Goal: Task Accomplishment & Management: Manage account settings

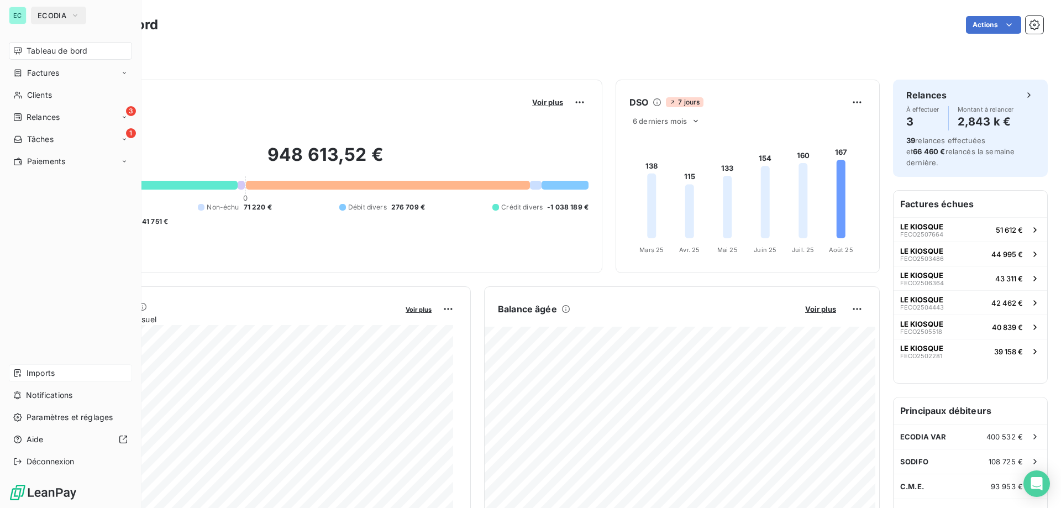
click at [53, 375] on div "Imports" at bounding box center [70, 373] width 123 height 18
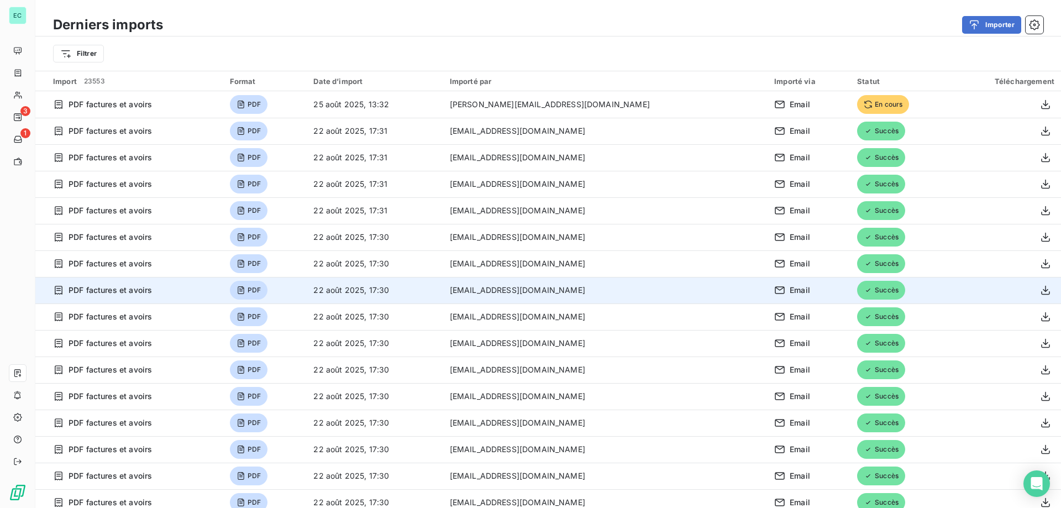
scroll to position [111, 0]
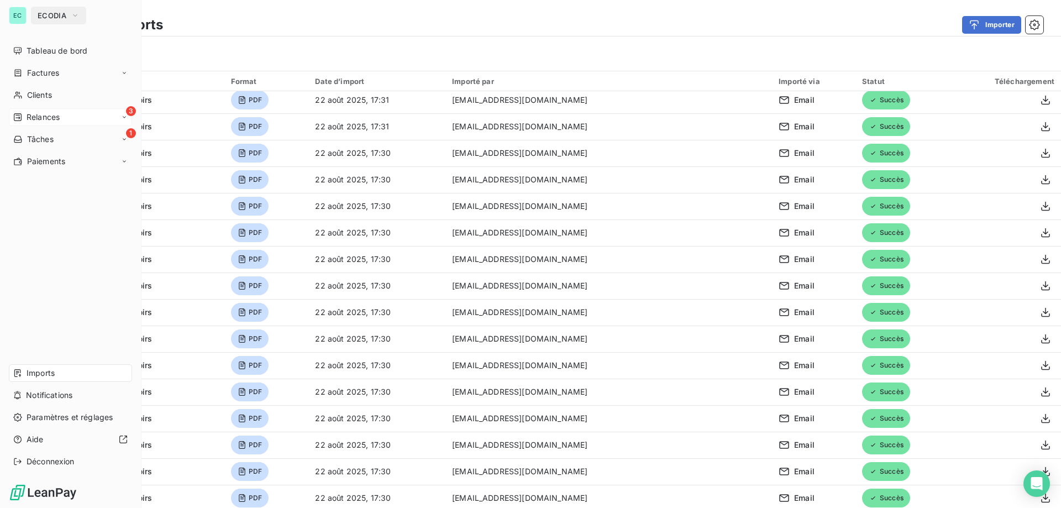
click at [41, 112] on div "3 Relances" at bounding box center [70, 117] width 123 height 18
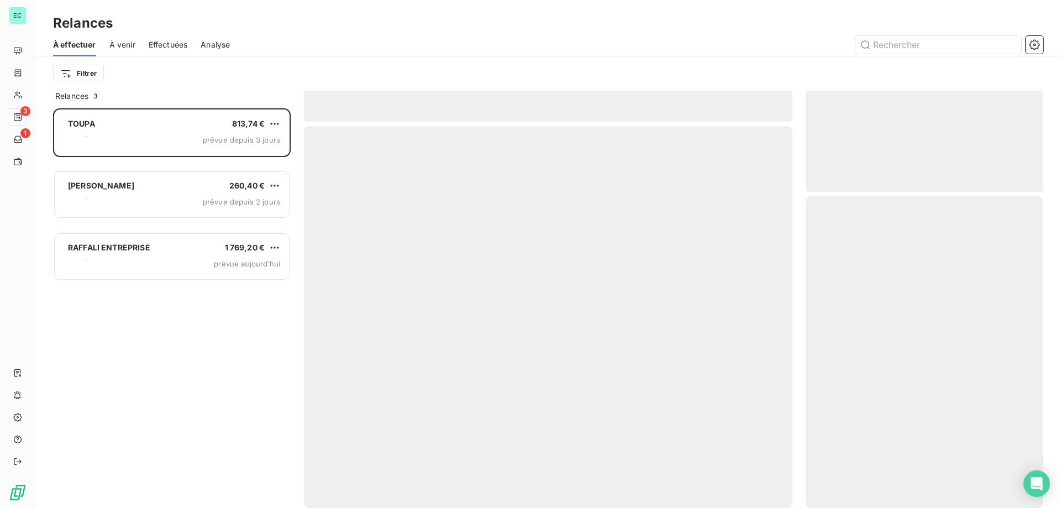
scroll to position [391, 229]
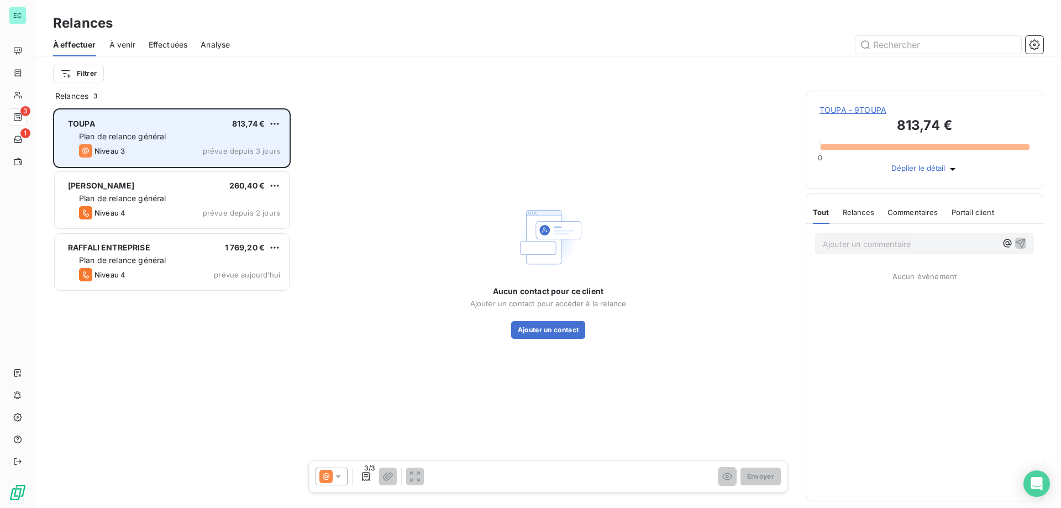
click at [164, 144] on div "TOUPA 813,74 € Plan de relance général Niveau 3 prévue depuis 3 jours" at bounding box center [172, 138] width 234 height 56
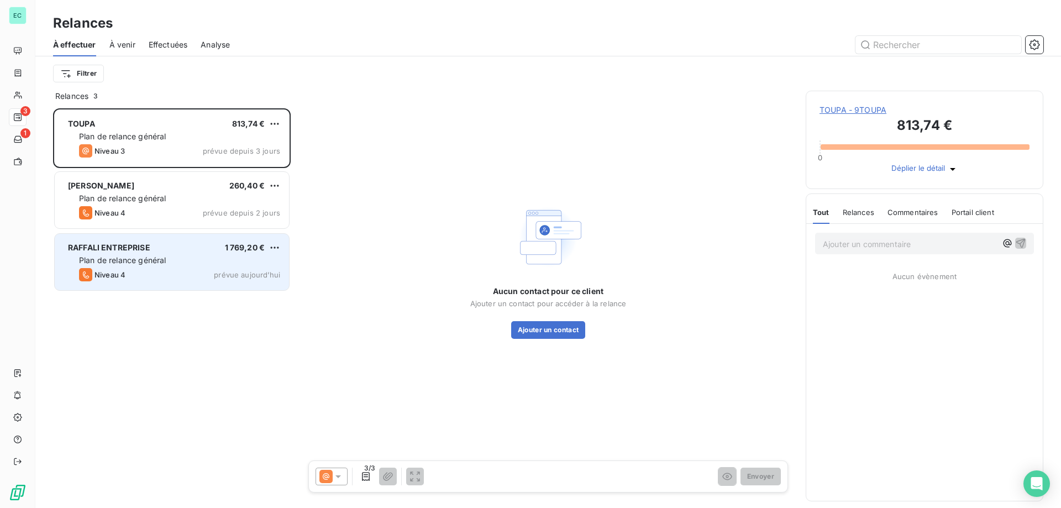
click at [182, 256] on div "Plan de relance général" at bounding box center [179, 260] width 201 height 11
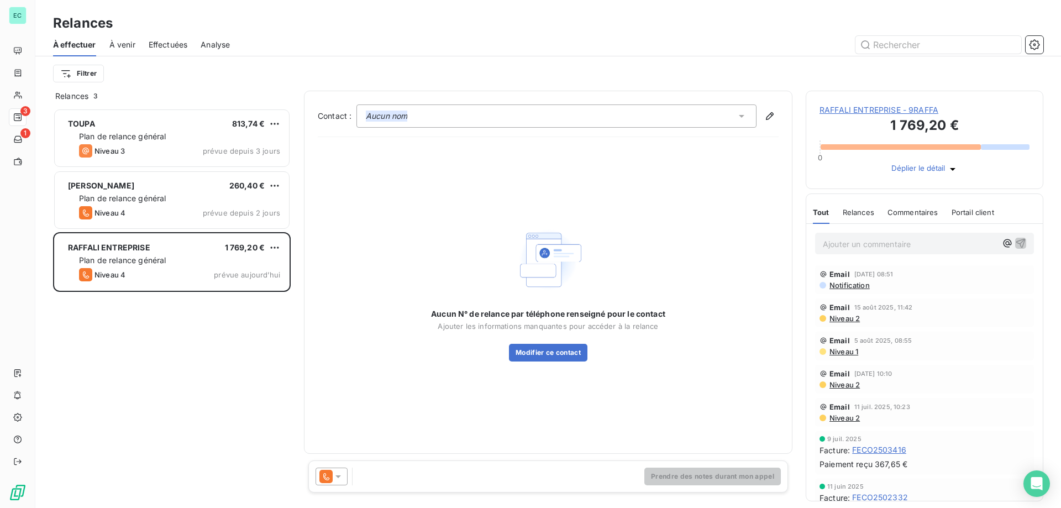
click at [341, 477] on icon at bounding box center [338, 476] width 11 height 11
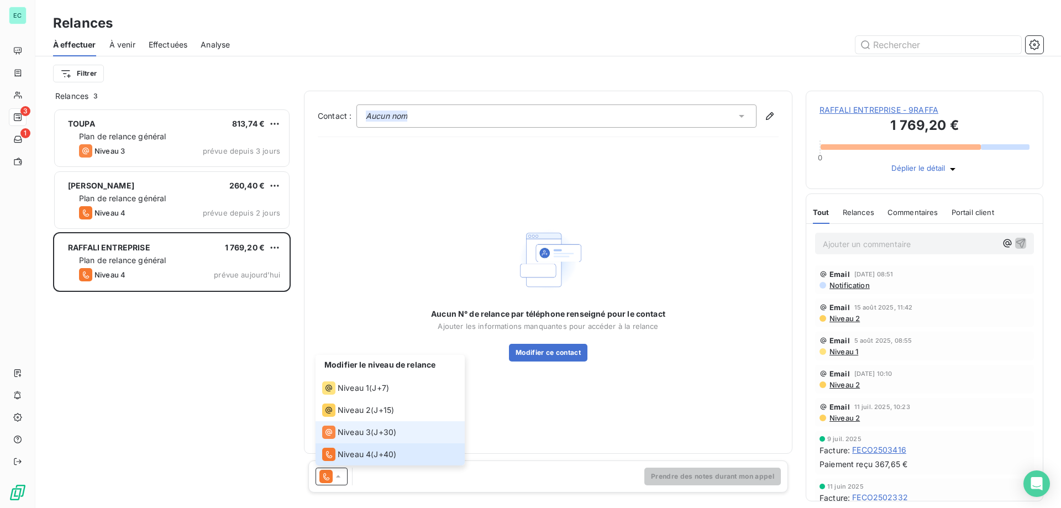
click at [345, 434] on span "Niveau 3" at bounding box center [354, 432] width 33 height 11
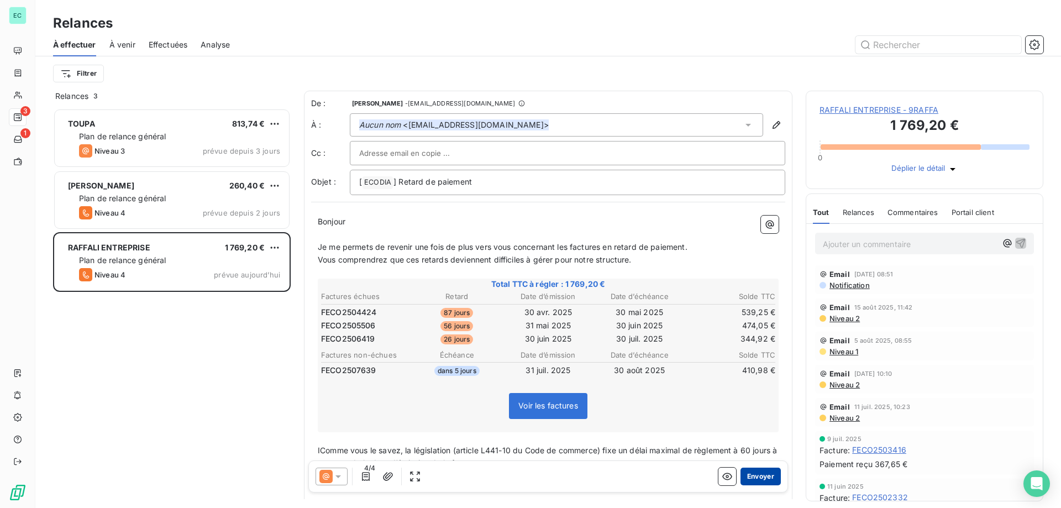
click at [758, 476] on button "Envoyer" at bounding box center [760, 476] width 40 height 18
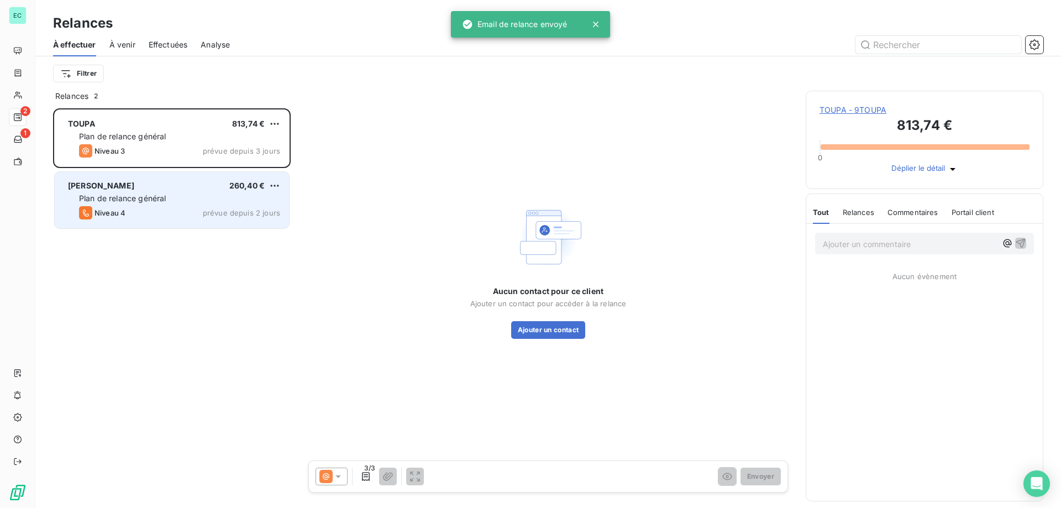
click at [193, 199] on div "Plan de relance général" at bounding box center [179, 198] width 201 height 11
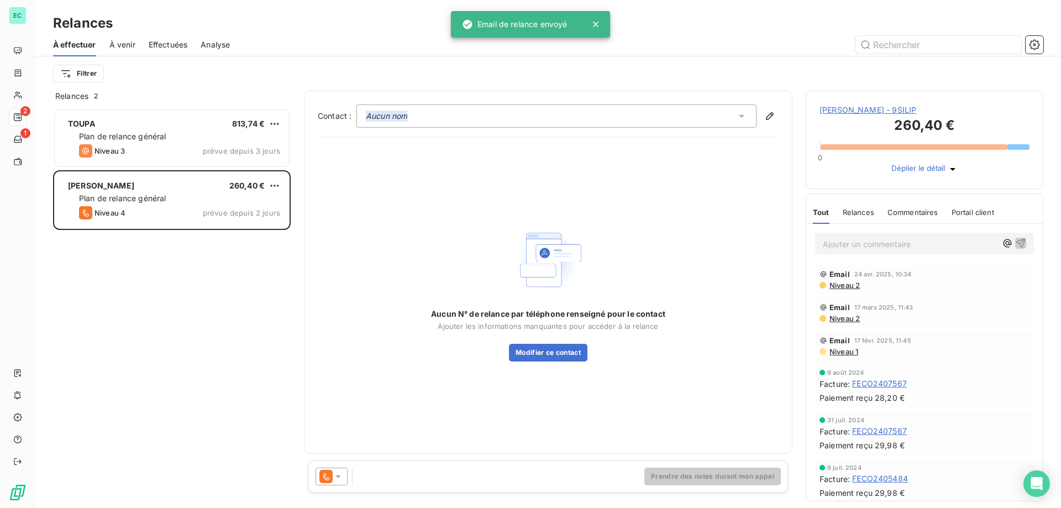
click at [334, 474] on icon at bounding box center [338, 476] width 11 height 11
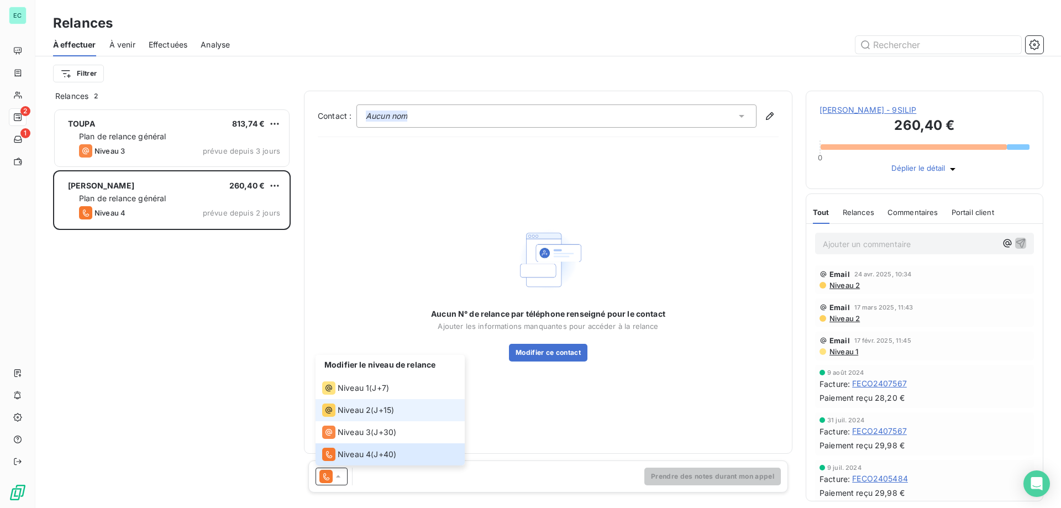
click at [343, 413] on span "Niveau 2" at bounding box center [354, 409] width 33 height 11
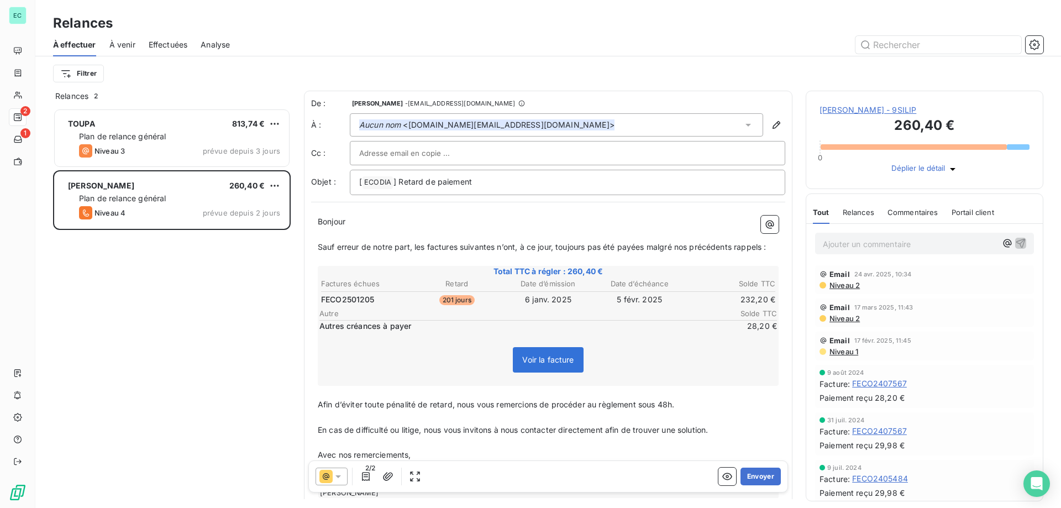
click at [337, 484] on div at bounding box center [331, 476] width 32 height 18
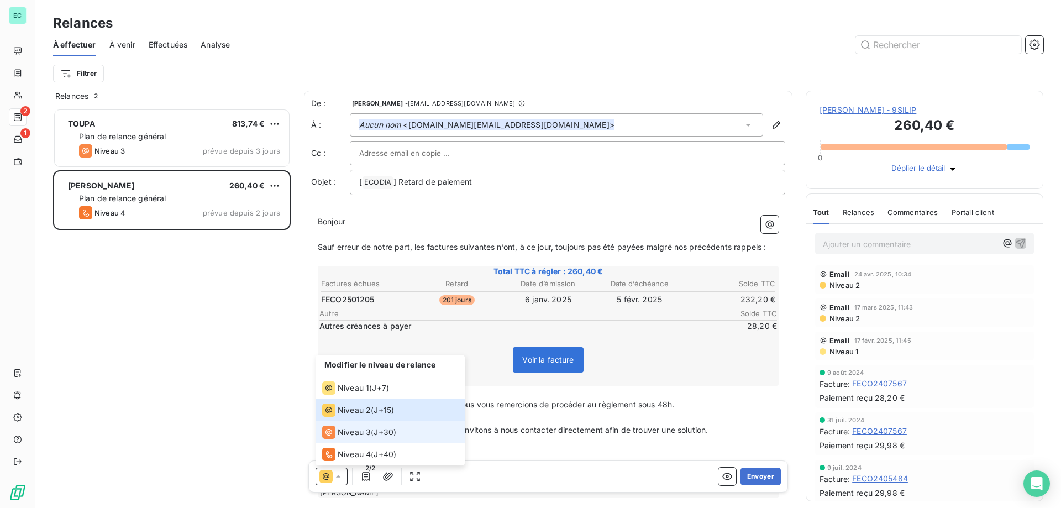
click at [357, 438] on div "Niveau 3" at bounding box center [346, 431] width 49 height 13
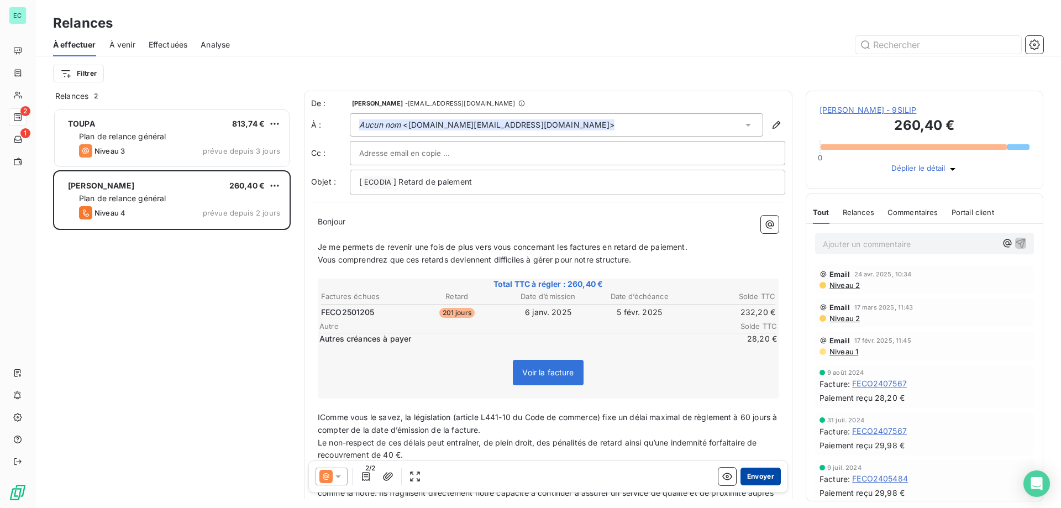
click at [755, 476] on button "Envoyer" at bounding box center [760, 476] width 40 height 18
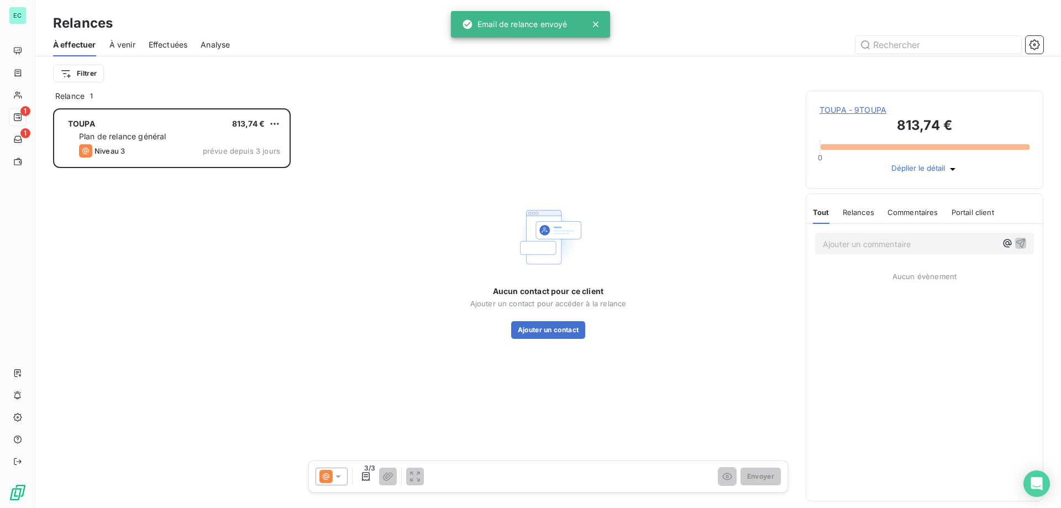
click at [190, 259] on div "TOUPA 813,74 € Plan de relance général Niveau 3 prévue depuis 3 jours" at bounding box center [172, 307] width 238 height 399
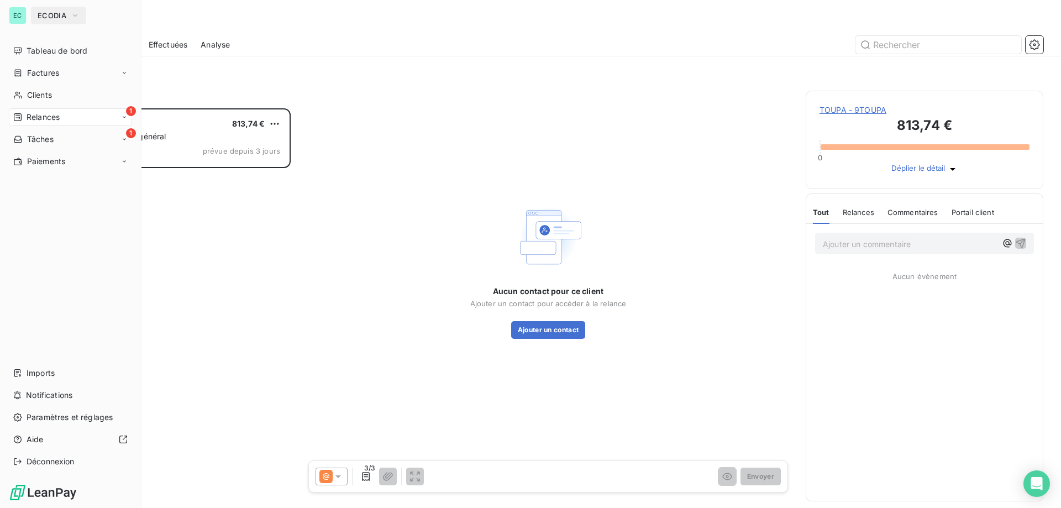
click at [59, 16] on span "ECODIA" at bounding box center [52, 15] width 29 height 9
click at [25, 376] on div "Imports" at bounding box center [70, 373] width 123 height 18
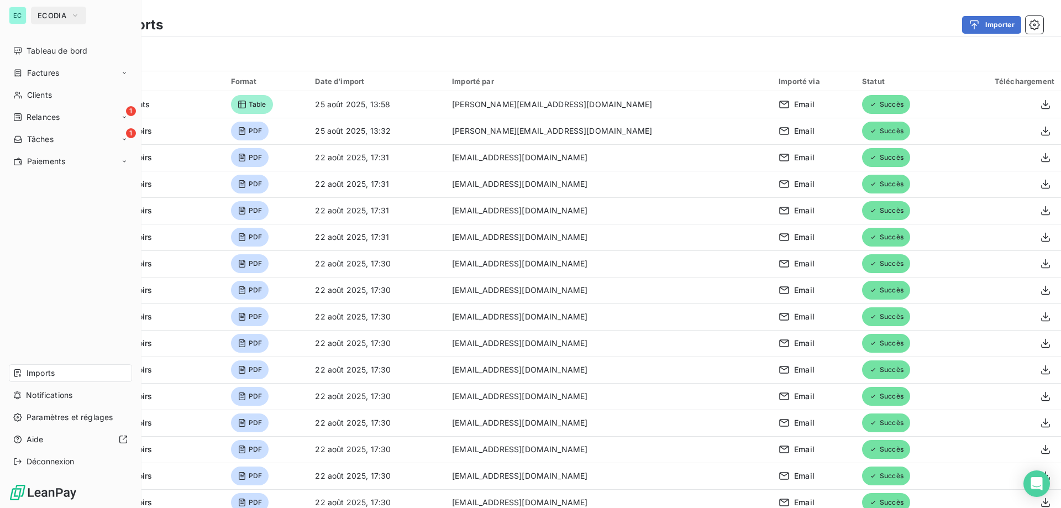
click at [59, 18] on span "ECODIA" at bounding box center [52, 15] width 29 height 9
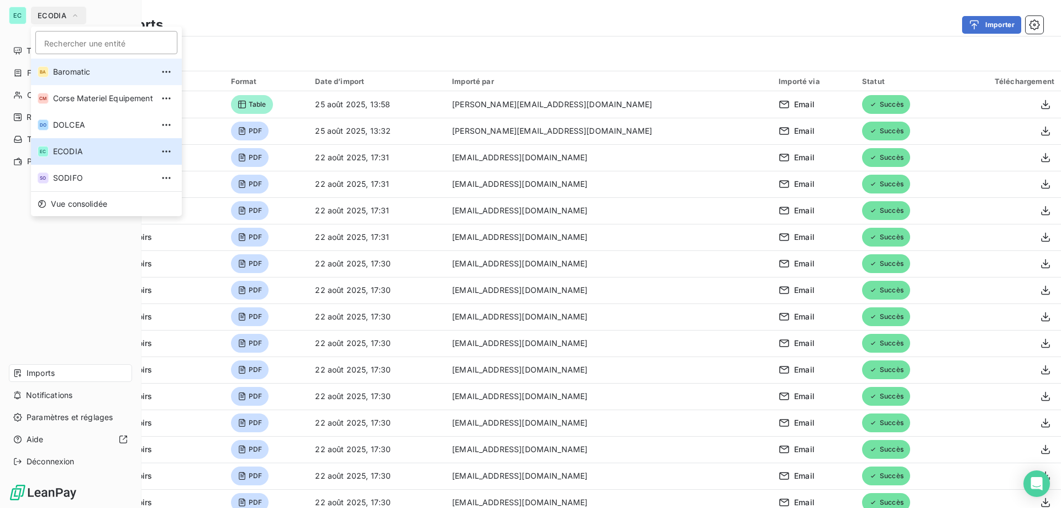
click at [79, 77] on li "BA Baromatic" at bounding box center [106, 72] width 151 height 27
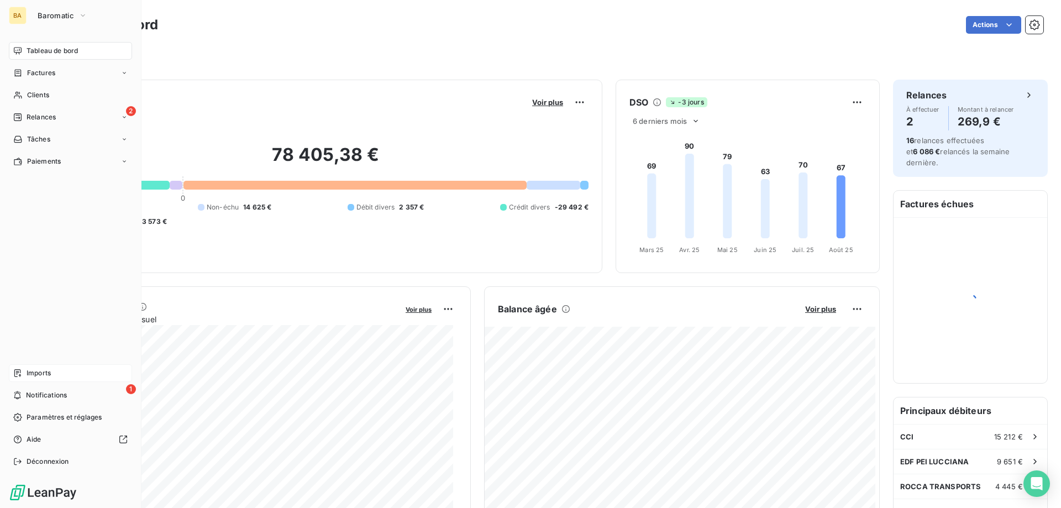
click at [47, 370] on span "Imports" at bounding box center [39, 373] width 24 height 10
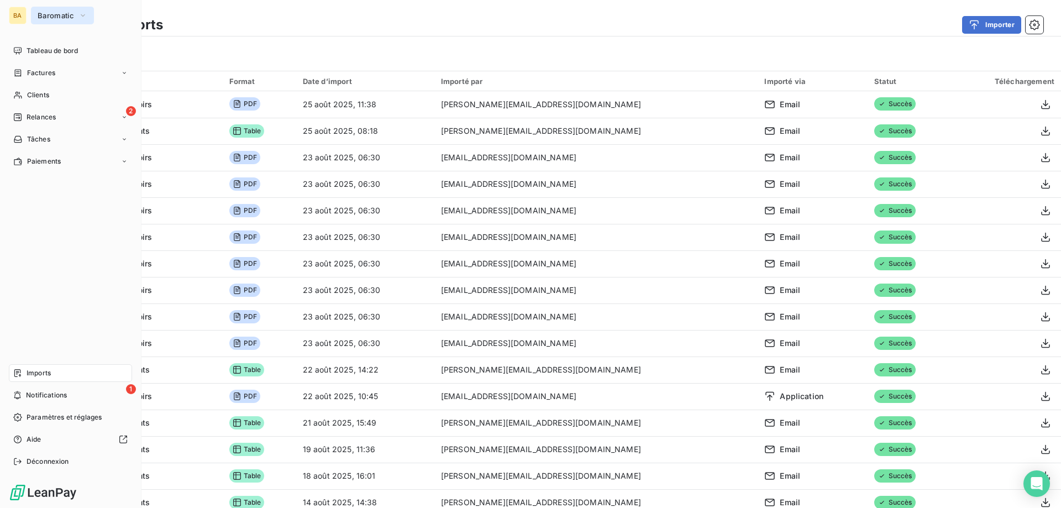
click at [54, 8] on button "Baromatic" at bounding box center [62, 16] width 63 height 18
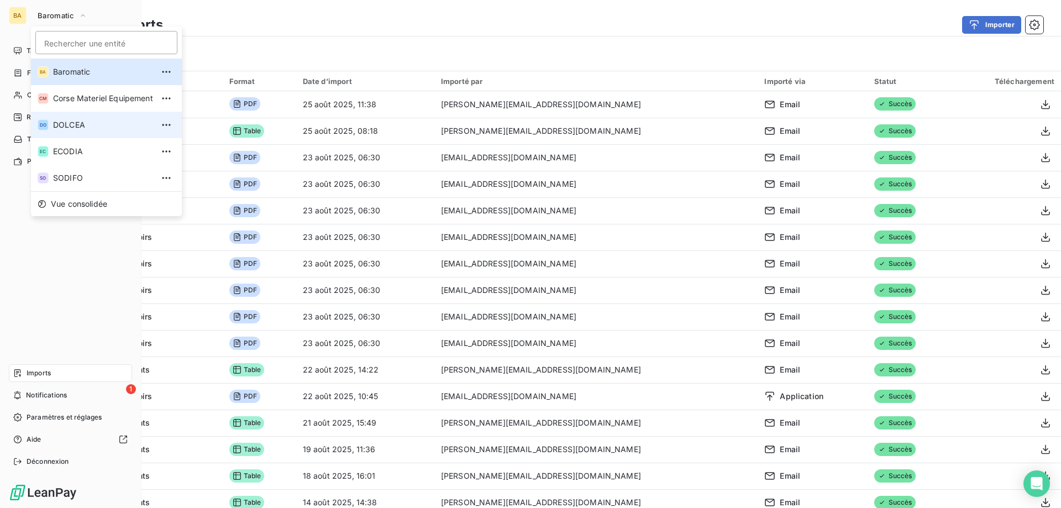
click at [82, 128] on span "DOLCEA" at bounding box center [103, 124] width 100 height 11
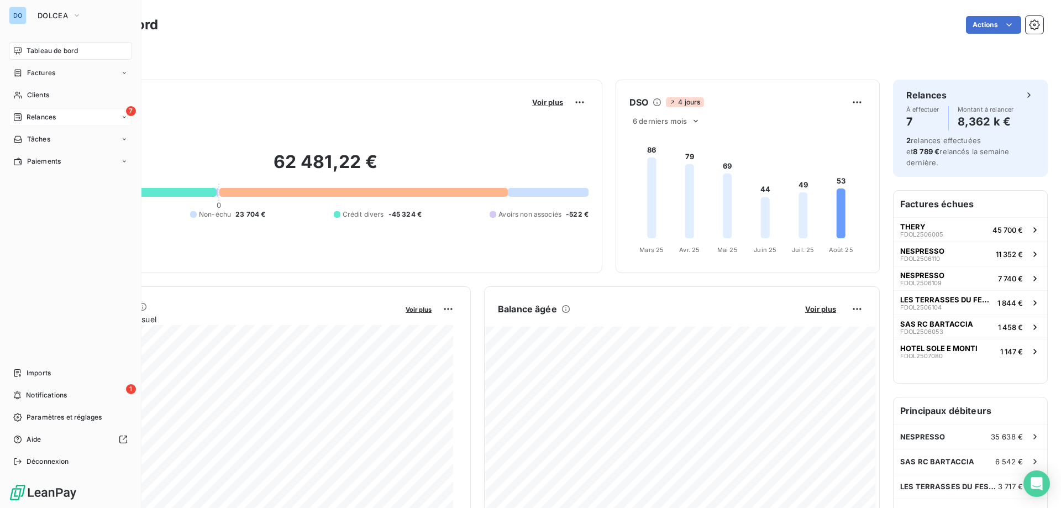
click at [29, 112] on span "Relances" at bounding box center [41, 117] width 29 height 10
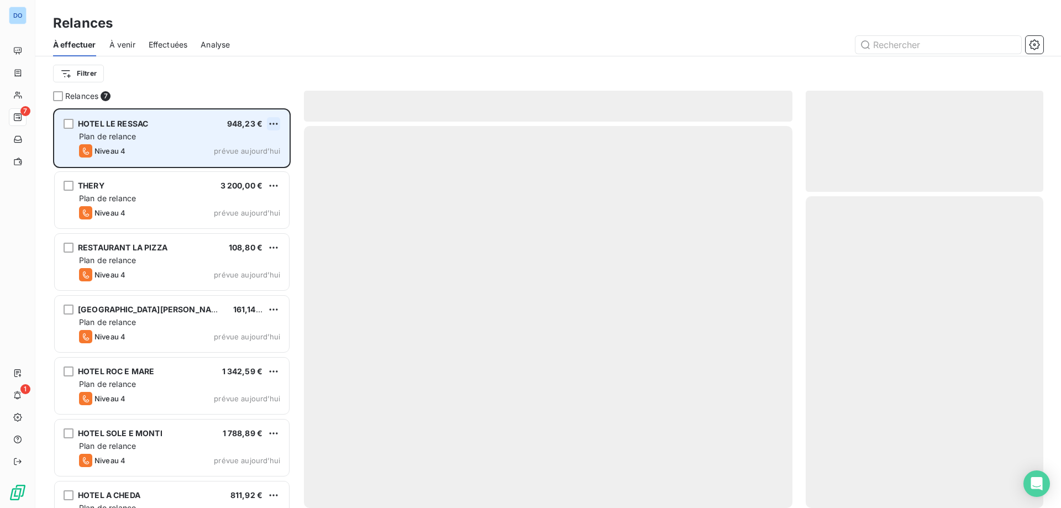
scroll to position [391, 229]
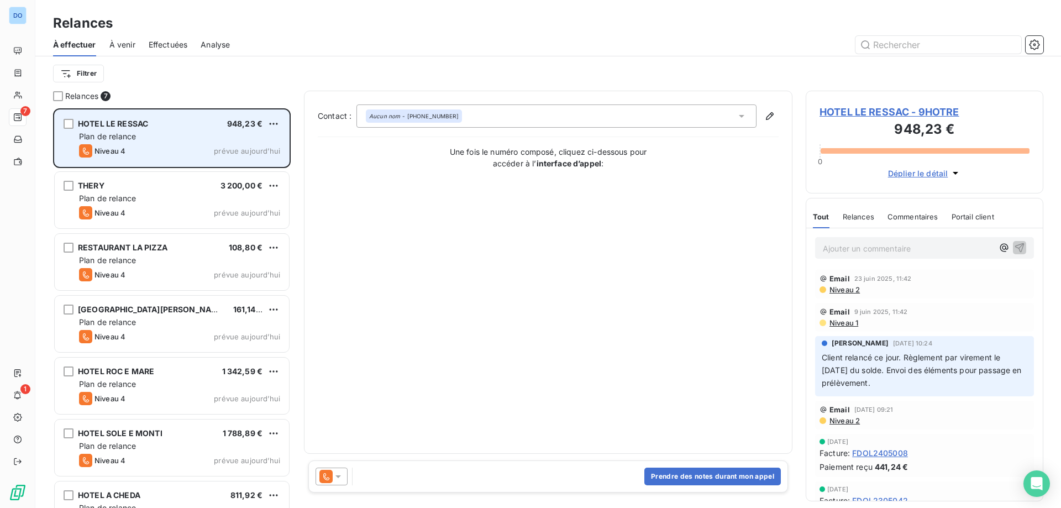
click at [176, 136] on div "Plan de relance" at bounding box center [179, 136] width 201 height 11
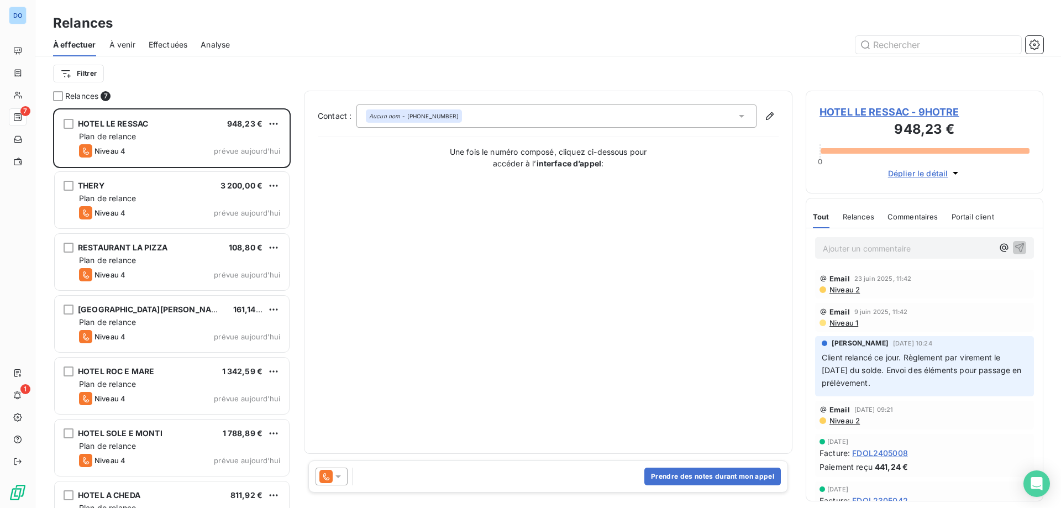
click at [332, 485] on div "Prendre des notes durant mon appel" at bounding box center [548, 476] width 480 height 32
click at [340, 478] on icon at bounding box center [338, 476] width 11 height 11
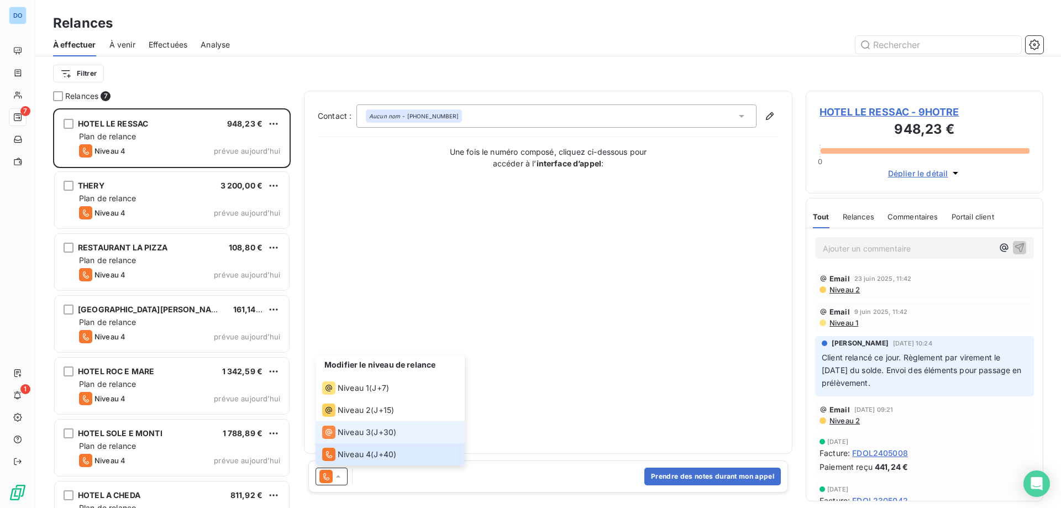
click at [361, 434] on span "Niveau 3" at bounding box center [354, 432] width 33 height 11
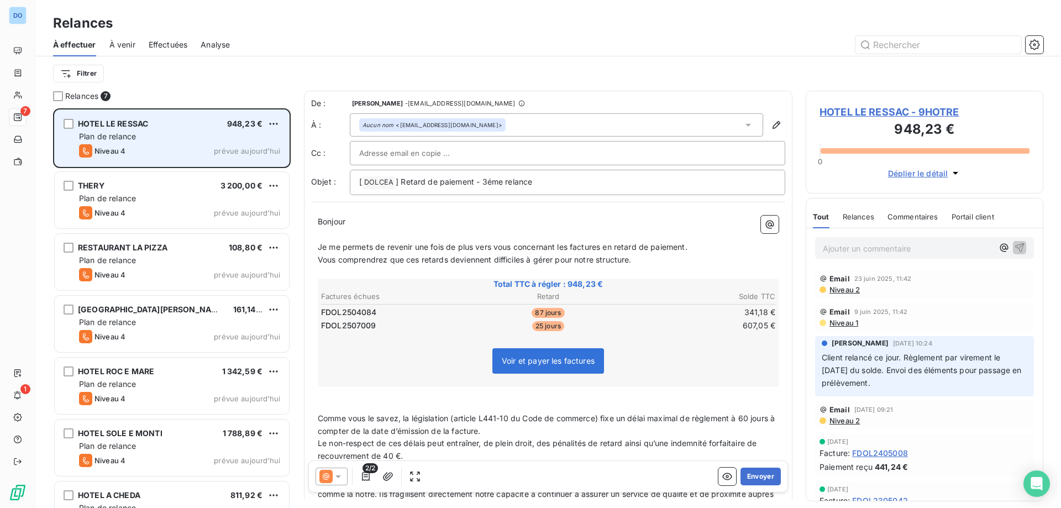
click at [200, 129] on div "HOTEL LE RESSAC 948,23 € Plan de relance Niveau 4 prévue aujourd’hui" at bounding box center [172, 138] width 234 height 56
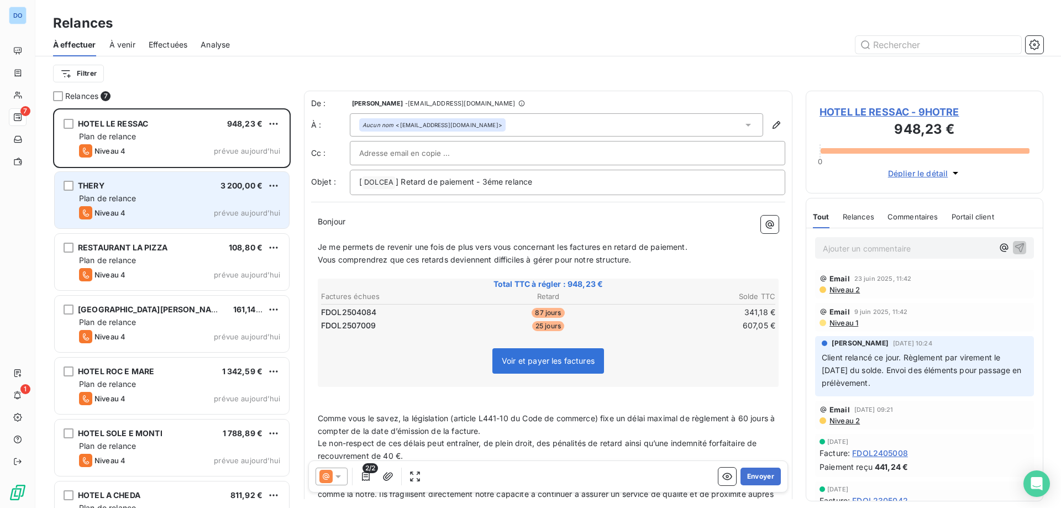
click at [218, 194] on div "Plan de relance" at bounding box center [179, 198] width 201 height 11
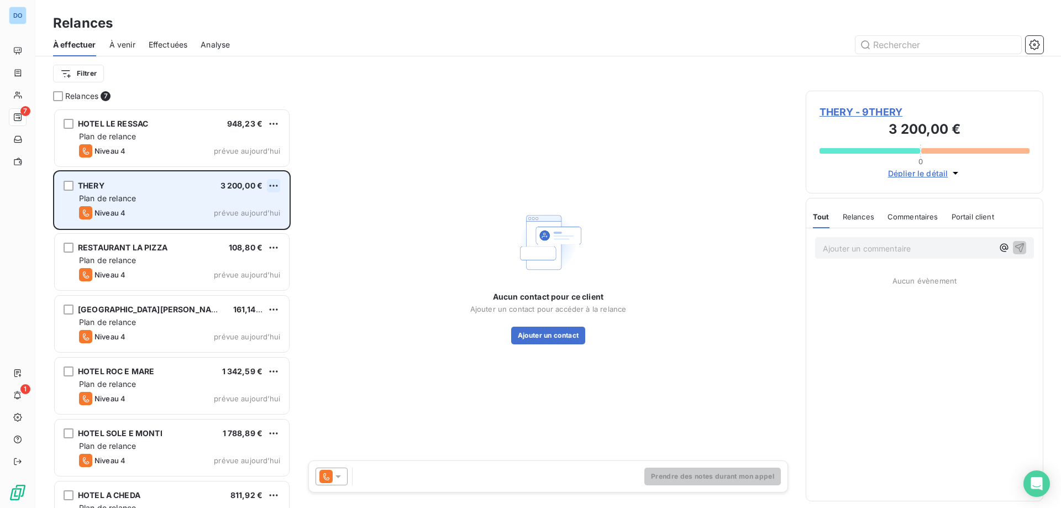
click at [277, 188] on html "DO 7 1 Relances À effectuer À venir Effectuées Analyse Filtrer Relances 7 HOTEL…" at bounding box center [530, 254] width 1061 height 508
click at [239, 226] on div "Passer cette action" at bounding box center [225, 228] width 99 height 18
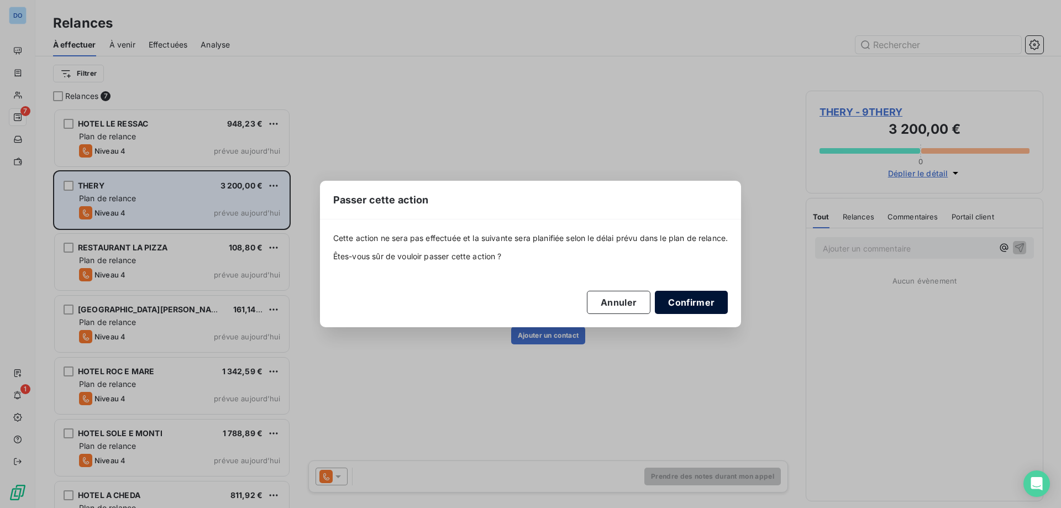
click at [693, 304] on button "Confirmer" at bounding box center [691, 302] width 73 height 23
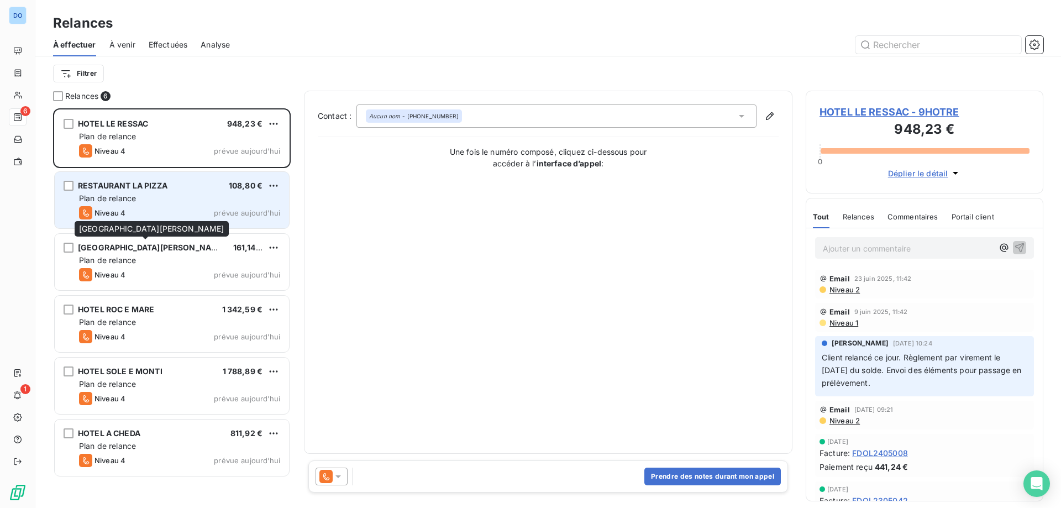
click at [175, 208] on div "Niveau 4 prévue aujourd’hui" at bounding box center [179, 212] width 201 height 13
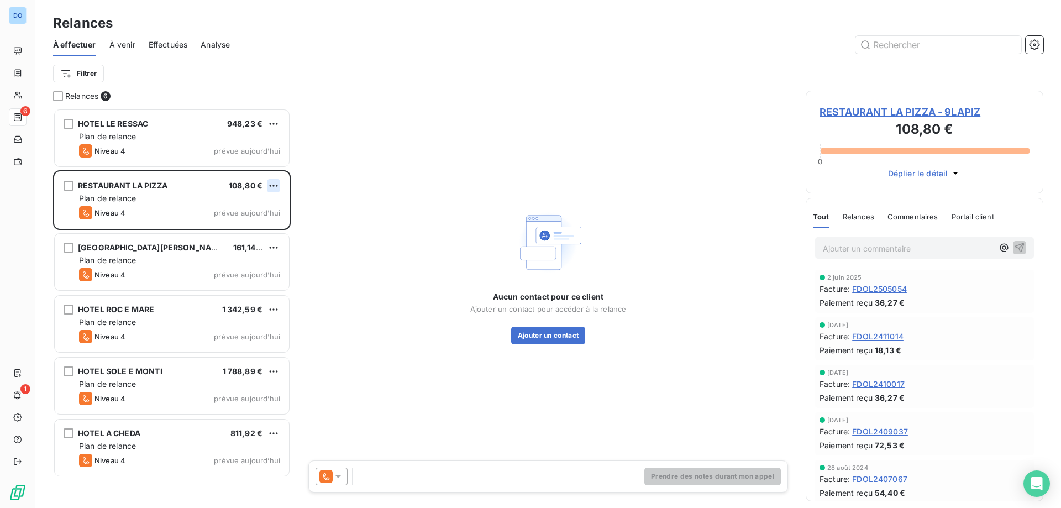
click at [275, 184] on html "DO 6 1 Relances À effectuer À venir Effectuées Analyse Filtrer Relances 6 HOTEL…" at bounding box center [530, 254] width 1061 height 508
click at [262, 220] on div "Passer cette action" at bounding box center [225, 228] width 99 height 18
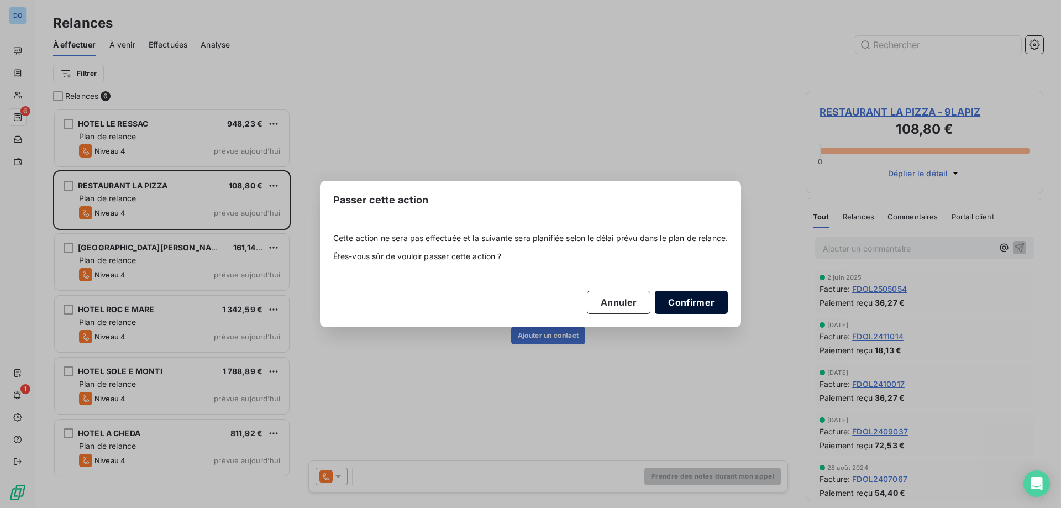
click at [712, 299] on button "Confirmer" at bounding box center [691, 302] width 73 height 23
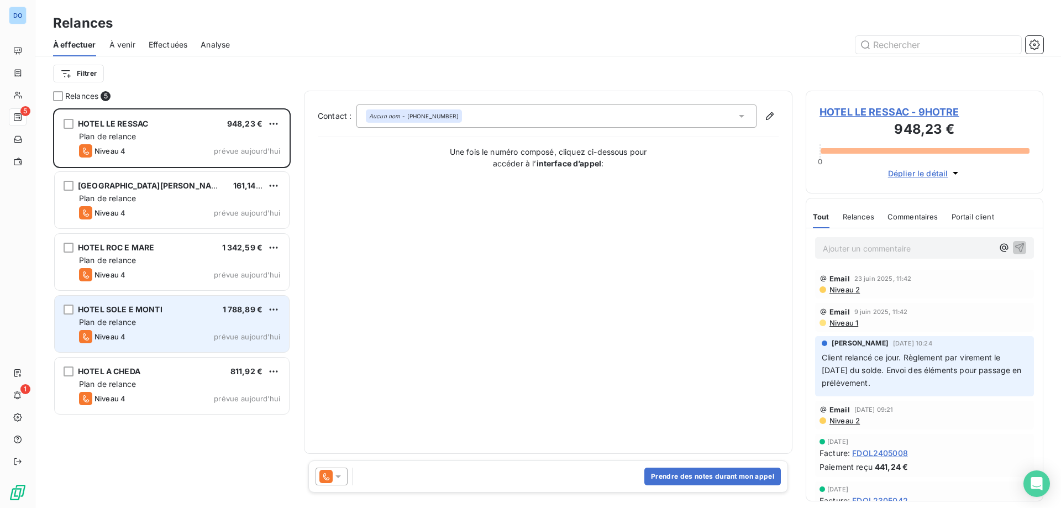
click at [156, 320] on div "Plan de relance" at bounding box center [179, 322] width 201 height 11
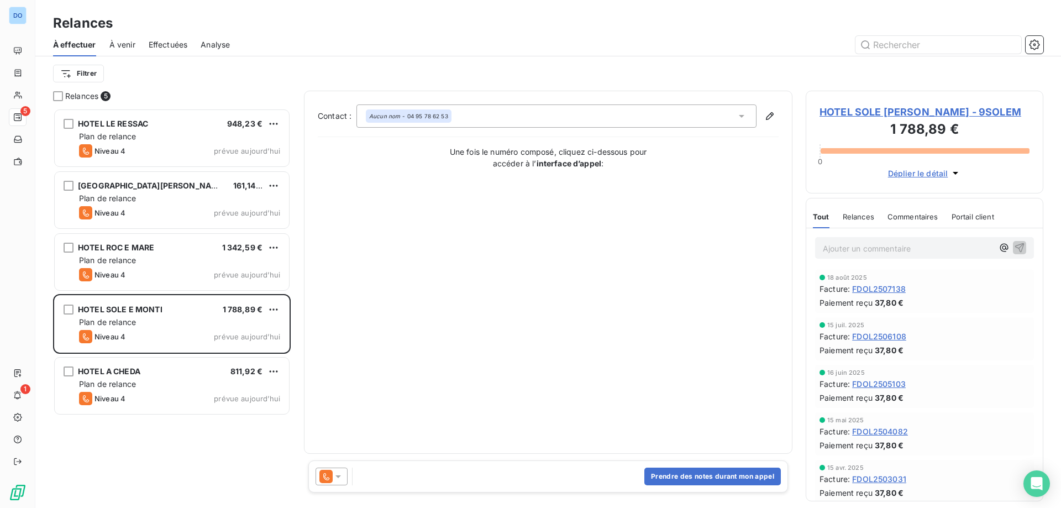
click at [339, 482] on div at bounding box center [331, 476] width 32 height 18
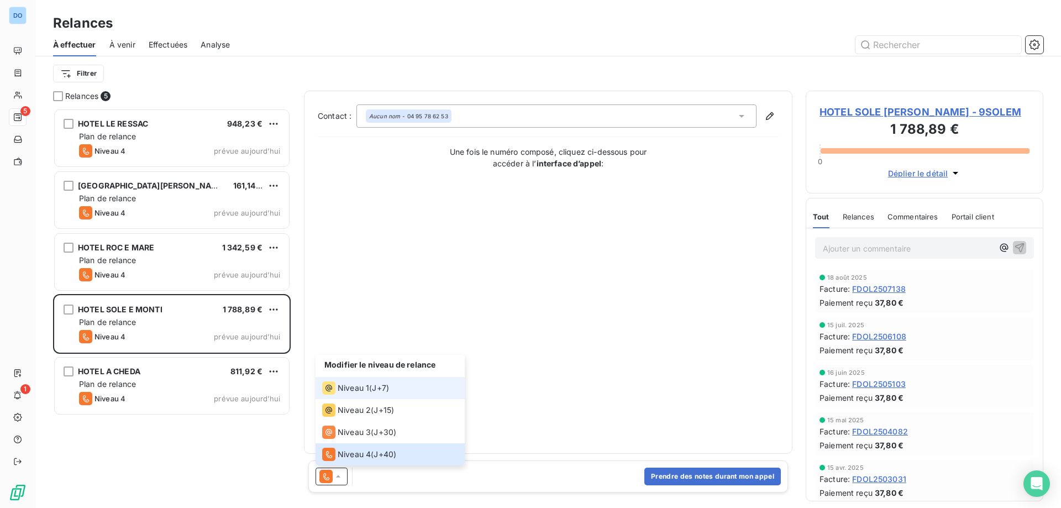
click at [362, 387] on span "Niveau 1" at bounding box center [353, 387] width 31 height 11
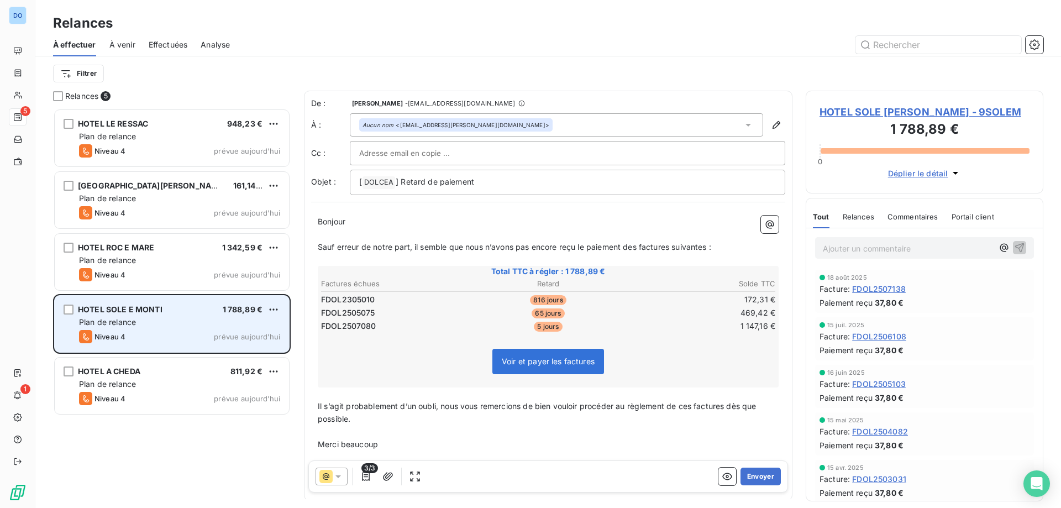
click at [233, 311] on span "1 788,89 €" at bounding box center [243, 308] width 40 height 9
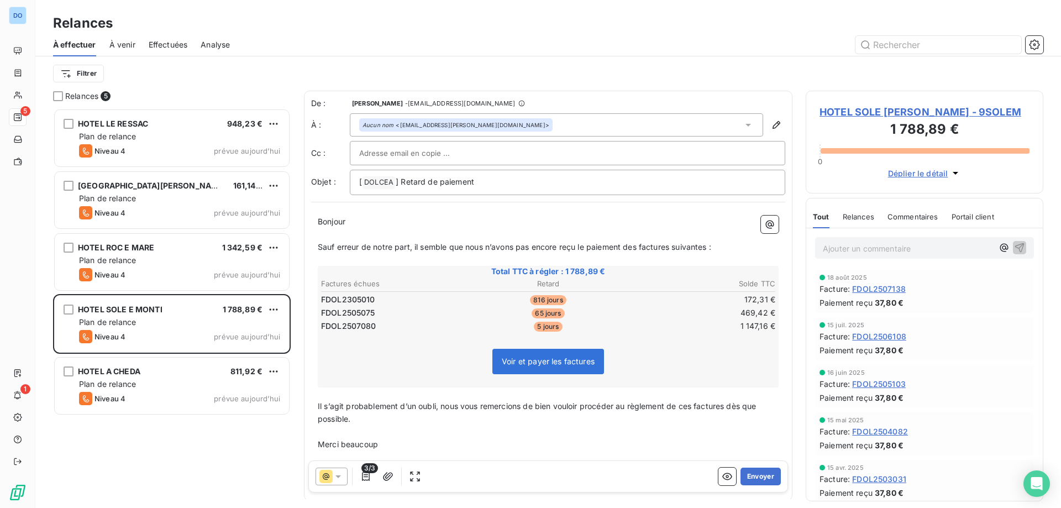
click at [864, 218] on span "Relances" at bounding box center [858, 216] width 31 height 9
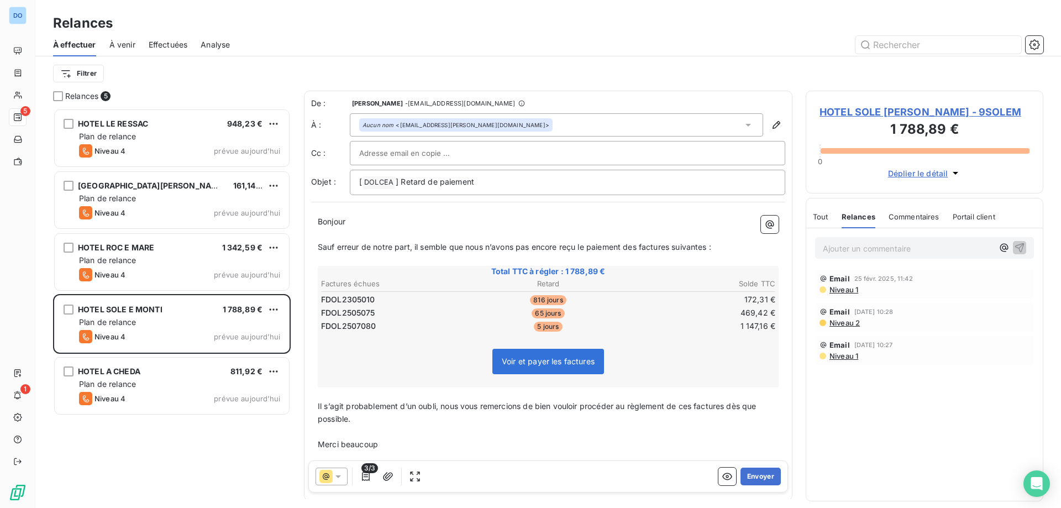
click at [822, 220] on span "Tout" at bounding box center [820, 216] width 15 height 9
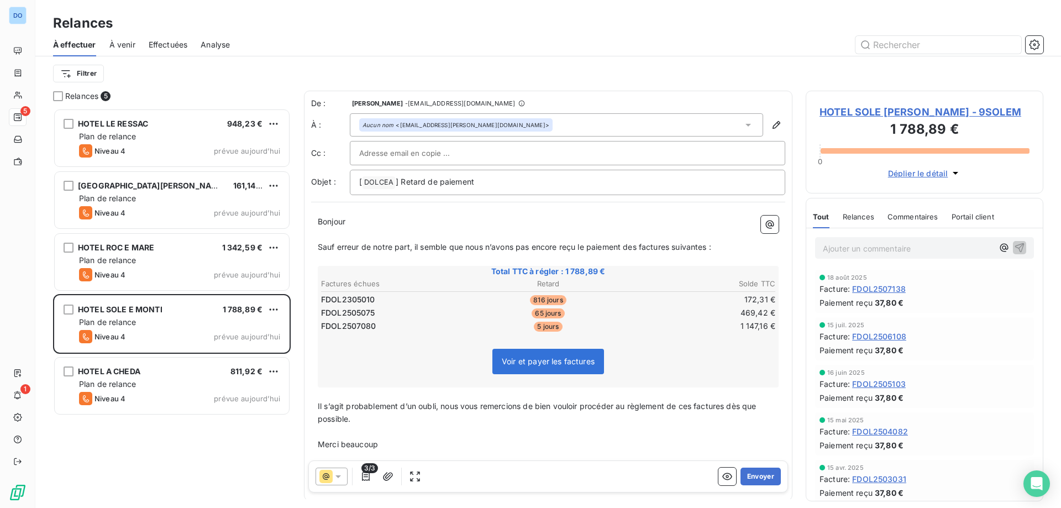
click at [367, 300] on span "FDOL2305010" at bounding box center [348, 299] width 54 height 11
click at [569, 370] on span "Voir et payer les factures" at bounding box center [548, 361] width 112 height 25
click at [575, 364] on span "Voir et payer les factures" at bounding box center [548, 360] width 93 height 9
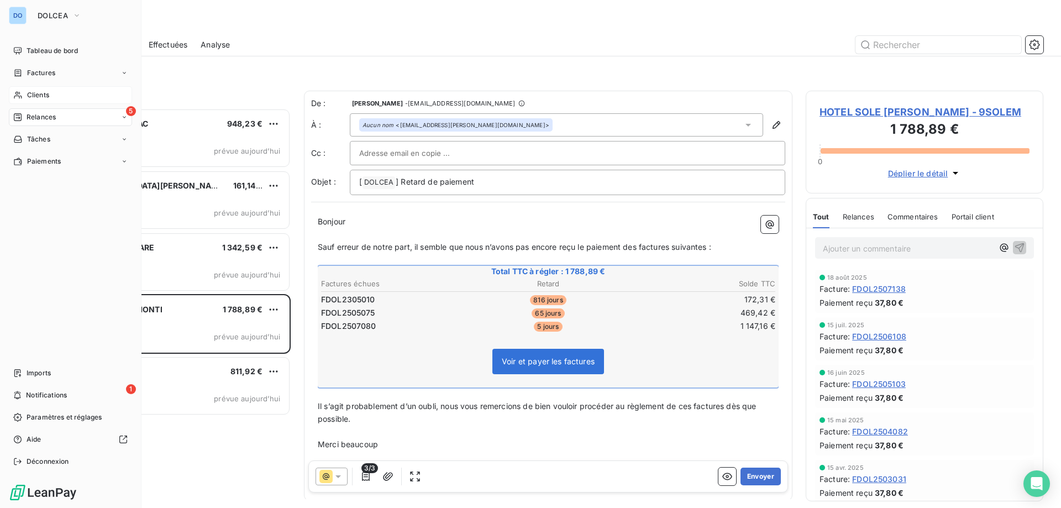
click at [45, 93] on span "Clients" at bounding box center [38, 95] width 22 height 10
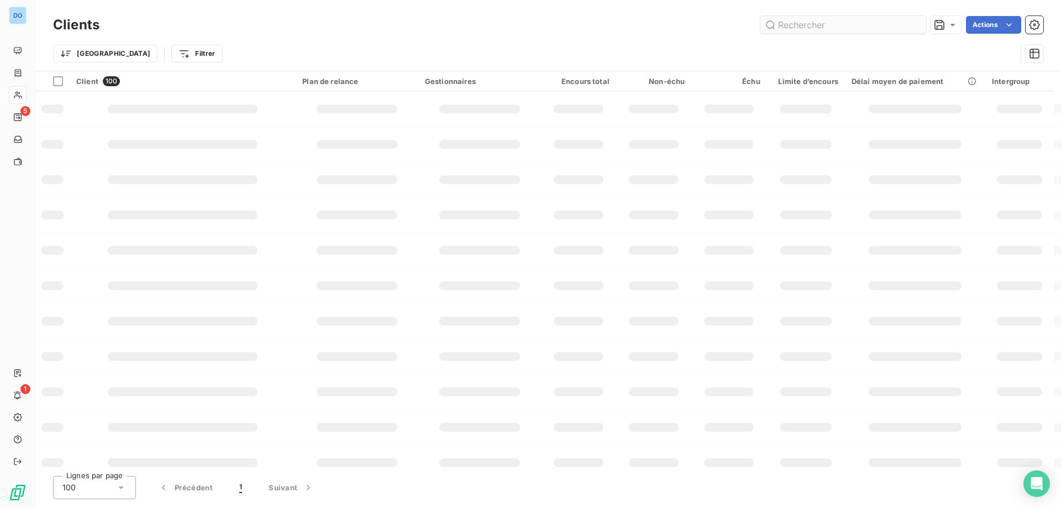
click at [807, 23] on input "text" at bounding box center [843, 25] width 166 height 18
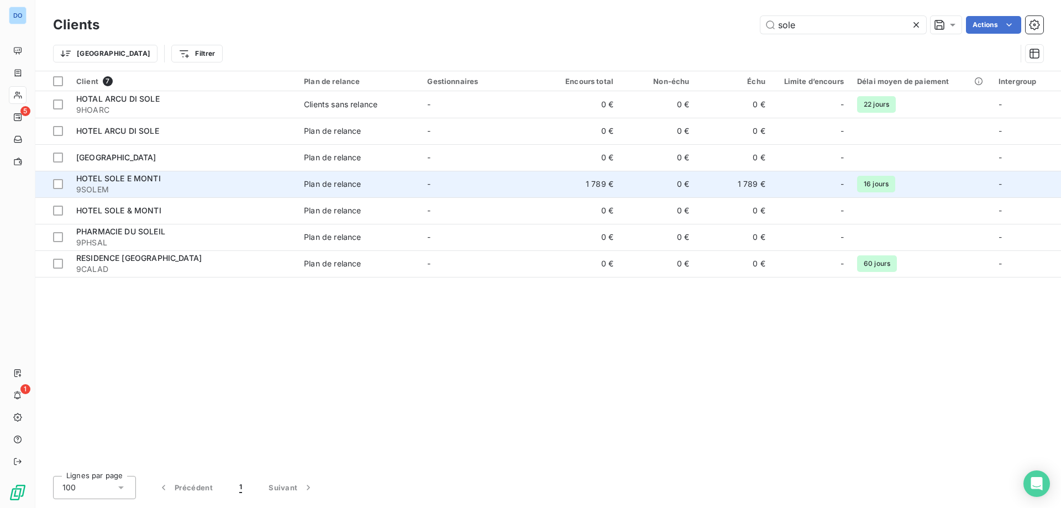
type input "sole"
click at [581, 184] on td "1 789 €" at bounding box center [582, 184] width 76 height 27
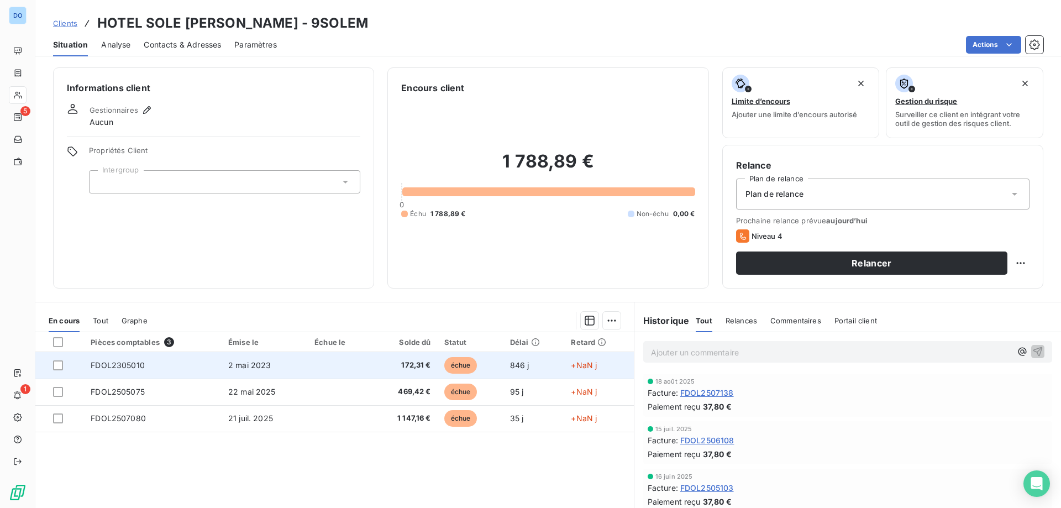
click at [454, 367] on span "échue" at bounding box center [460, 365] width 33 height 17
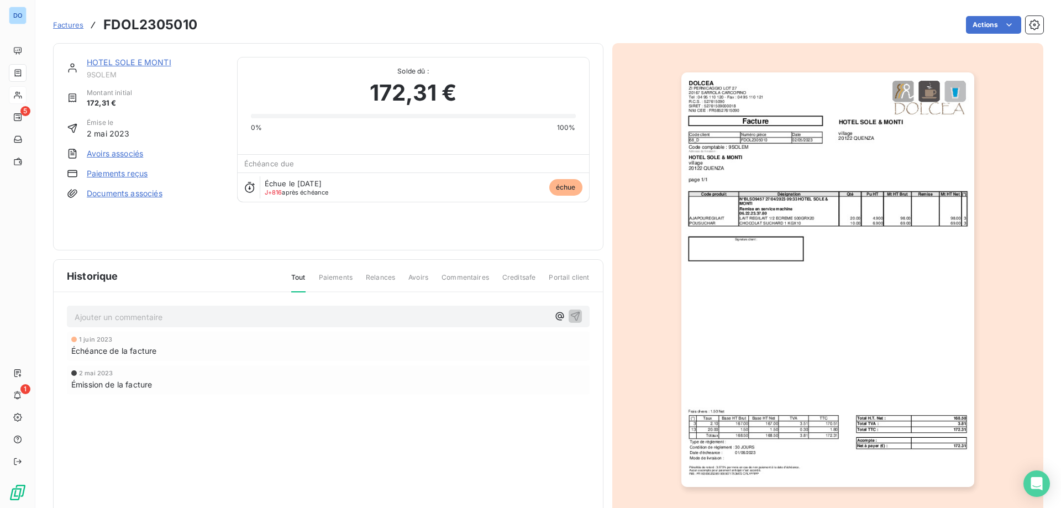
click at [130, 173] on link "Paiements reçus" at bounding box center [117, 173] width 61 height 11
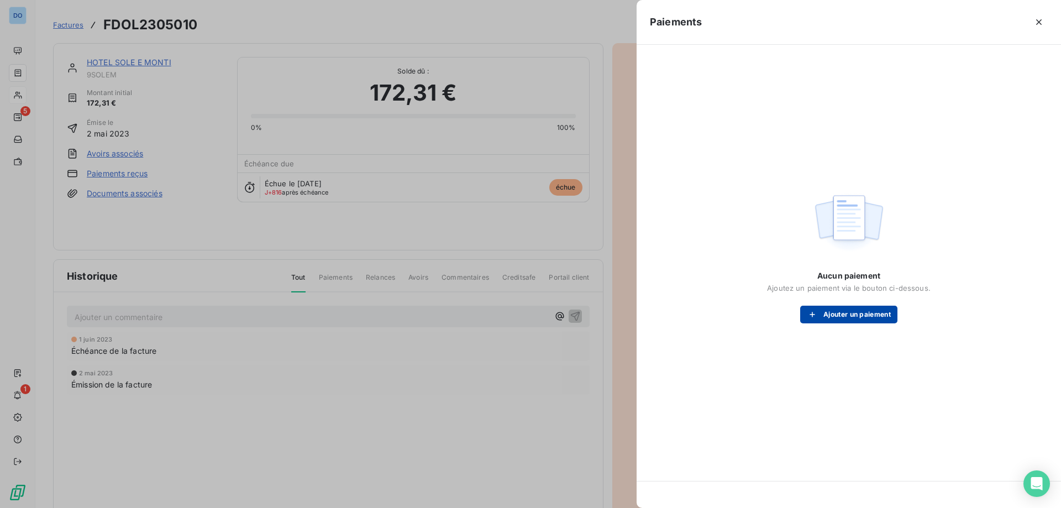
click at [844, 318] on button "Ajouter un paiement" at bounding box center [848, 315] width 97 height 18
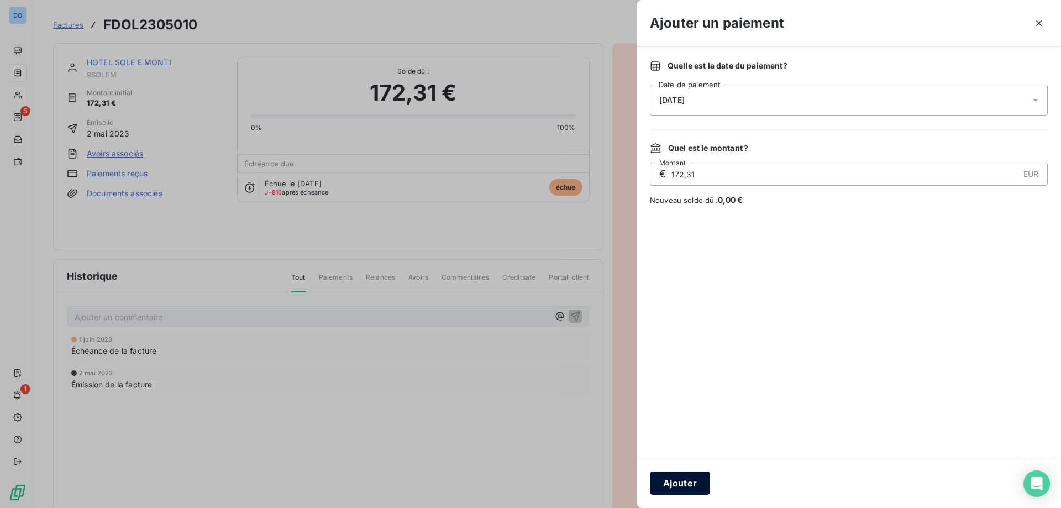
click at [675, 481] on button "Ajouter" at bounding box center [680, 482] width 60 height 23
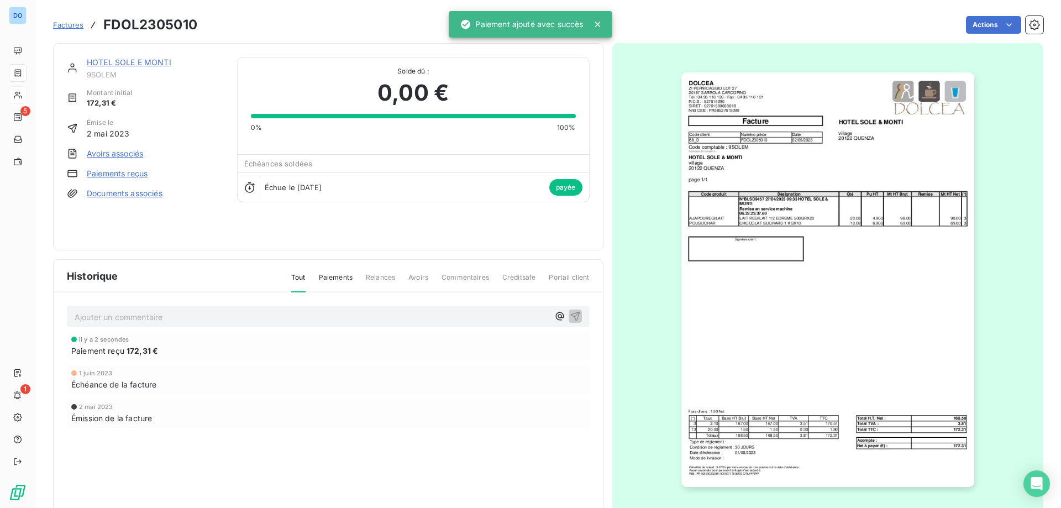
click at [60, 27] on span "Factures" at bounding box center [68, 24] width 30 height 9
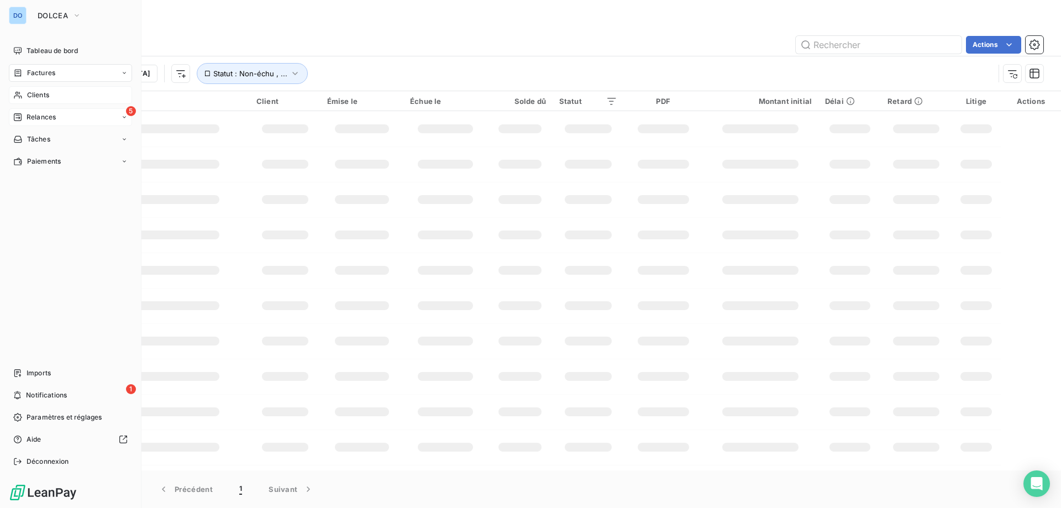
click at [45, 113] on span "Relances" at bounding box center [41, 117] width 29 height 10
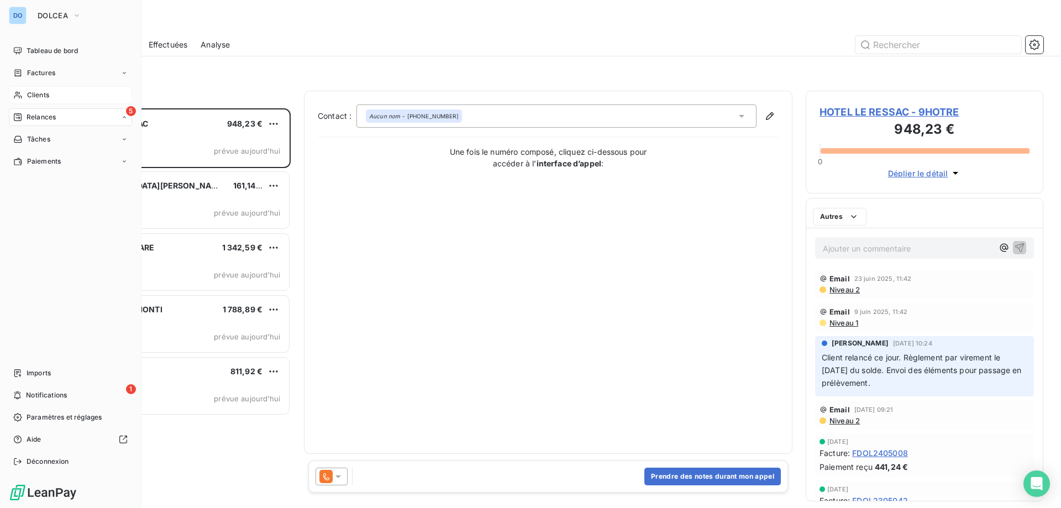
scroll to position [391, 229]
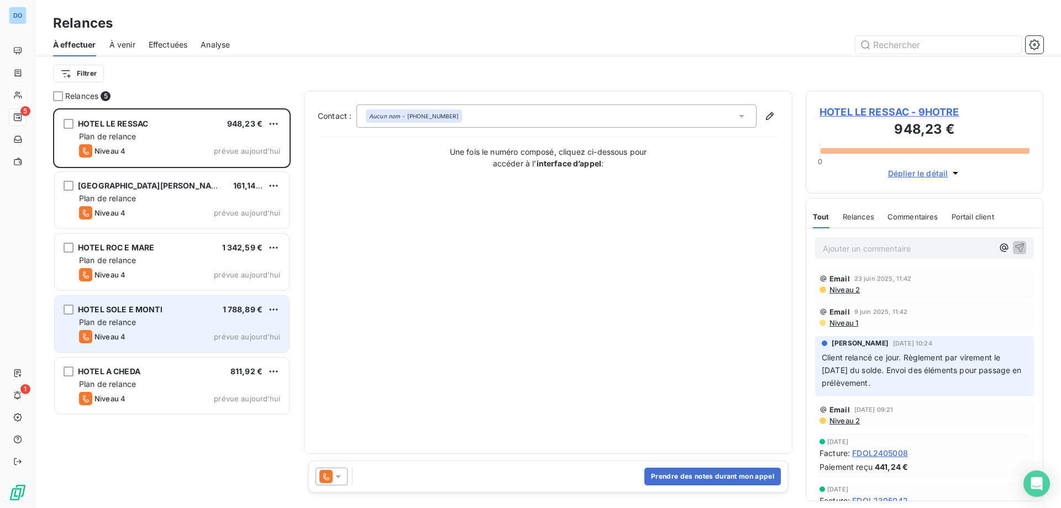
click at [217, 322] on div "Plan de relance" at bounding box center [179, 322] width 201 height 11
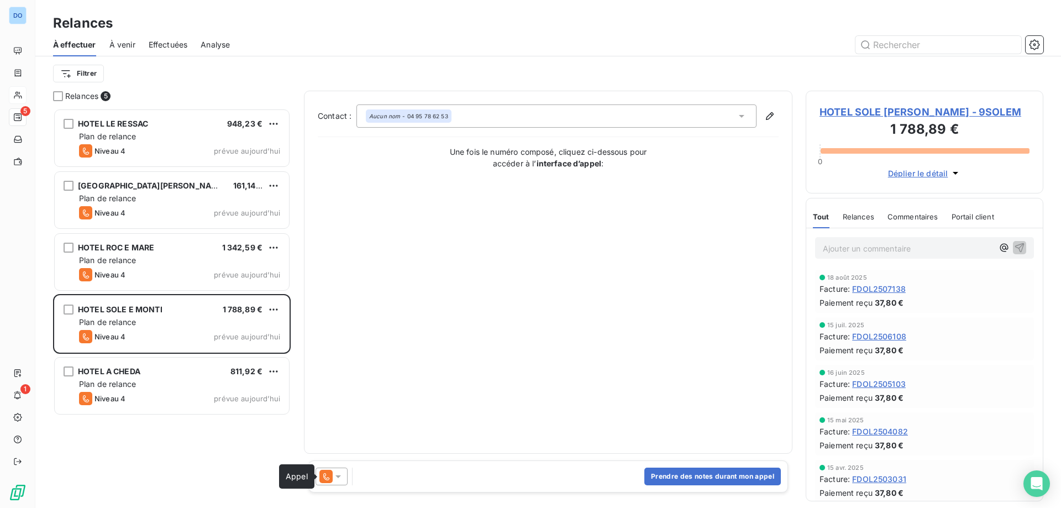
click at [329, 481] on icon at bounding box center [325, 476] width 13 height 13
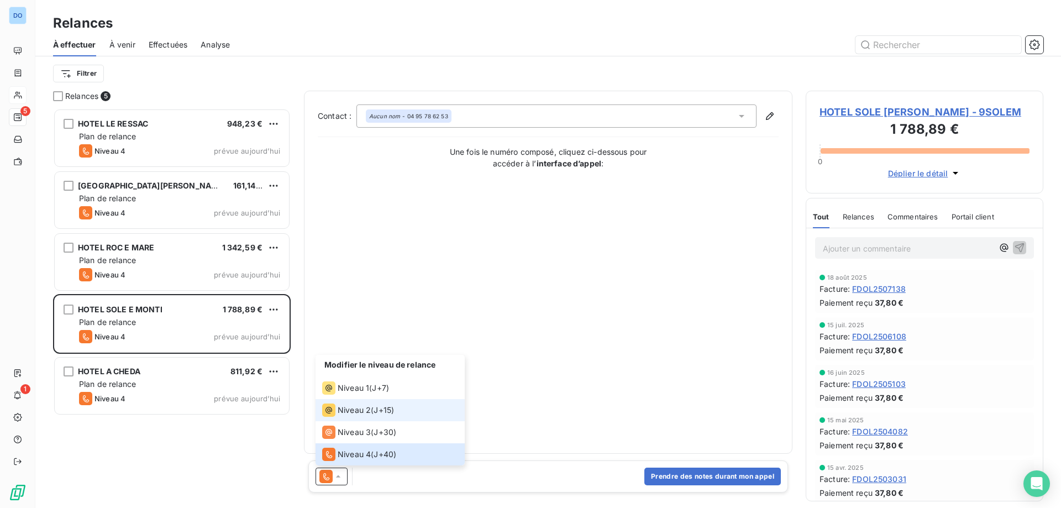
click at [353, 401] on li "Niveau 2 ( J+15 )" at bounding box center [389, 410] width 149 height 22
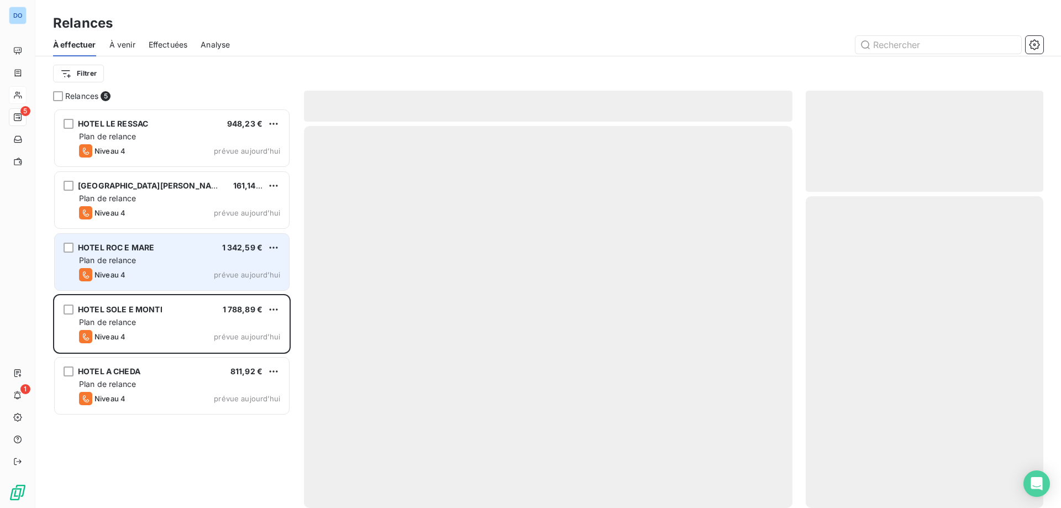
click at [267, 265] on div "Plan de relance" at bounding box center [179, 260] width 201 height 11
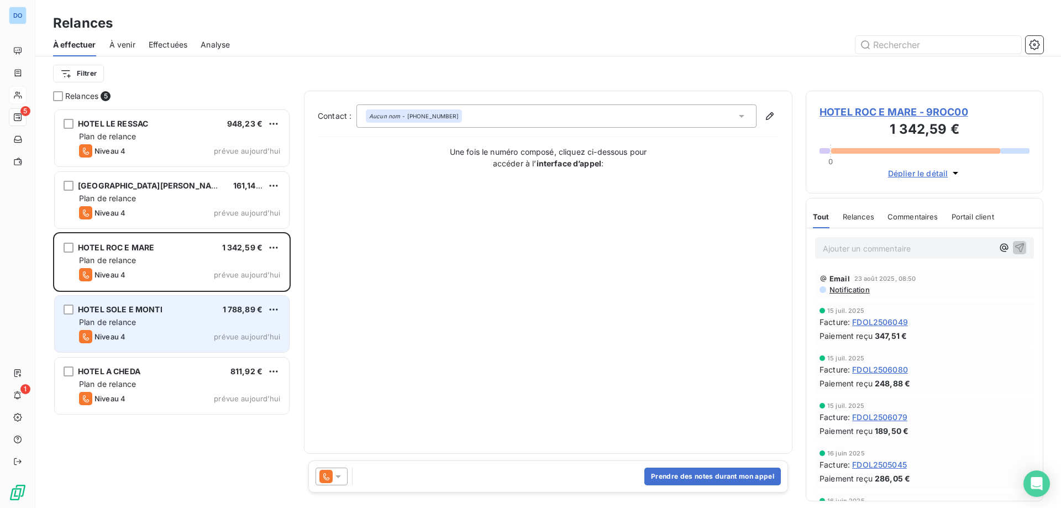
click at [223, 317] on div "Plan de relance" at bounding box center [179, 322] width 201 height 11
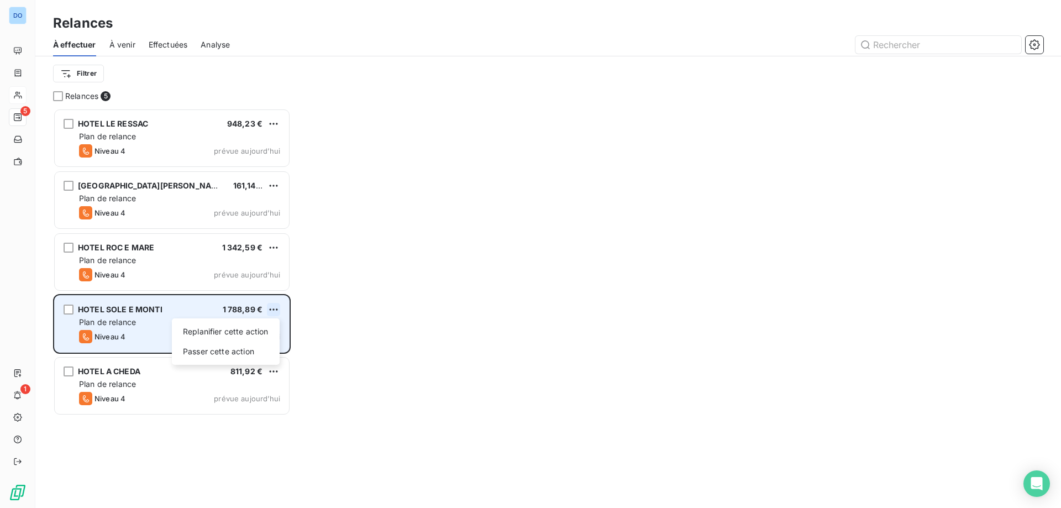
click at [275, 308] on html "DO 5 1 Relances À effectuer À venir Effectuées Analyse Filtrer Relances 5 HOTEL…" at bounding box center [530, 254] width 1061 height 508
click at [222, 352] on div "Passer cette action" at bounding box center [225, 352] width 99 height 18
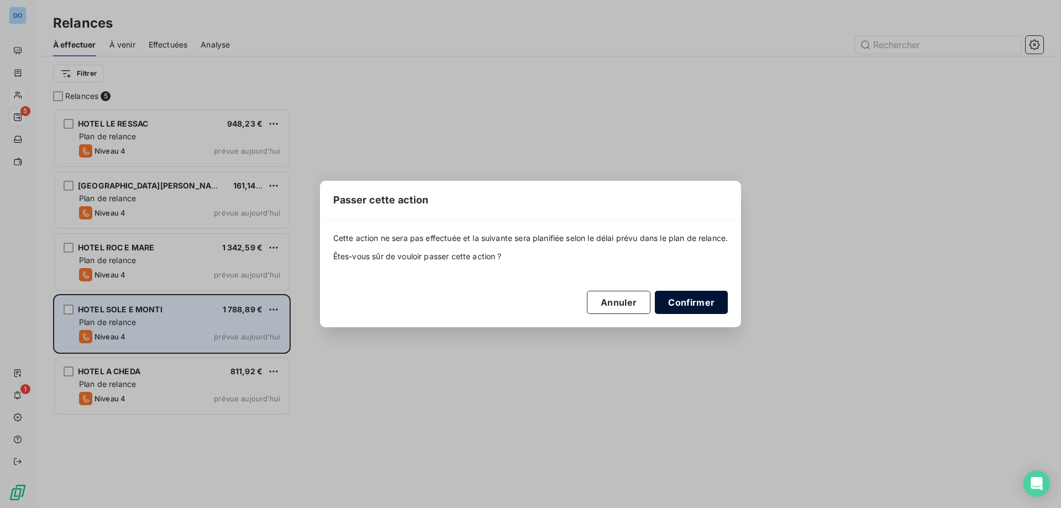
click at [682, 299] on button "Confirmer" at bounding box center [691, 302] width 73 height 23
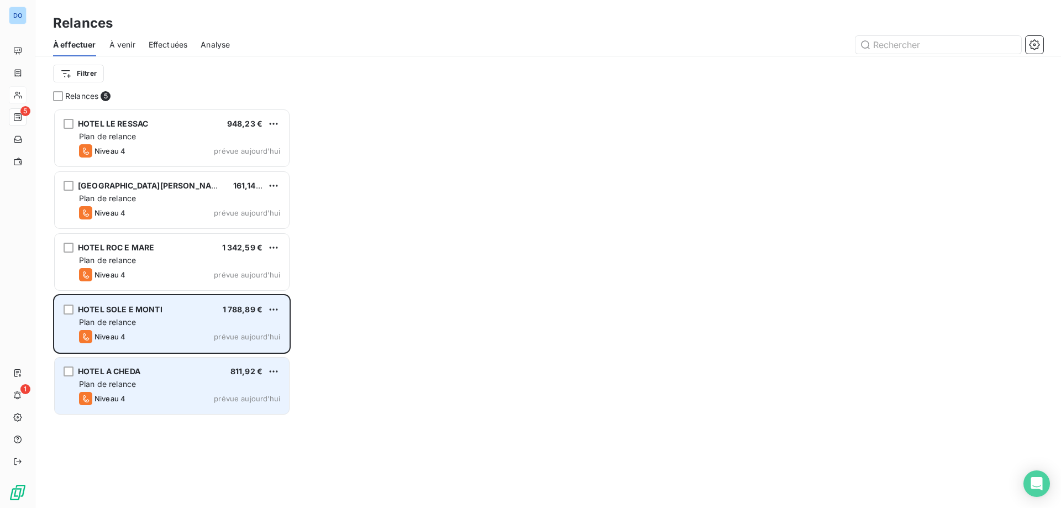
click at [181, 386] on div "Plan de relance" at bounding box center [179, 383] width 201 height 11
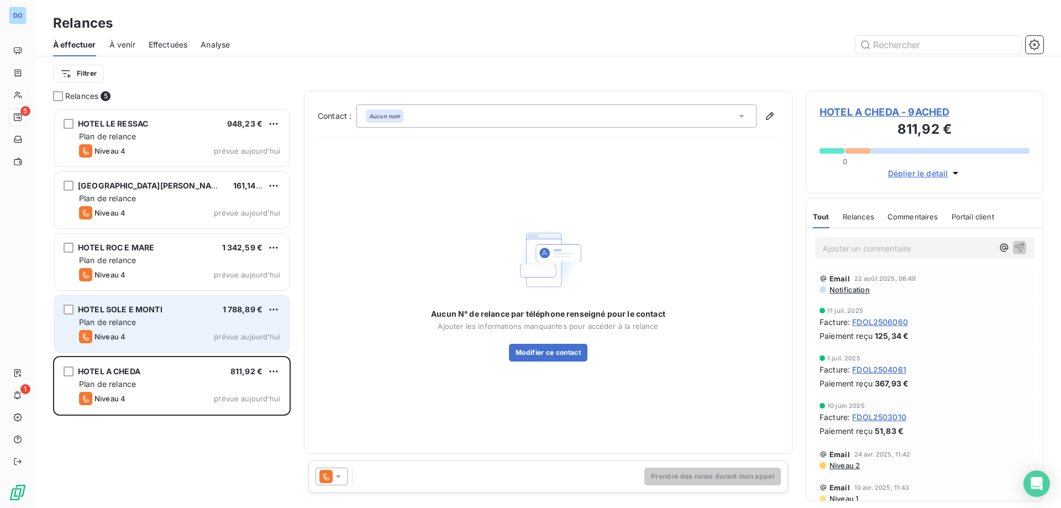
click at [341, 475] on icon at bounding box center [338, 476] width 11 height 11
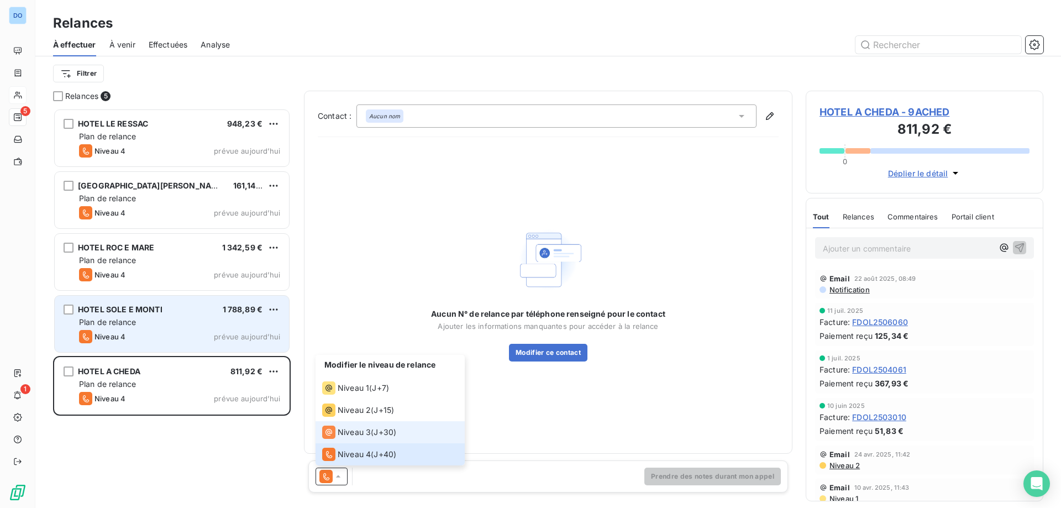
click at [357, 436] on span "Niveau 3" at bounding box center [354, 432] width 33 height 11
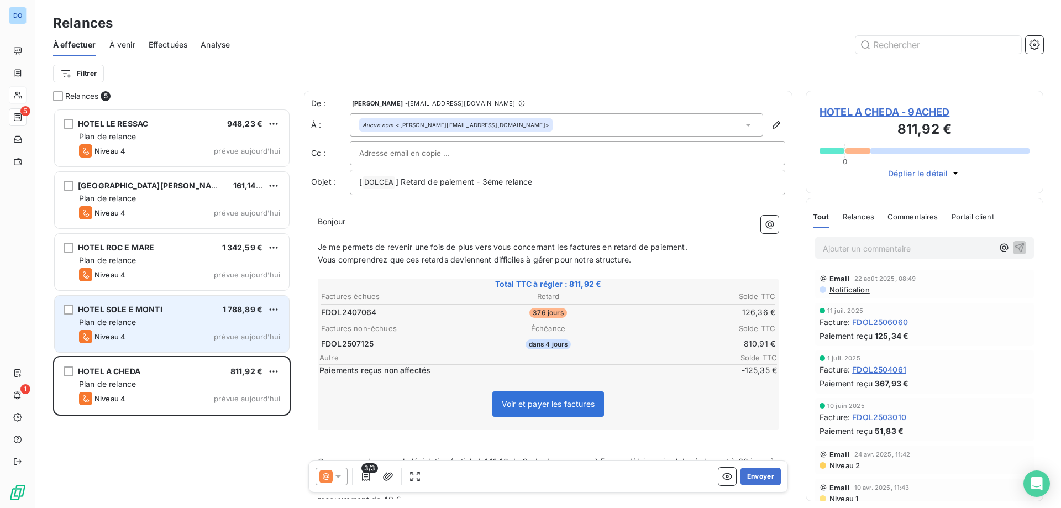
click at [334, 475] on icon at bounding box center [338, 476] width 11 height 11
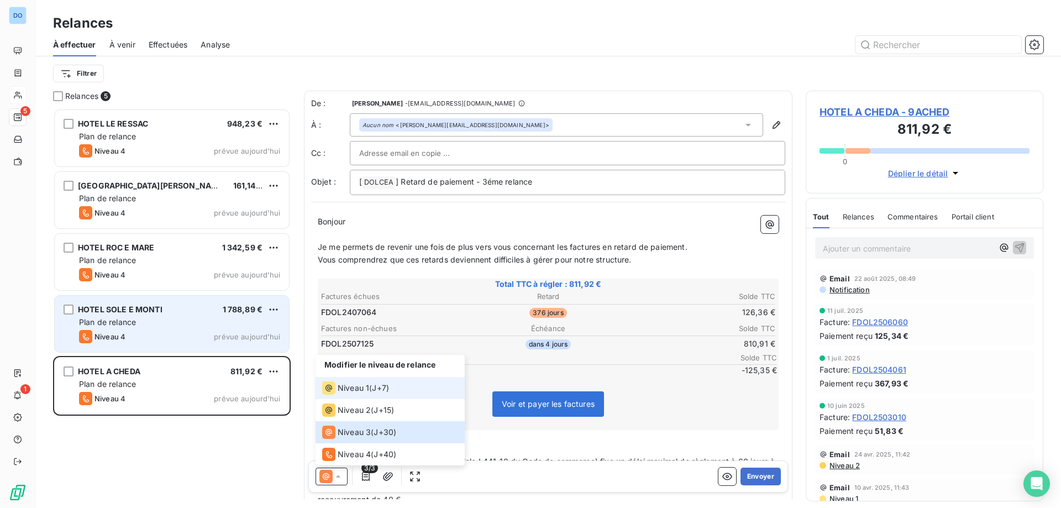
click at [353, 383] on span "Niveau 1" at bounding box center [353, 387] width 31 height 11
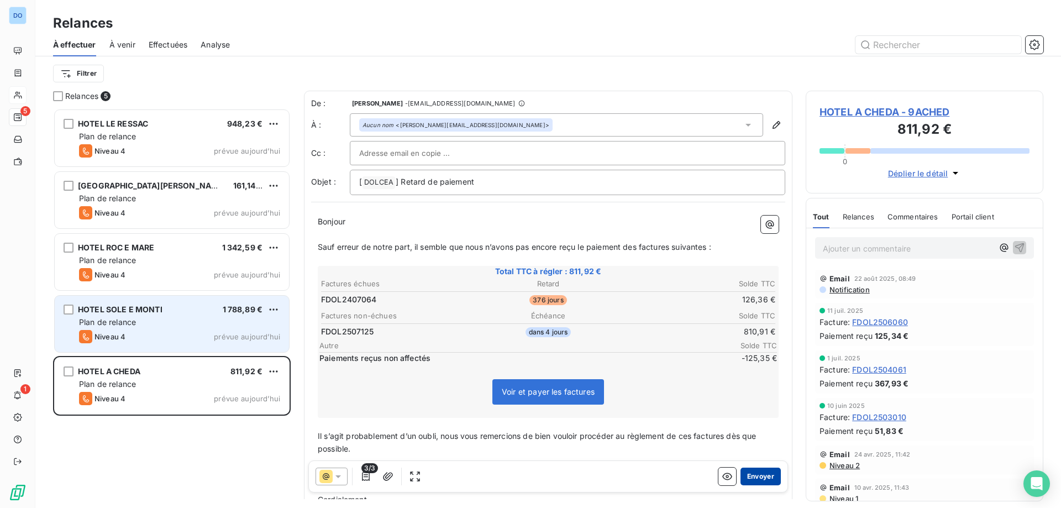
click at [753, 474] on button "Envoyer" at bounding box center [760, 476] width 40 height 18
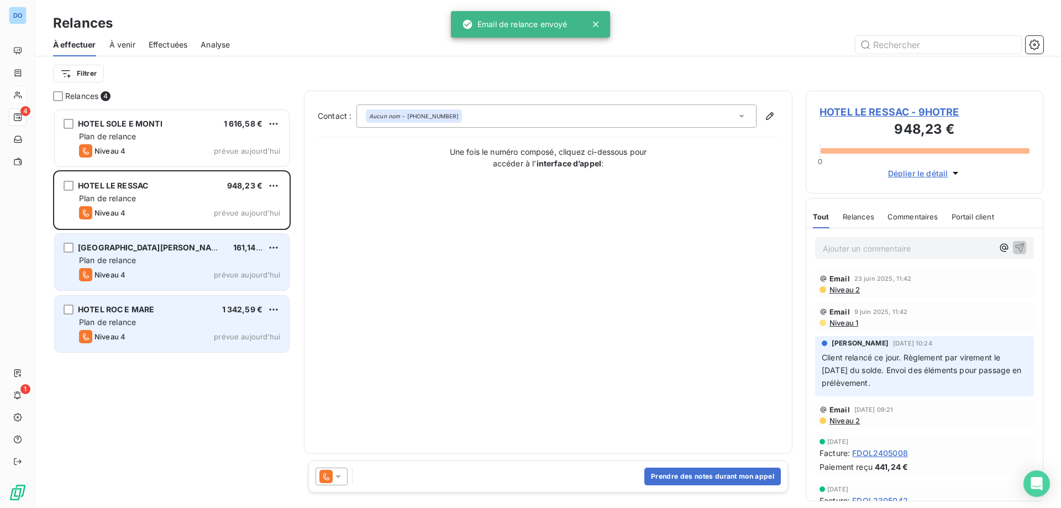
click at [236, 257] on div "Plan de relance" at bounding box center [179, 260] width 201 height 11
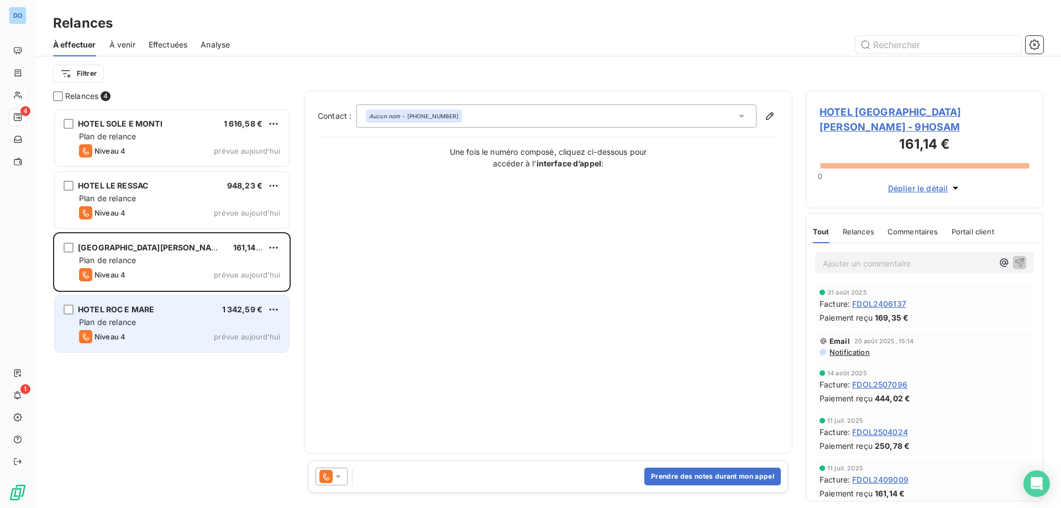
click at [338, 478] on icon at bounding box center [338, 476] width 11 height 11
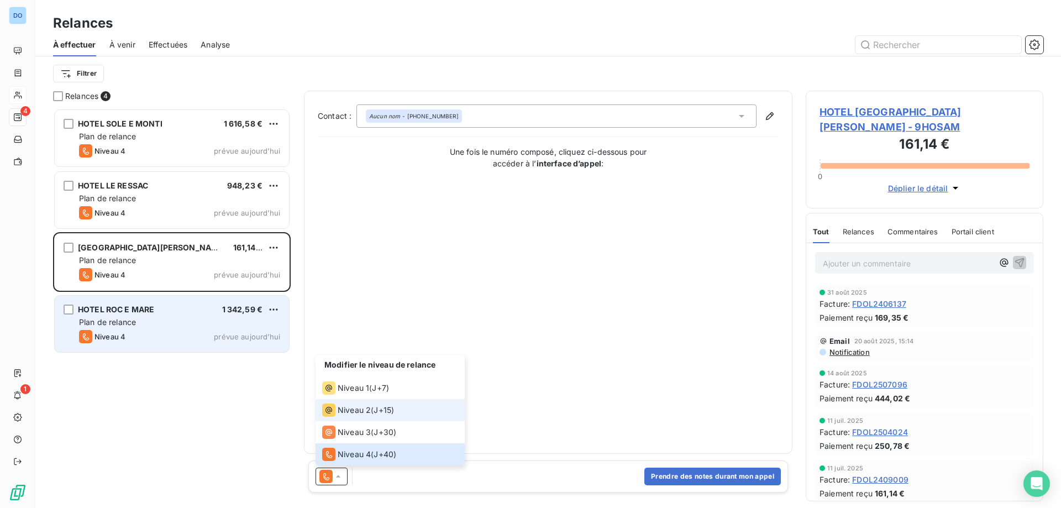
click at [349, 412] on span "Niveau 2" at bounding box center [354, 409] width 33 height 11
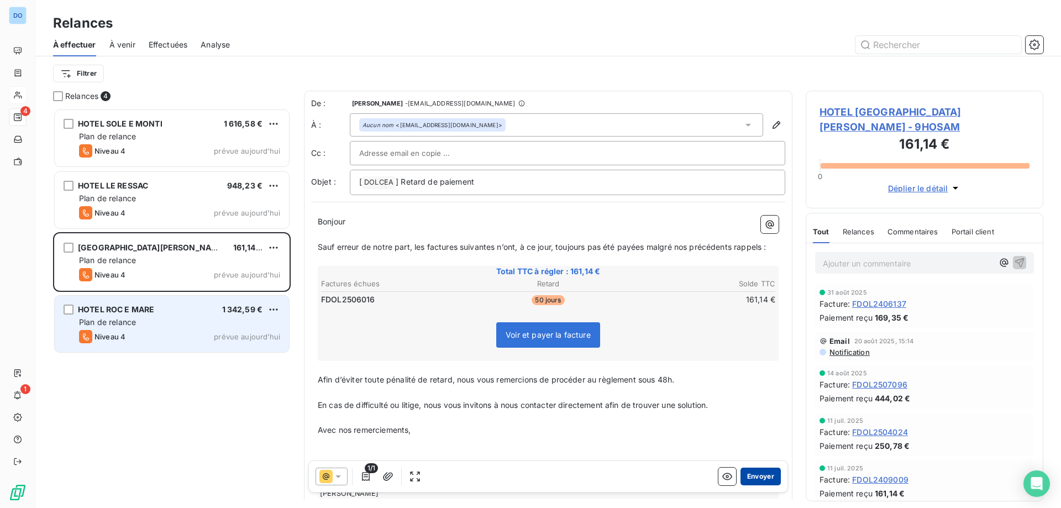
click at [743, 471] on button "Envoyer" at bounding box center [760, 476] width 40 height 18
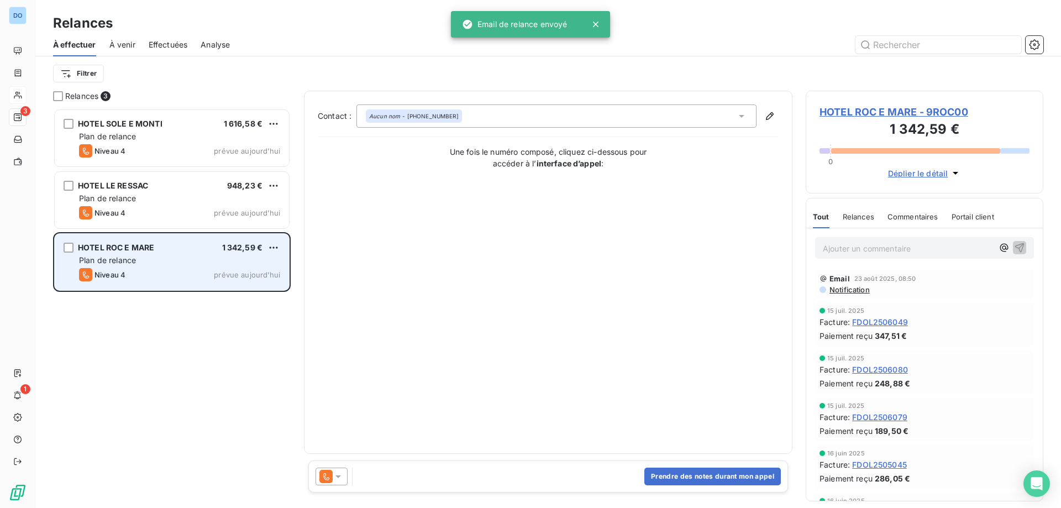
click at [196, 262] on div "Plan de relance" at bounding box center [179, 260] width 201 height 11
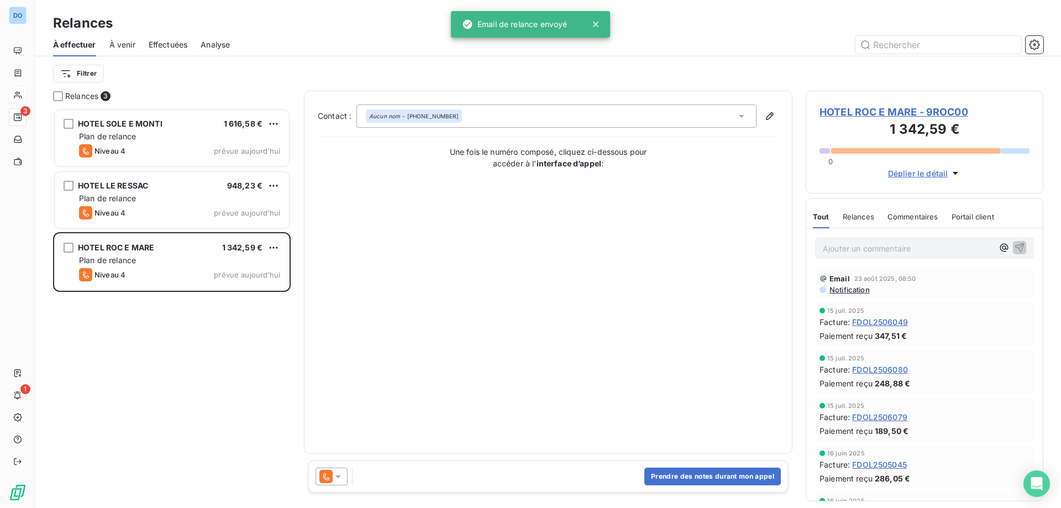
click at [346, 473] on div at bounding box center [331, 476] width 32 height 18
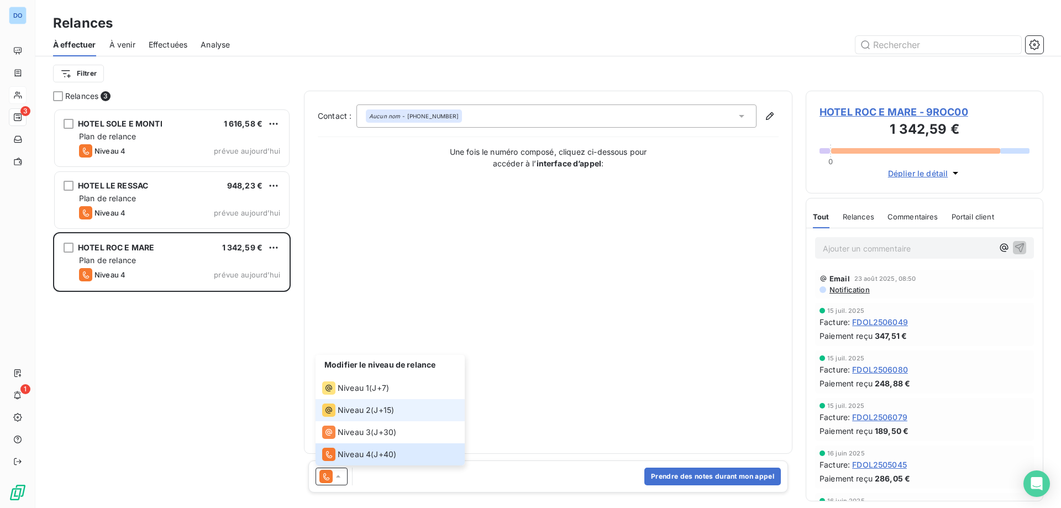
click at [344, 412] on span "Niveau 2" at bounding box center [354, 409] width 33 height 11
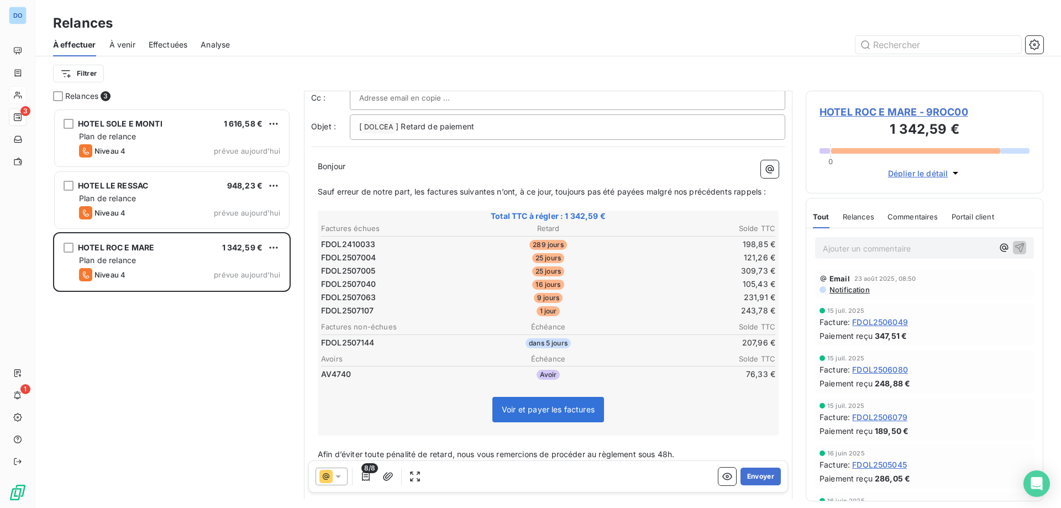
scroll to position [1, 0]
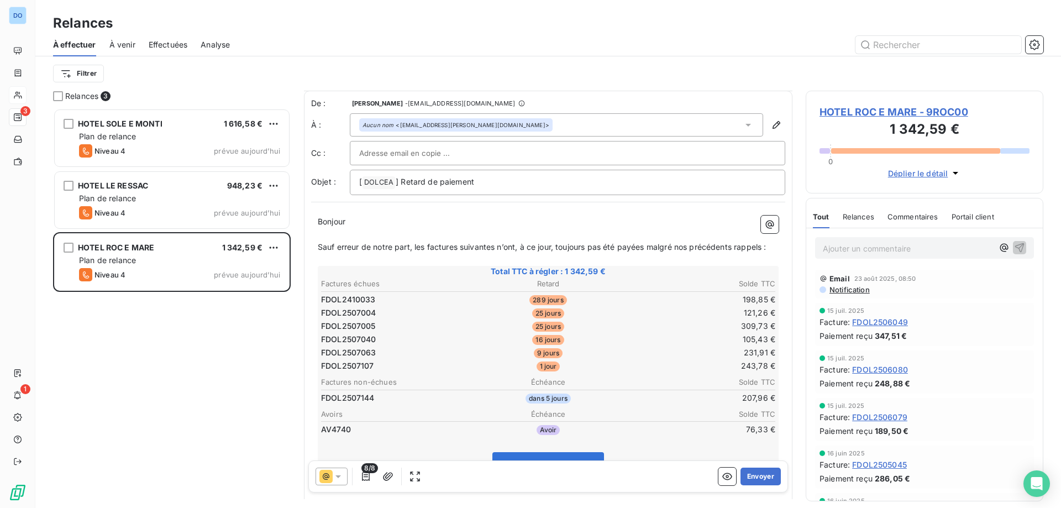
click at [342, 474] on icon at bounding box center [338, 476] width 11 height 11
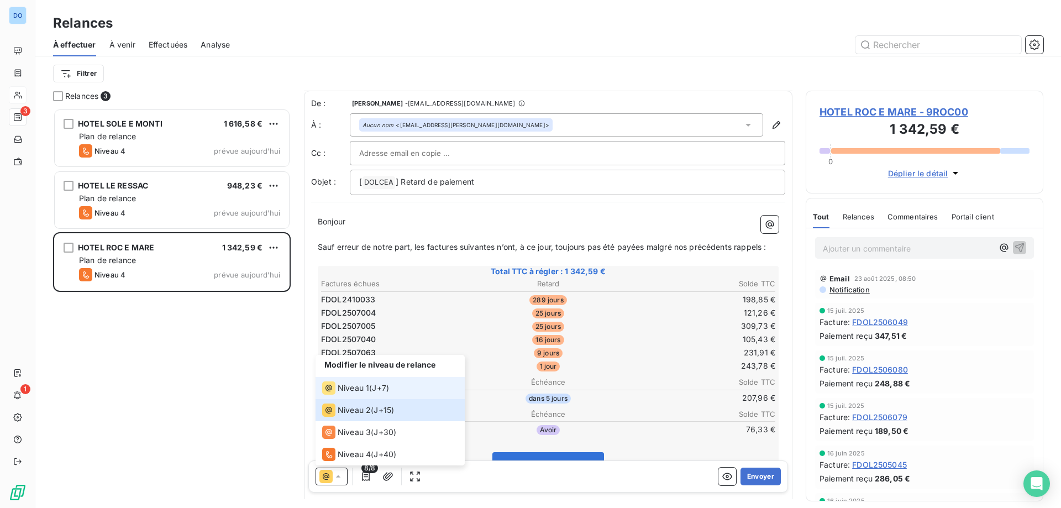
click at [365, 386] on span "Niveau 1" at bounding box center [353, 387] width 31 height 11
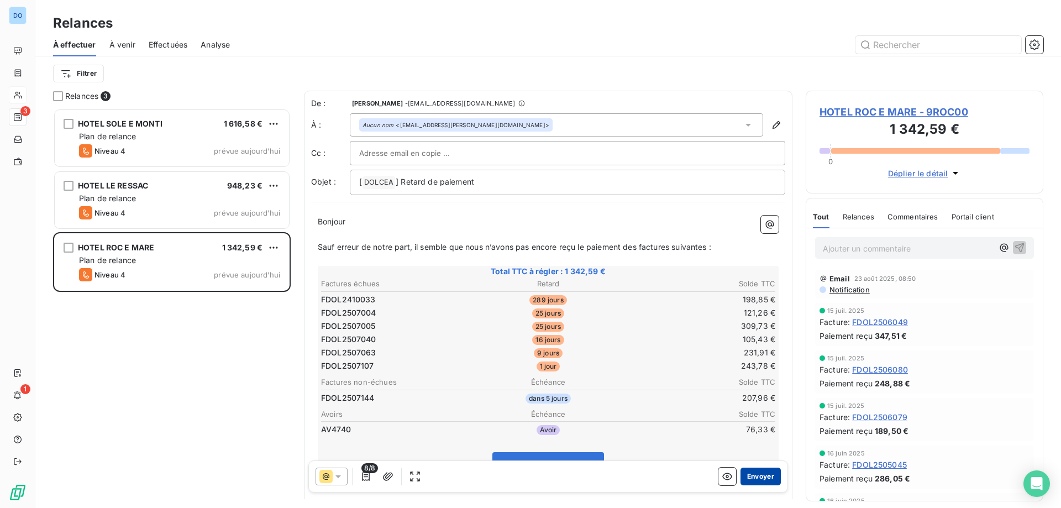
click at [759, 480] on button "Envoyer" at bounding box center [760, 476] width 40 height 18
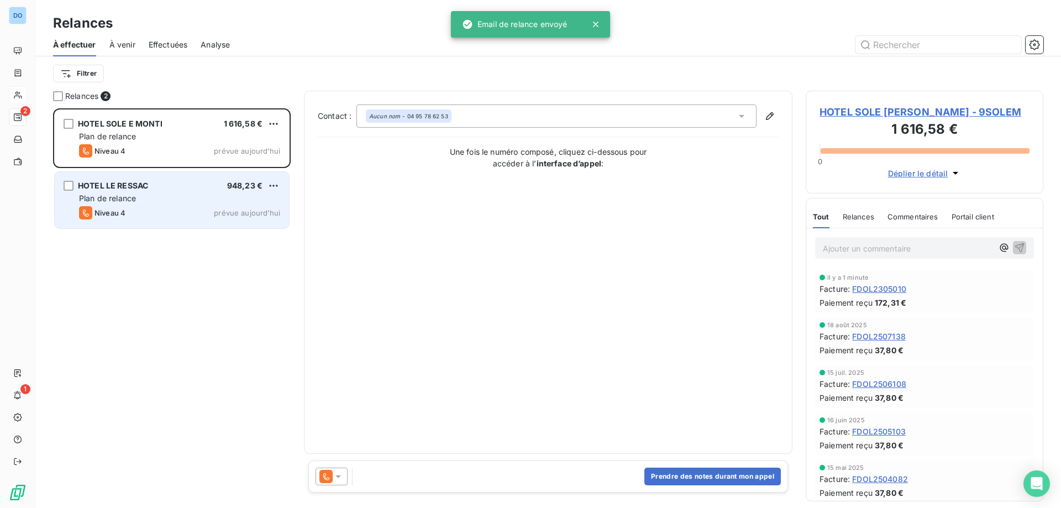
click at [236, 192] on div "HOTEL LE RESSAC 948,23 € Plan de relance Niveau 4 prévue aujourd’hui" at bounding box center [172, 200] width 234 height 56
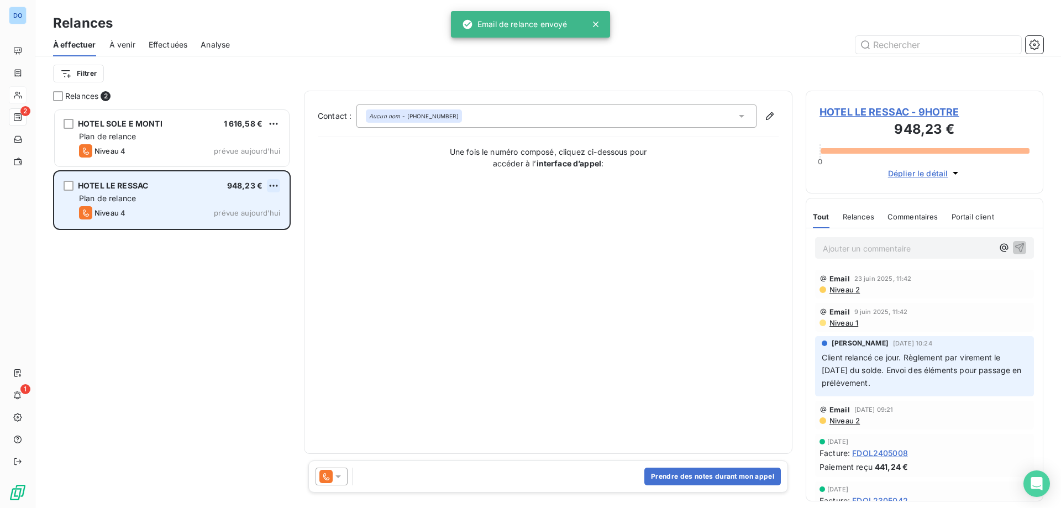
click at [275, 186] on html "DO 2 1 Relances À effectuer À venir Effectuées Analyse Filtrer Relances 2 HOTEL…" at bounding box center [530, 254] width 1061 height 508
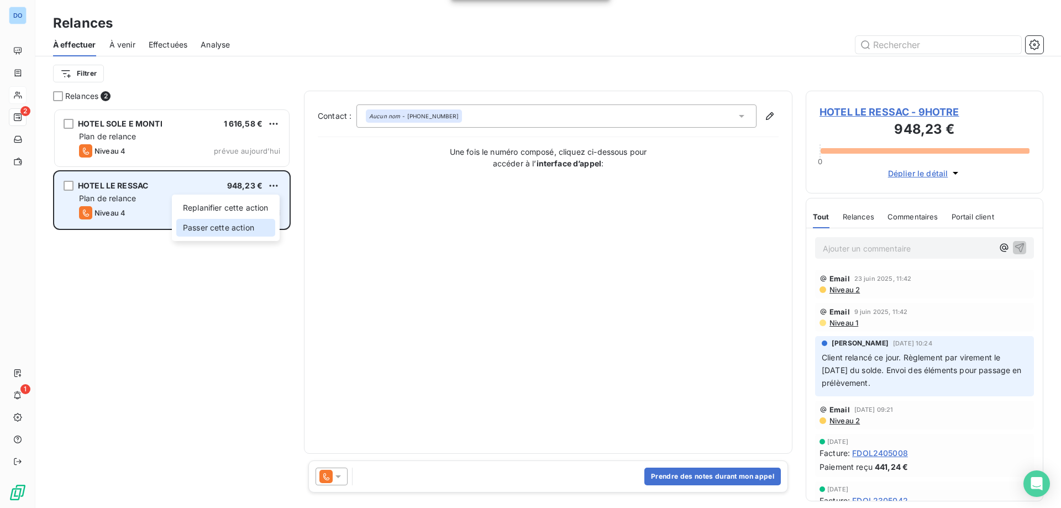
click at [257, 227] on div "Passer cette action" at bounding box center [225, 228] width 99 height 18
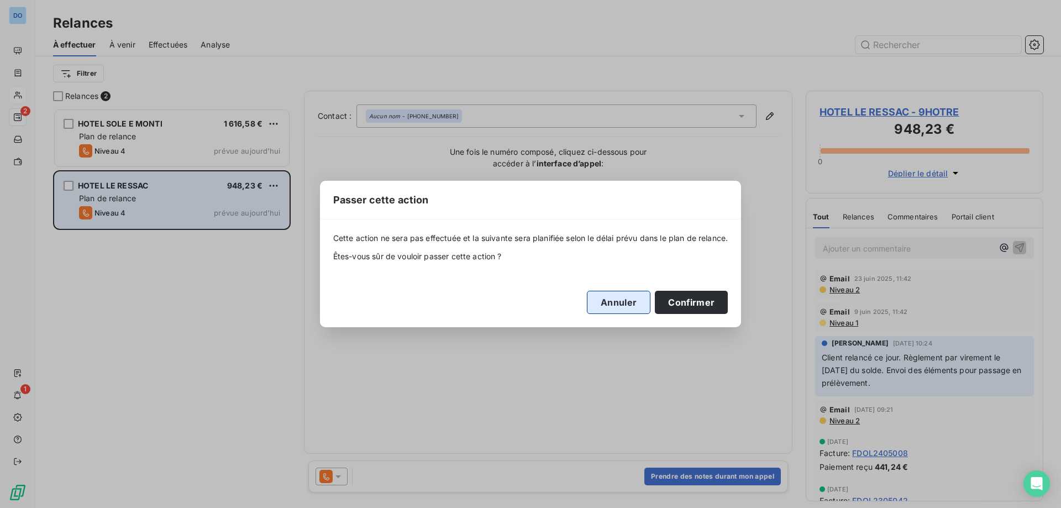
click at [620, 305] on button "Annuler" at bounding box center [619, 302] width 64 height 23
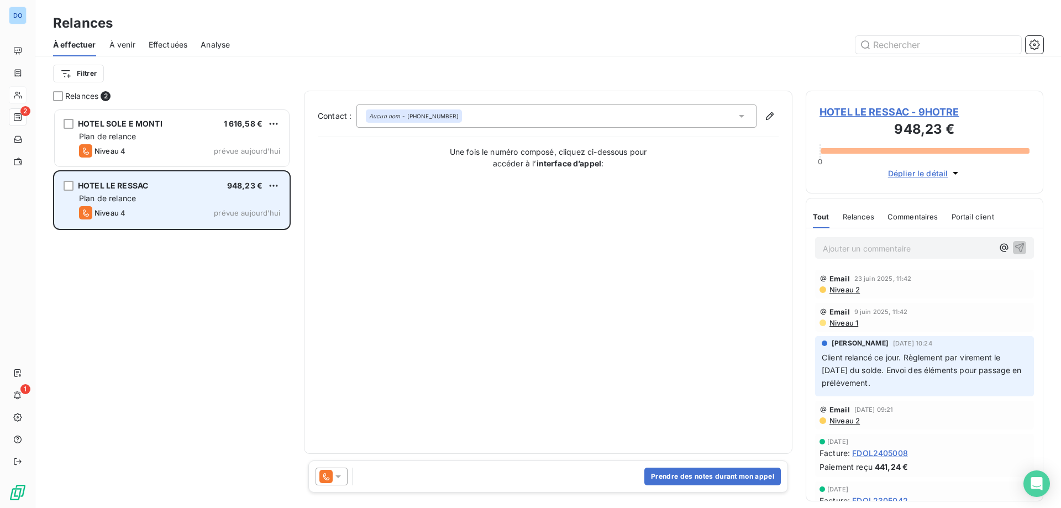
click at [335, 477] on icon at bounding box center [338, 476] width 11 height 11
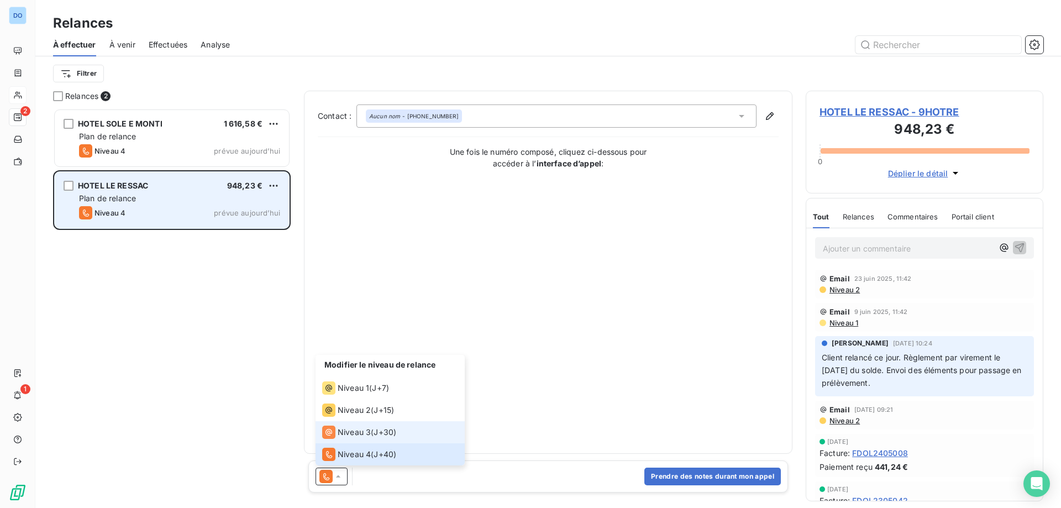
click at [346, 430] on span "Niveau 3" at bounding box center [354, 432] width 33 height 11
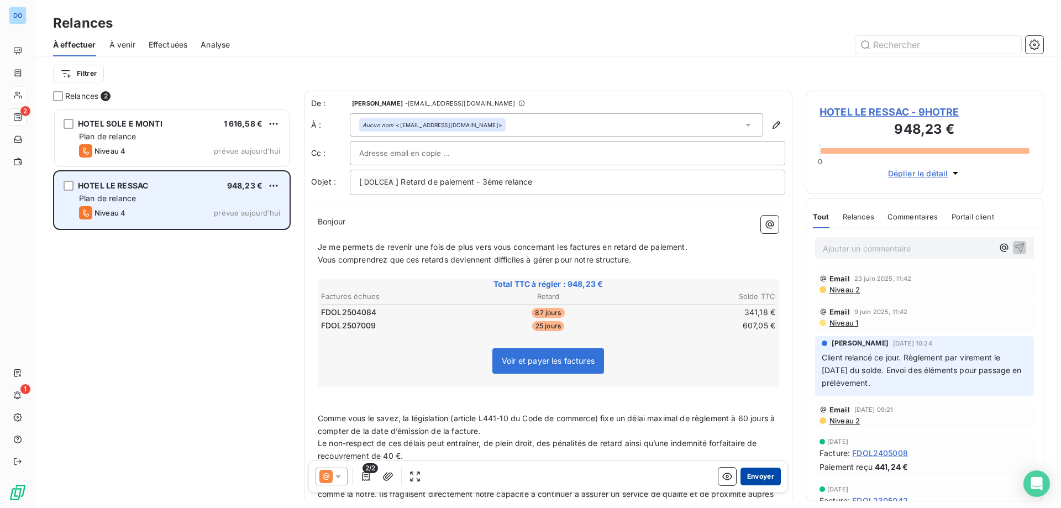
click at [764, 478] on button "Envoyer" at bounding box center [760, 476] width 40 height 18
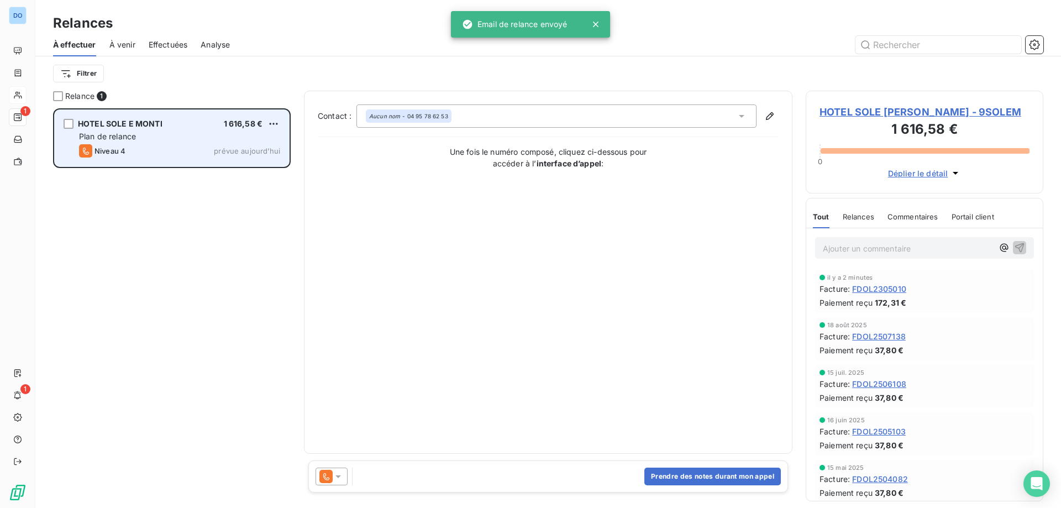
click at [205, 136] on div "Plan de relance" at bounding box center [179, 136] width 201 height 11
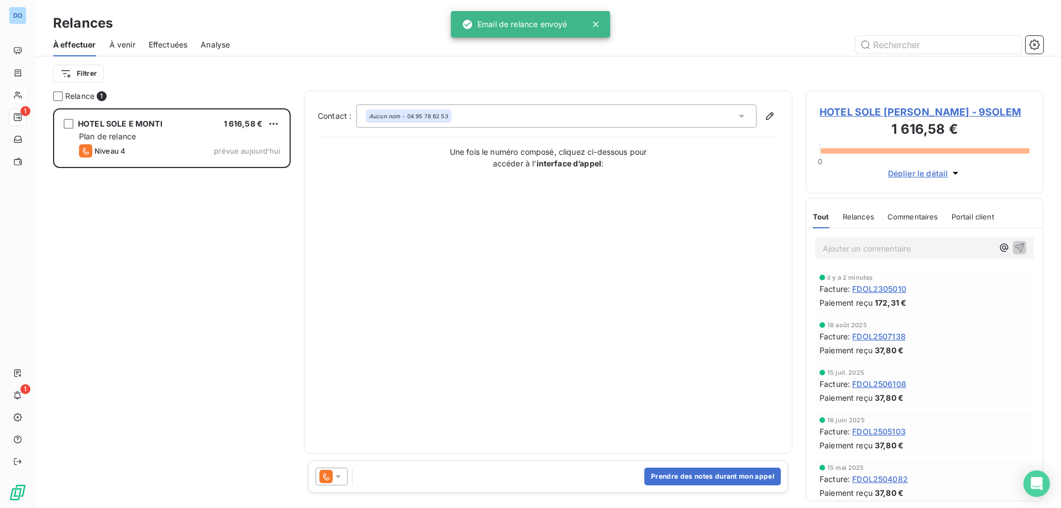
click at [341, 481] on icon at bounding box center [338, 476] width 11 height 11
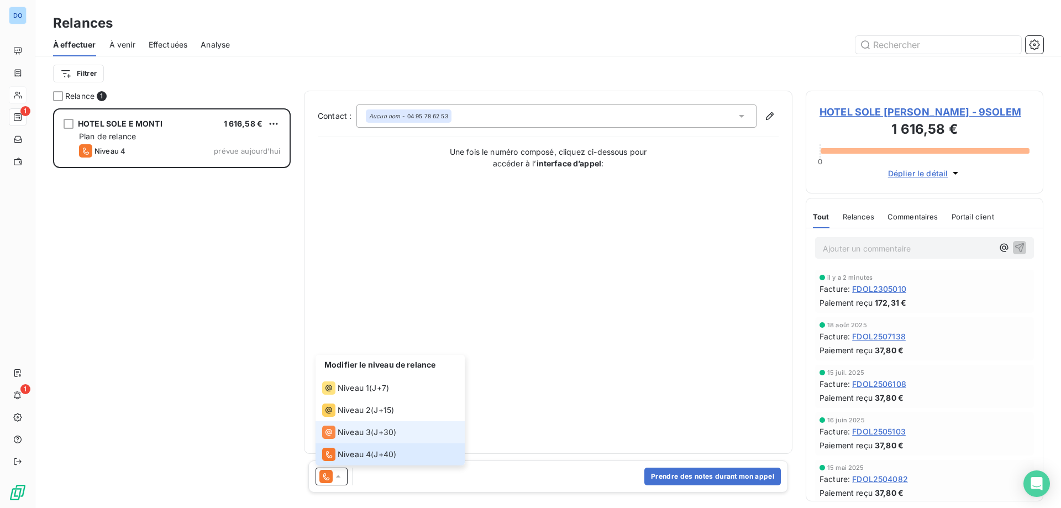
click at [351, 436] on span "Niveau 3" at bounding box center [354, 432] width 33 height 11
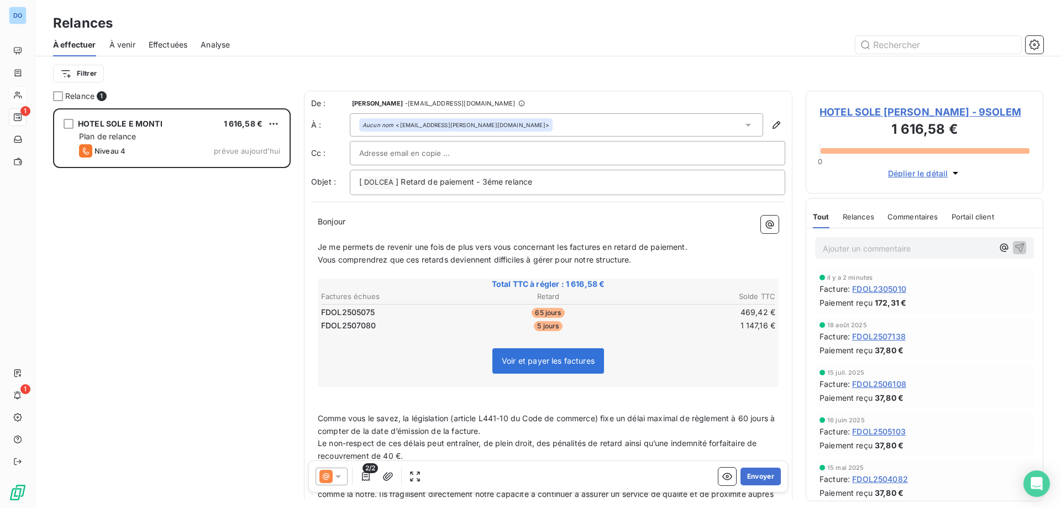
click at [344, 480] on div at bounding box center [331, 476] width 32 height 18
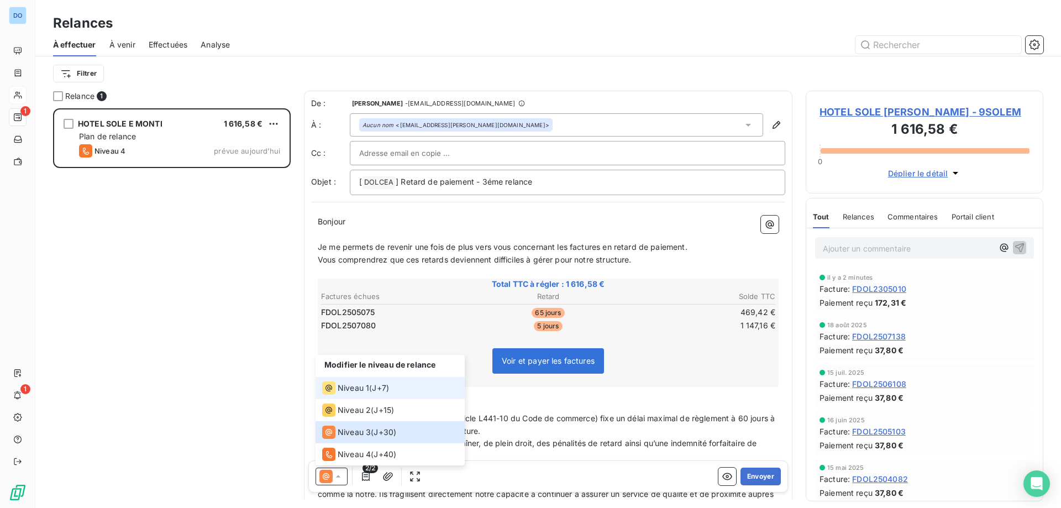
click at [351, 388] on span "Niveau 1" at bounding box center [353, 387] width 31 height 11
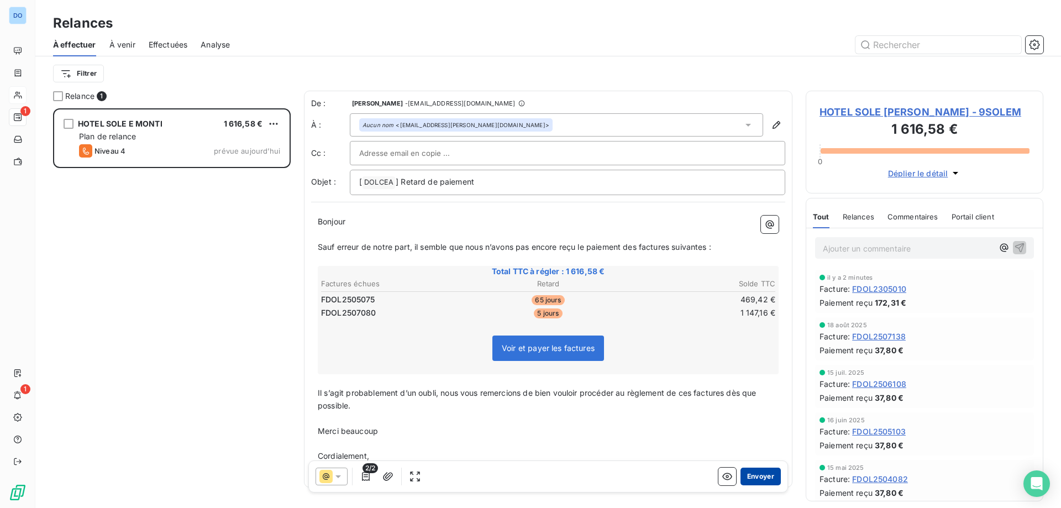
click at [759, 478] on button "Envoyer" at bounding box center [760, 476] width 40 height 18
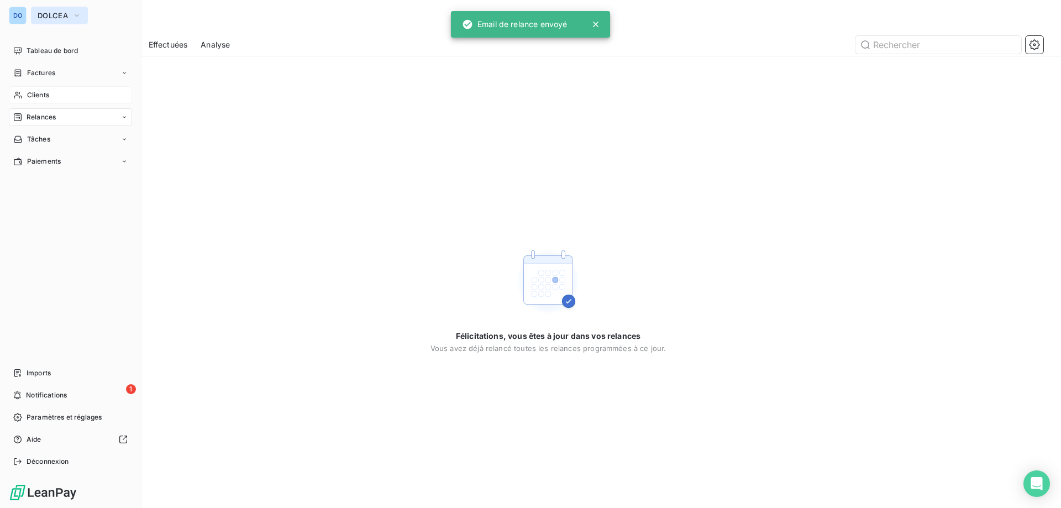
click at [54, 12] on span "DOLCEA" at bounding box center [53, 15] width 30 height 9
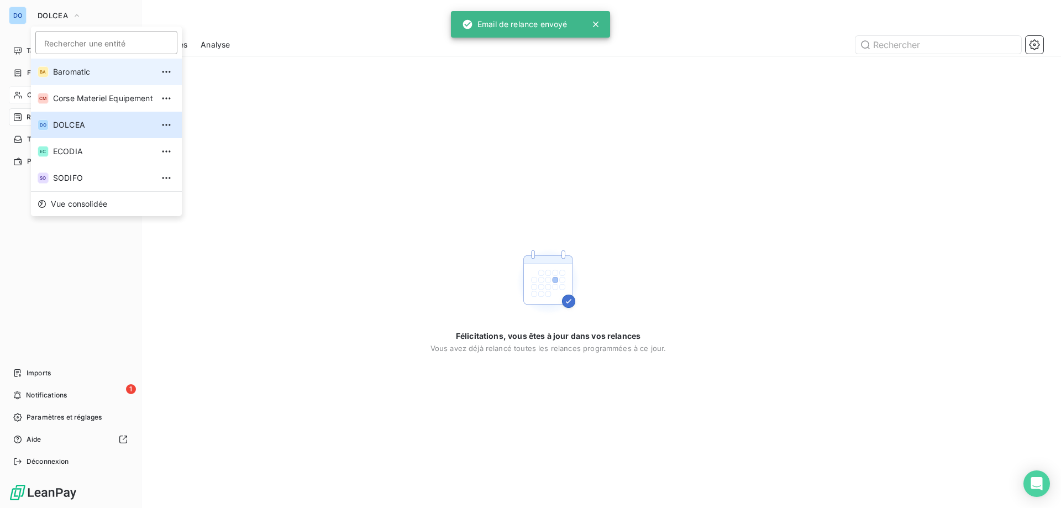
click at [93, 76] on span "Baromatic" at bounding box center [103, 71] width 100 height 11
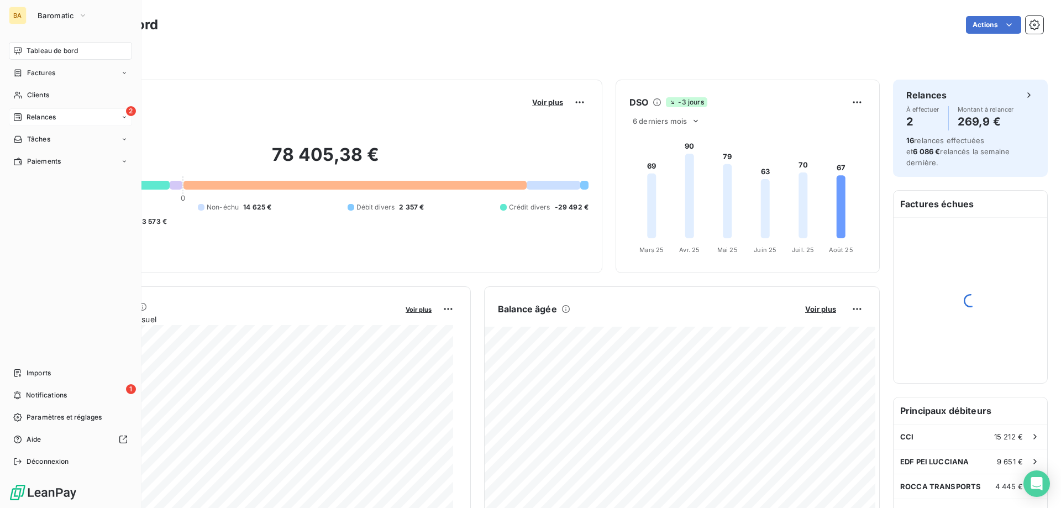
click at [45, 122] on span "Relances" at bounding box center [41, 117] width 29 height 10
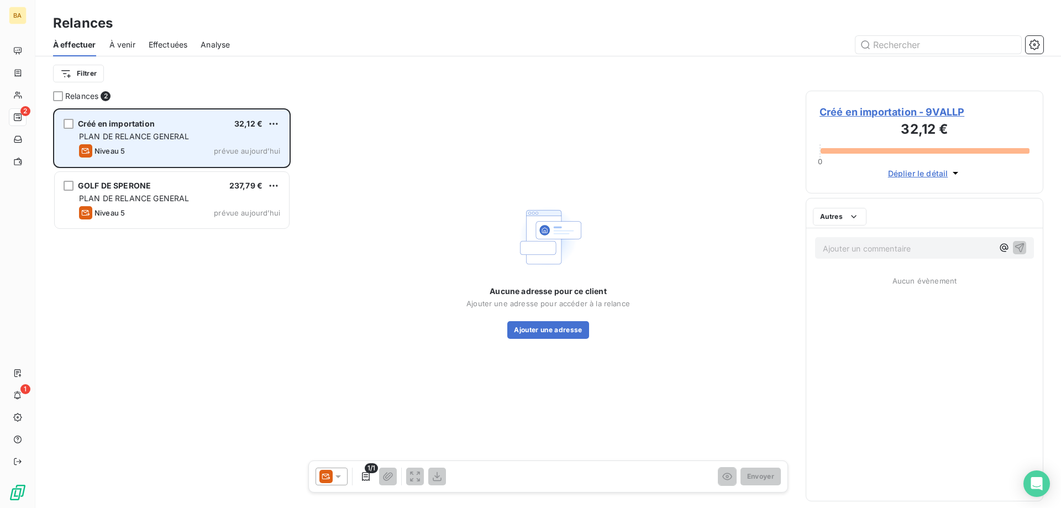
scroll to position [391, 229]
click at [196, 142] on div "Créé en importation 32,12 € PLAN DE RELANCE GENERAL Niveau 5 prévue aujourd’hui" at bounding box center [172, 138] width 234 height 56
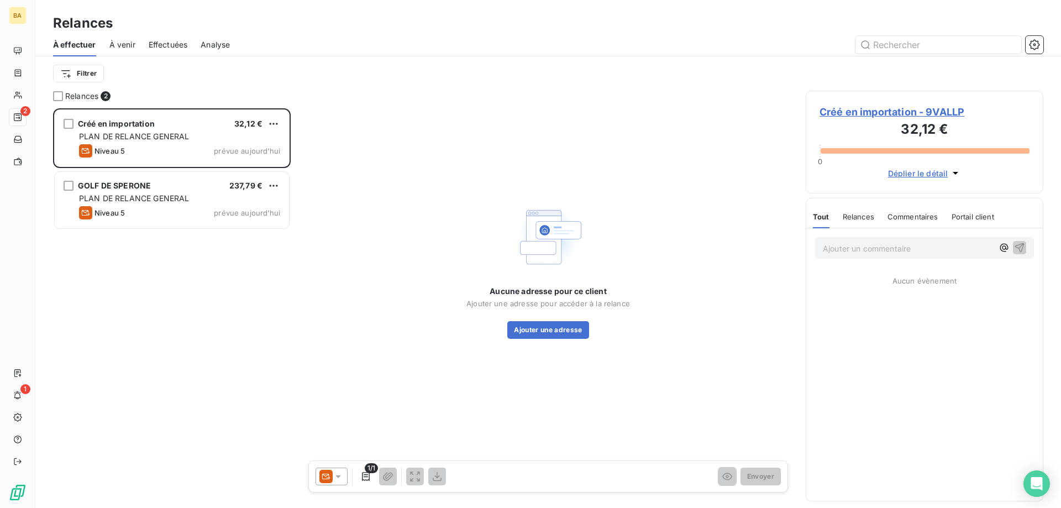
click at [948, 109] on span "Créé en importation - 9VALLP" at bounding box center [924, 111] width 210 height 15
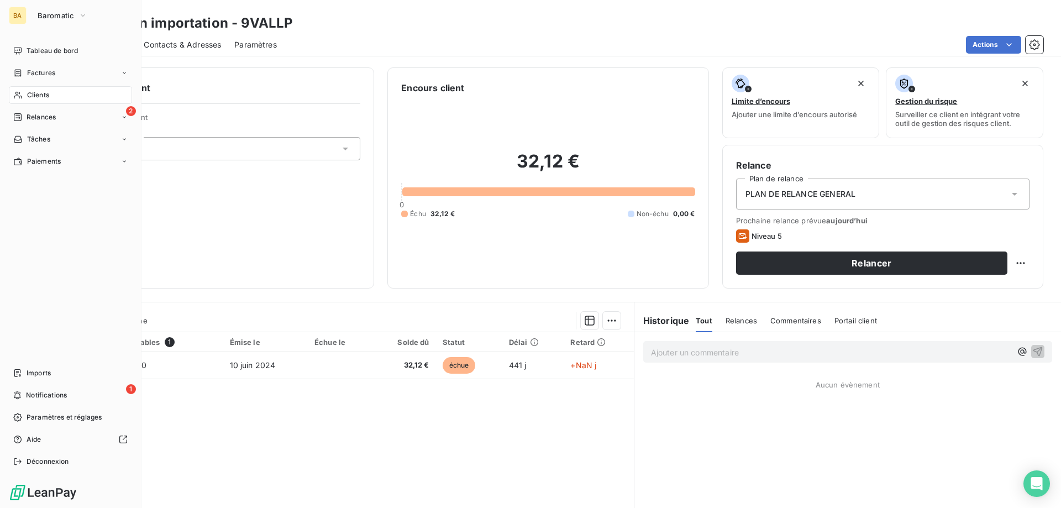
click at [31, 110] on div "2 Relances" at bounding box center [70, 117] width 123 height 18
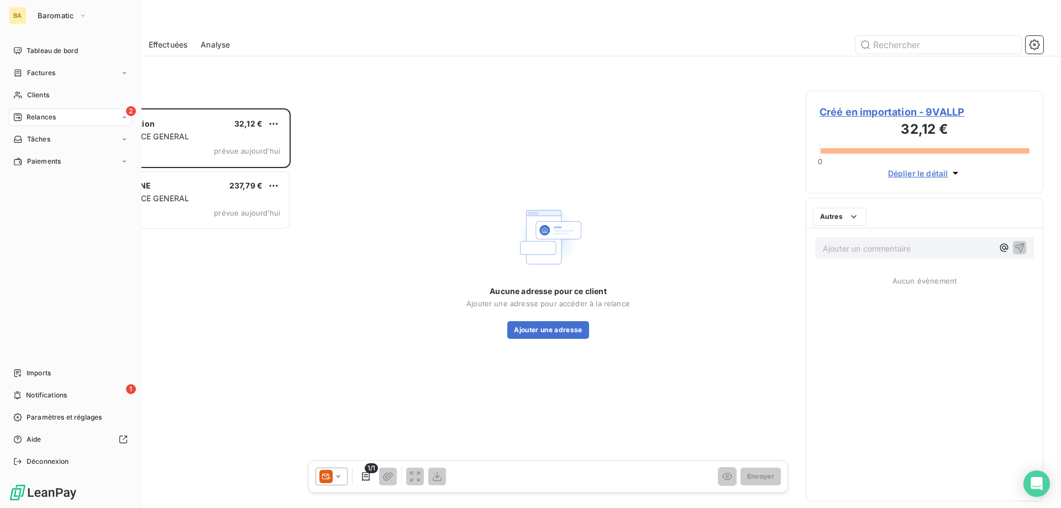
scroll to position [391, 229]
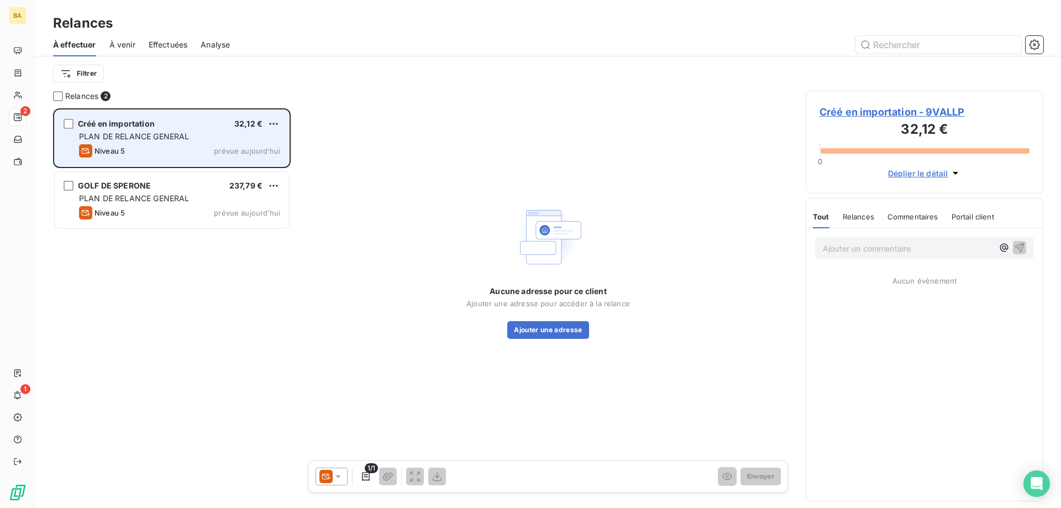
click at [207, 128] on div "Créé en importation 32,12 €" at bounding box center [179, 124] width 201 height 10
click at [276, 122] on html "BA 2 1 Relances À effectuer À venir Effectuées Analyse Filtrer Relances 2 Créé …" at bounding box center [530, 254] width 1061 height 508
click at [256, 161] on div "Passer cette action" at bounding box center [225, 166] width 99 height 18
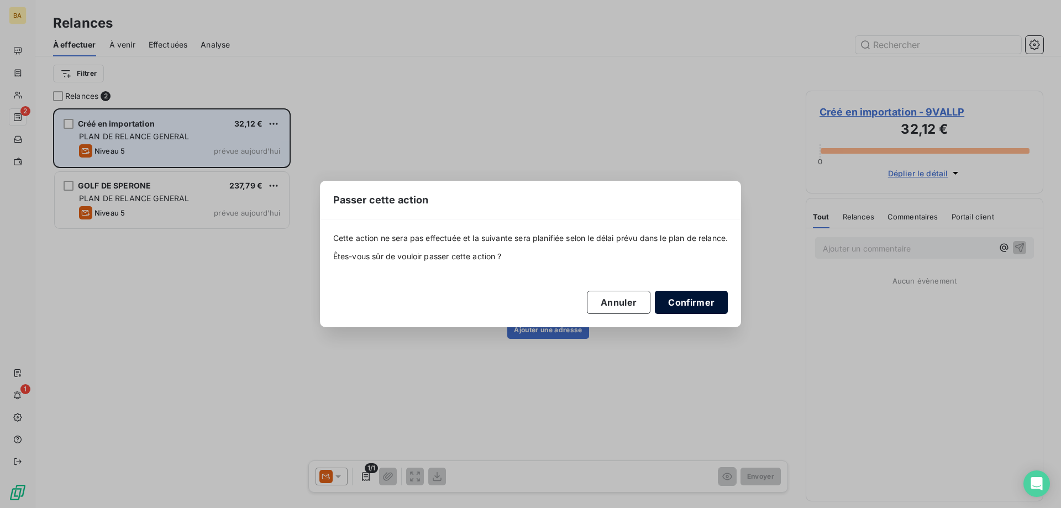
click at [686, 307] on button "Confirmer" at bounding box center [691, 302] width 73 height 23
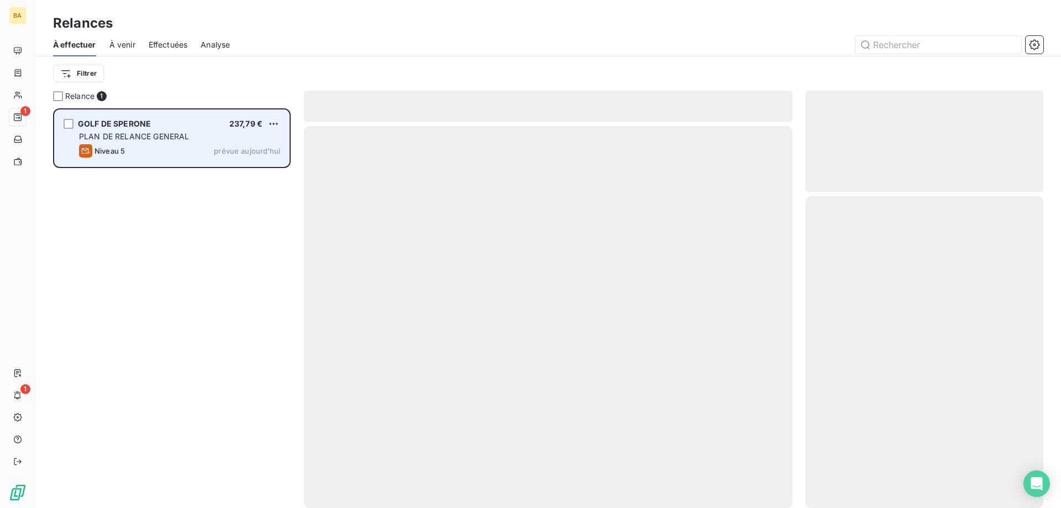
click at [213, 127] on div "GOLF DE SPERONE 237,79 €" at bounding box center [179, 124] width 201 height 10
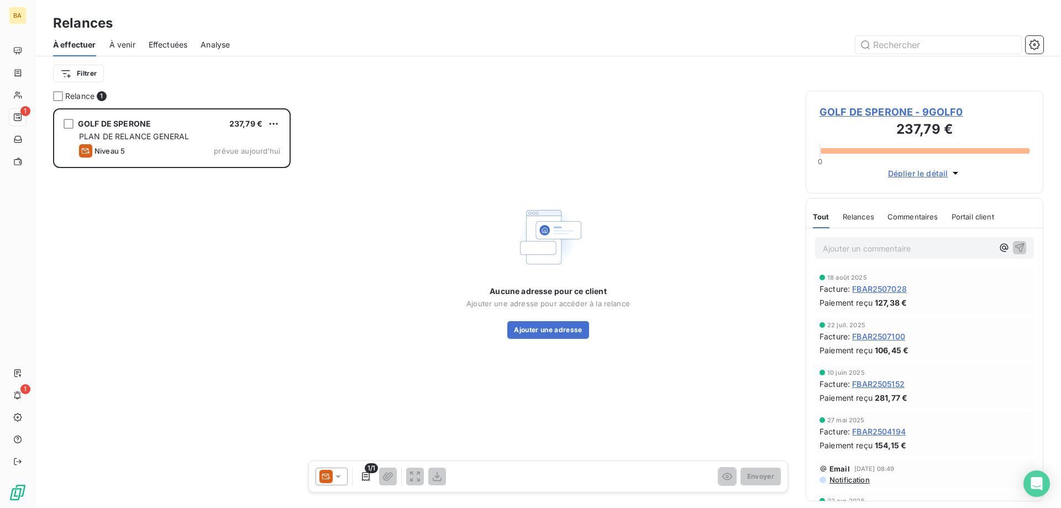
click at [338, 476] on icon at bounding box center [338, 476] width 6 height 3
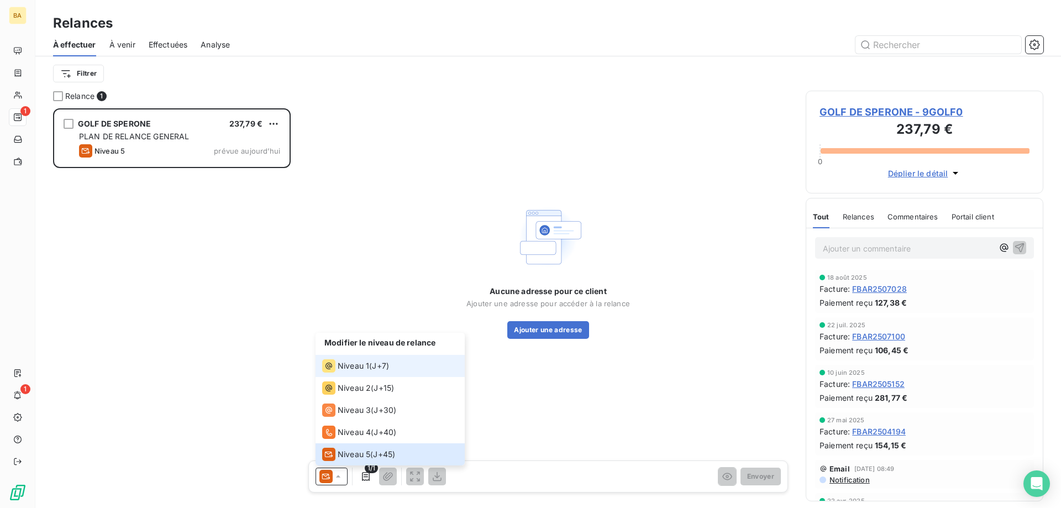
click at [358, 369] on span "Niveau 1" at bounding box center [353, 365] width 31 height 11
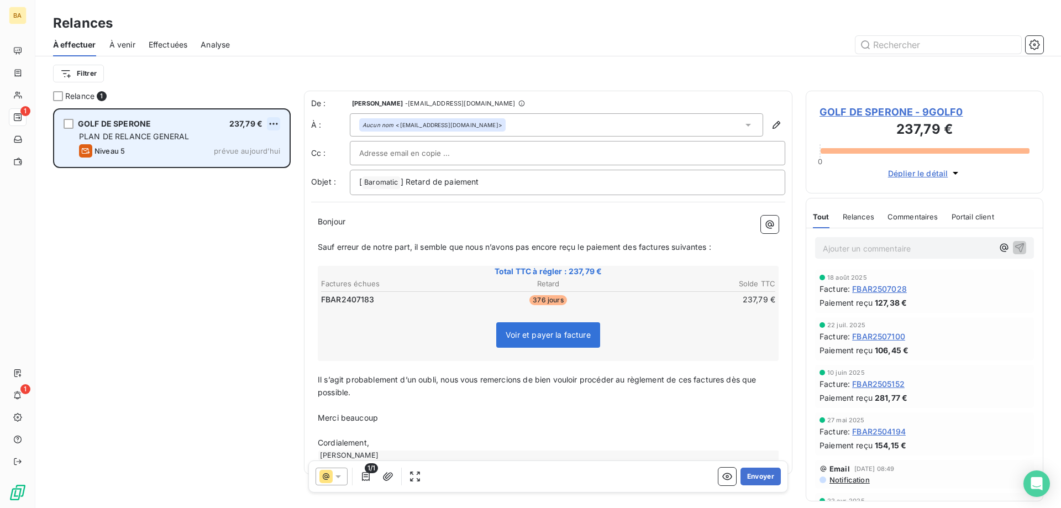
click at [271, 121] on html "BA 1 1 Relances À effectuer À venir Effectuées Analyse Filtrer Relance 1 GOLF D…" at bounding box center [530, 254] width 1061 height 508
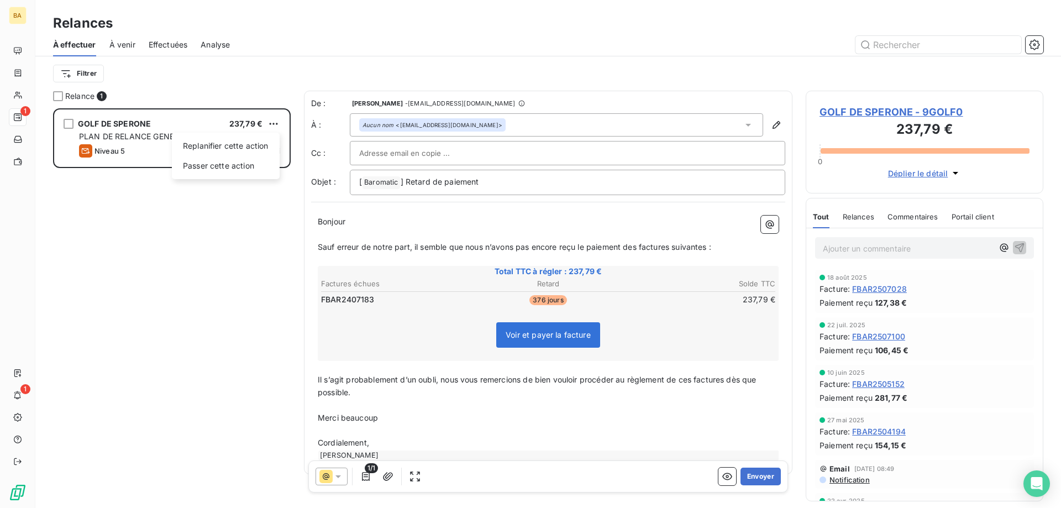
click at [224, 256] on html "BA 1 1 Relances À effectuer À venir Effectuées Analyse Filtrer Relance 1 GOLF D…" at bounding box center [530, 254] width 1061 height 508
click at [347, 482] on div at bounding box center [331, 476] width 32 height 18
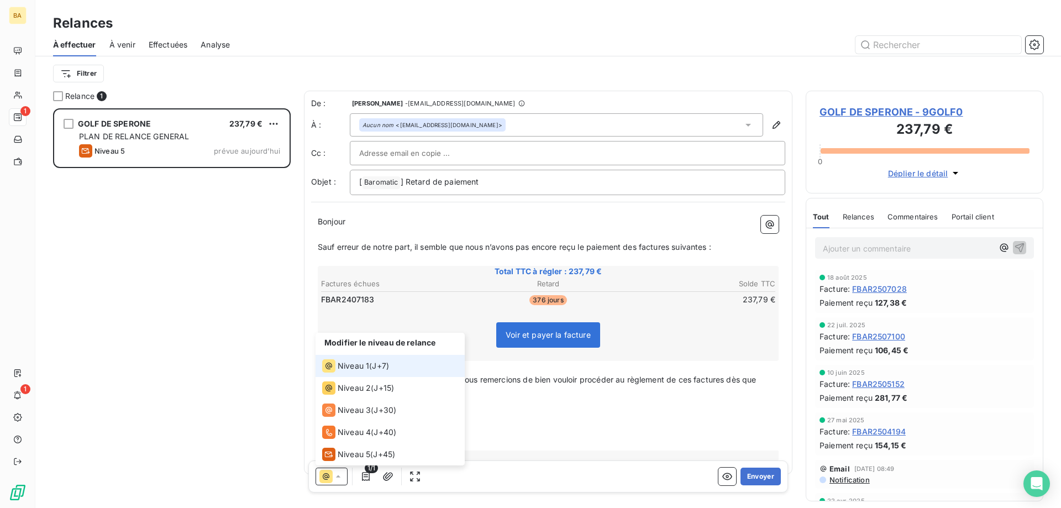
click at [357, 364] on span "Niveau 1" at bounding box center [353, 365] width 31 height 11
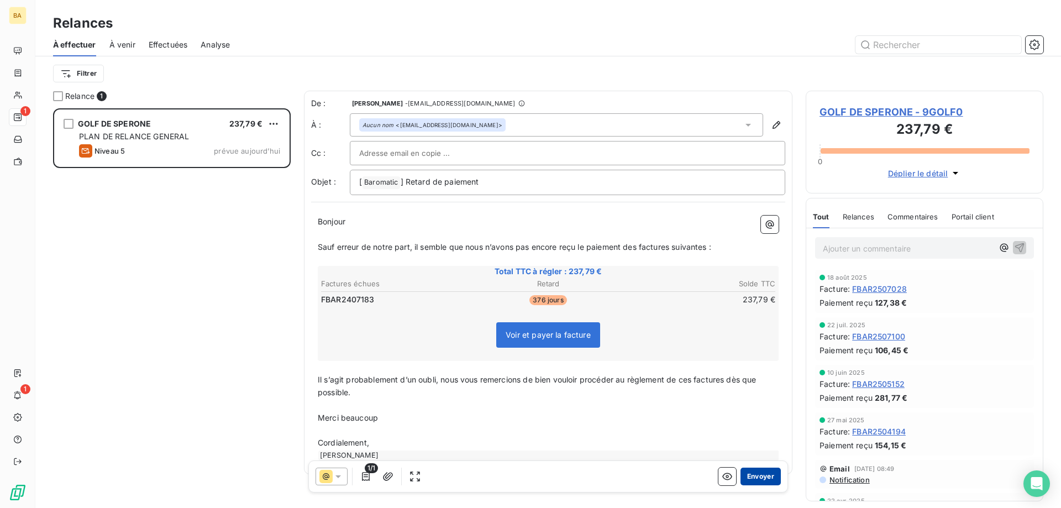
click at [753, 475] on button "Envoyer" at bounding box center [760, 476] width 40 height 18
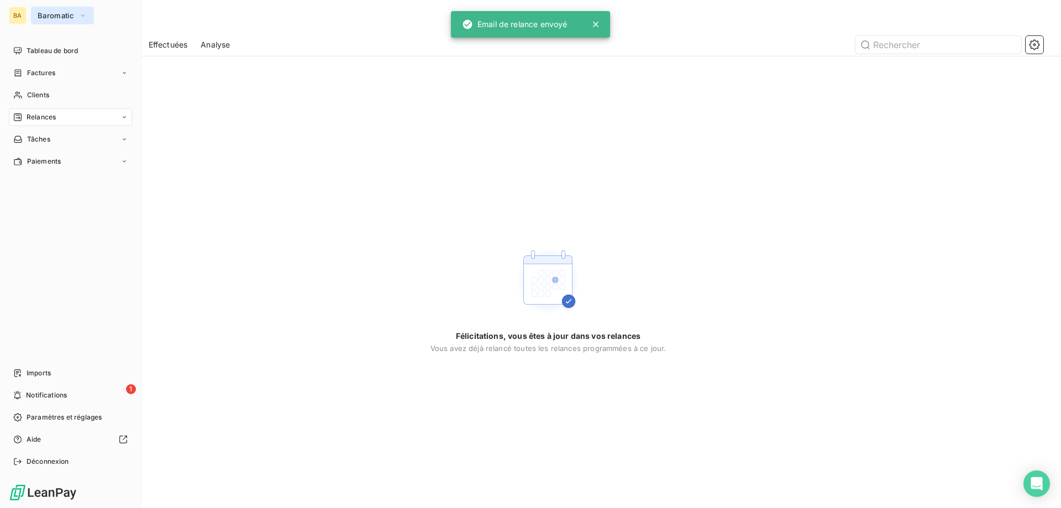
click at [51, 18] on span "Baromatic" at bounding box center [56, 15] width 36 height 9
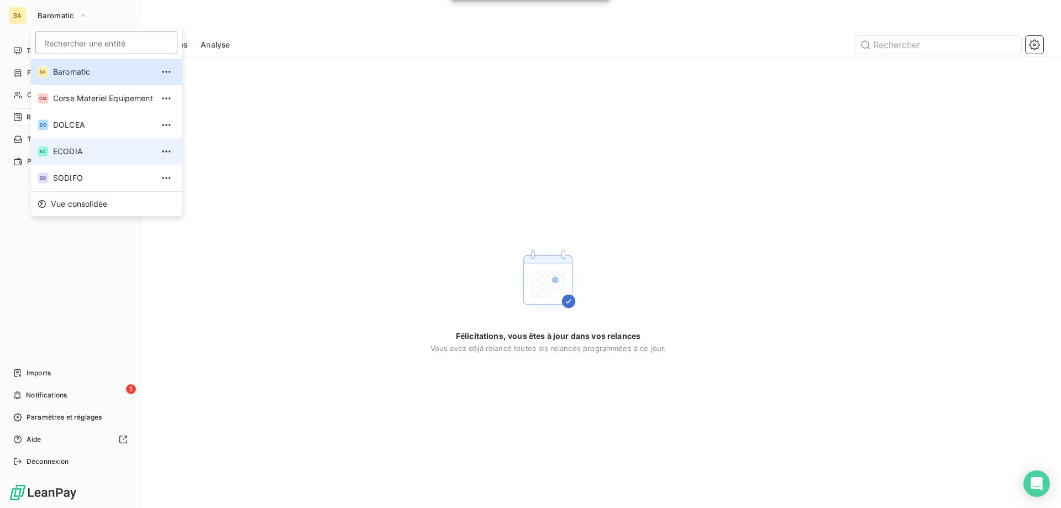
click at [69, 149] on span "ECODIA" at bounding box center [103, 151] width 100 height 11
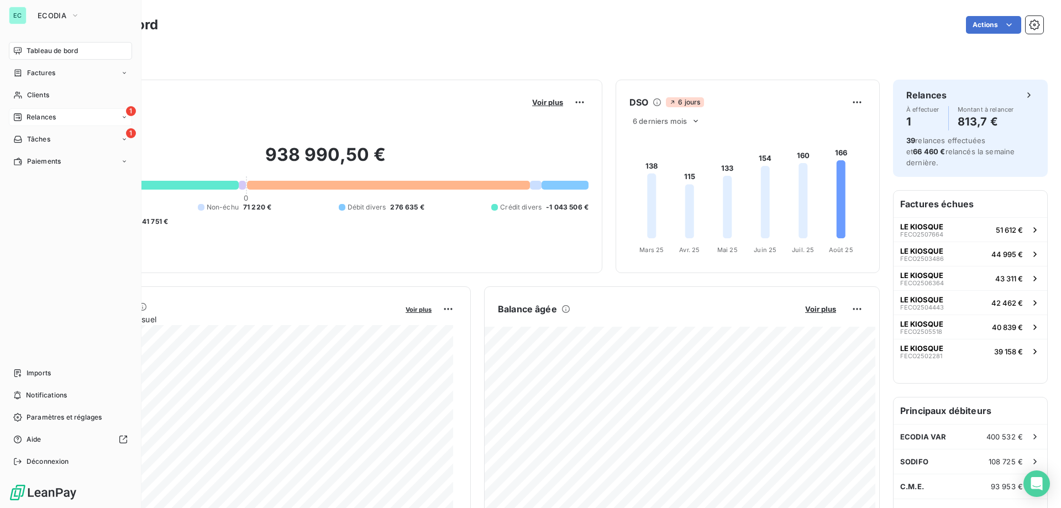
click at [56, 111] on div "1 Relances" at bounding box center [70, 117] width 123 height 18
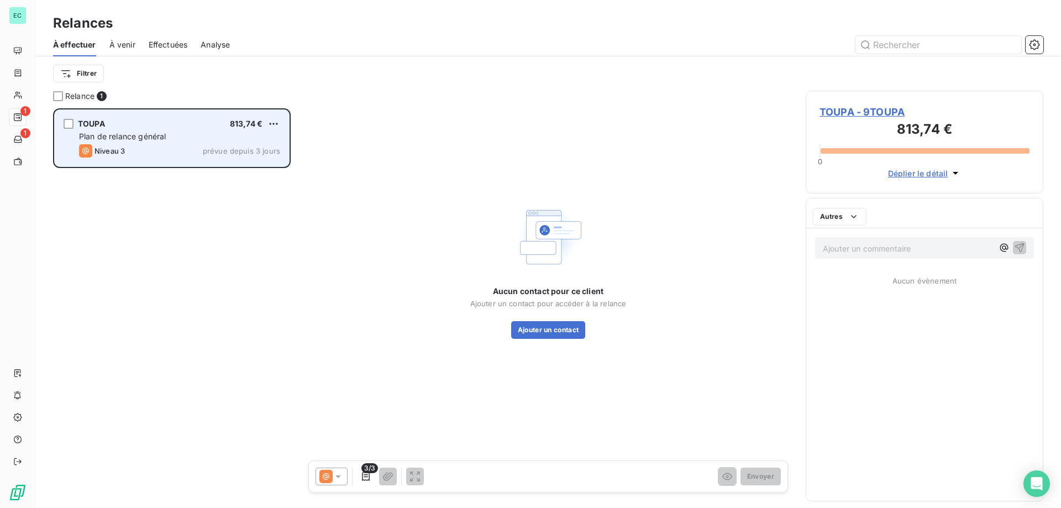
scroll to position [391, 229]
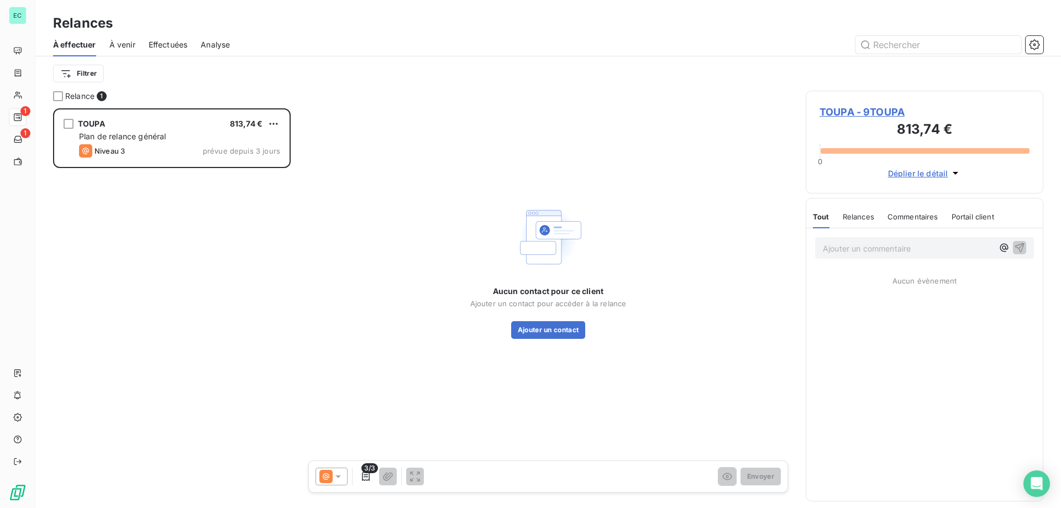
click at [349, 306] on div "Aucun contact pour ce client Ajouter un contact pour accéder à la relance Ajout…" at bounding box center [548, 270] width 488 height 359
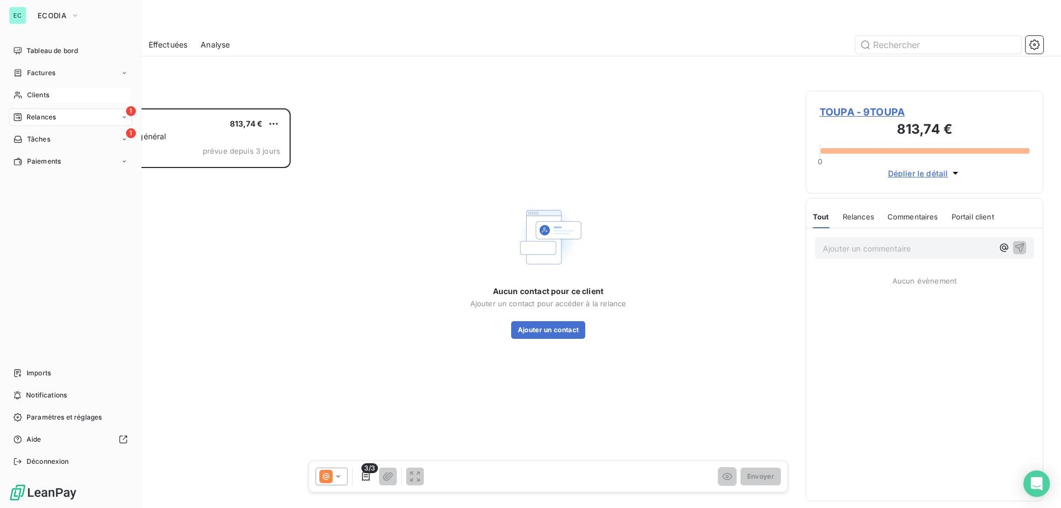
click at [48, 98] on span "Clients" at bounding box center [38, 95] width 22 height 10
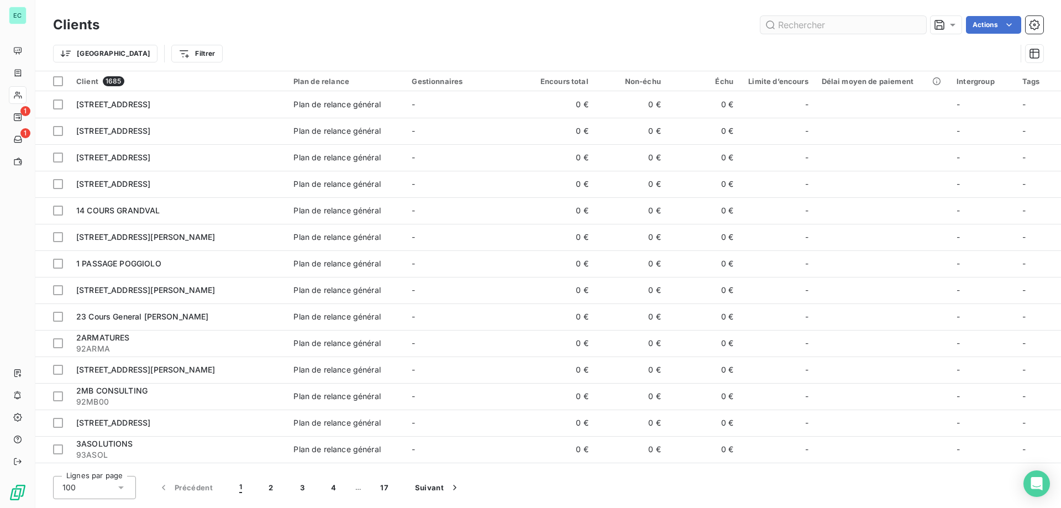
click at [799, 22] on input "text" at bounding box center [843, 25] width 166 height 18
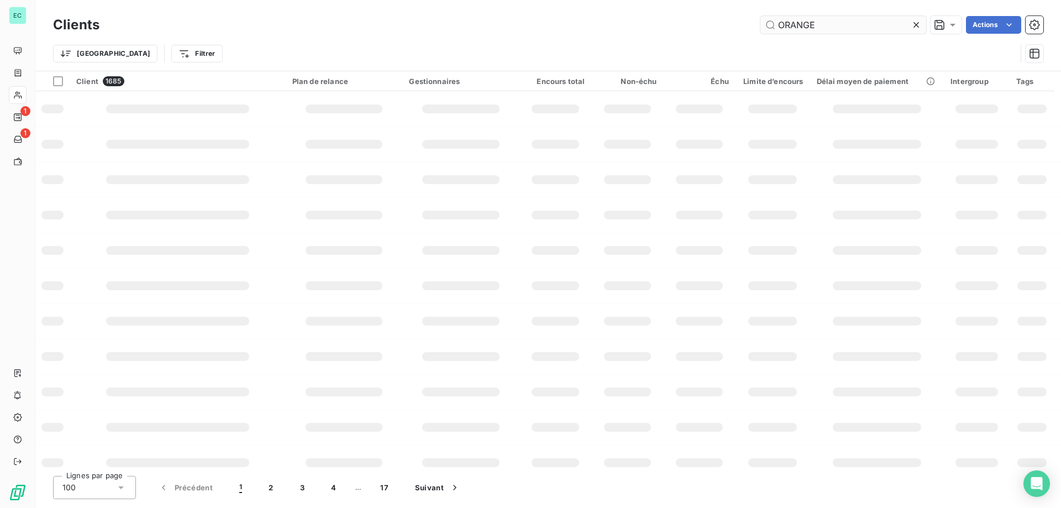
type input "ORANGE"
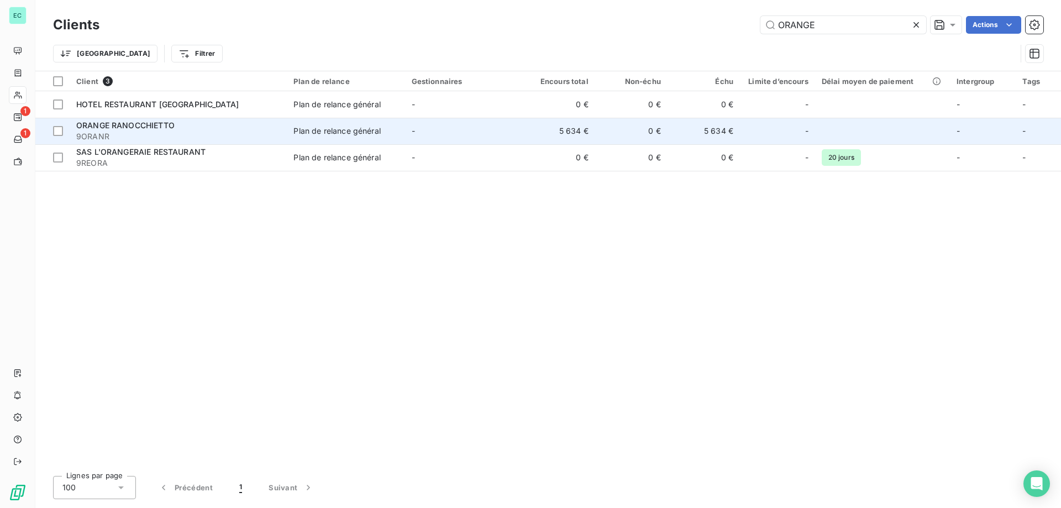
click at [366, 120] on td "Plan de relance général" at bounding box center [346, 131] width 118 height 27
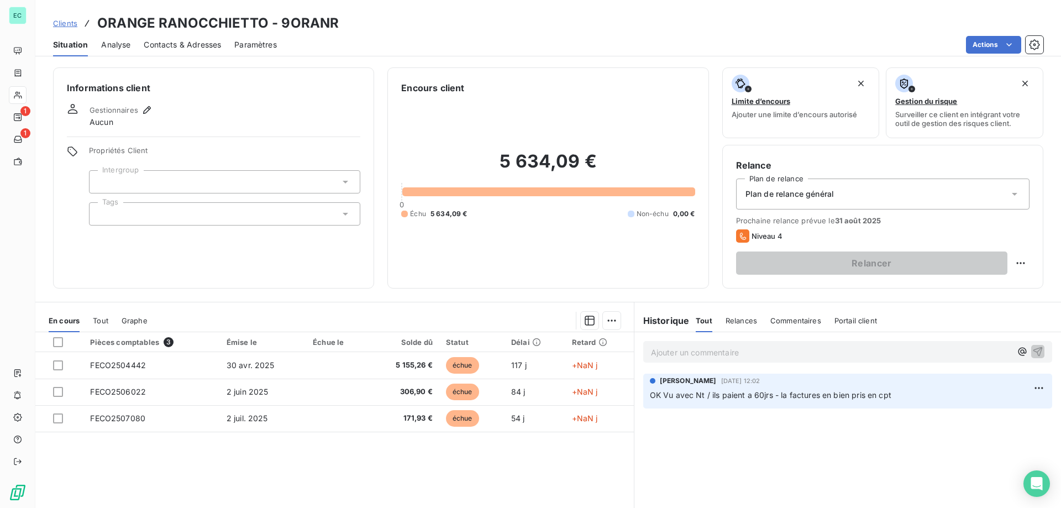
click at [732, 323] on span "Relances" at bounding box center [740, 320] width 31 height 9
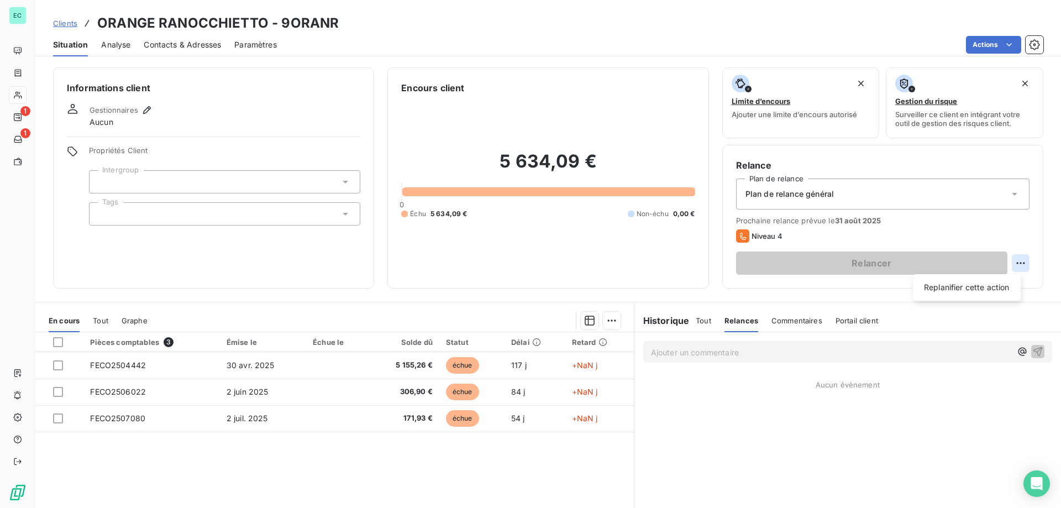
click at [1009, 259] on html "EC 1 1 Clients ORANGE RANOCCHIETTO - 9ORANR Situation Analyse Contacts & Adress…" at bounding box center [530, 254] width 1061 height 508
click at [968, 289] on div "Replanifier cette action" at bounding box center [966, 287] width 99 height 18
select select "7"
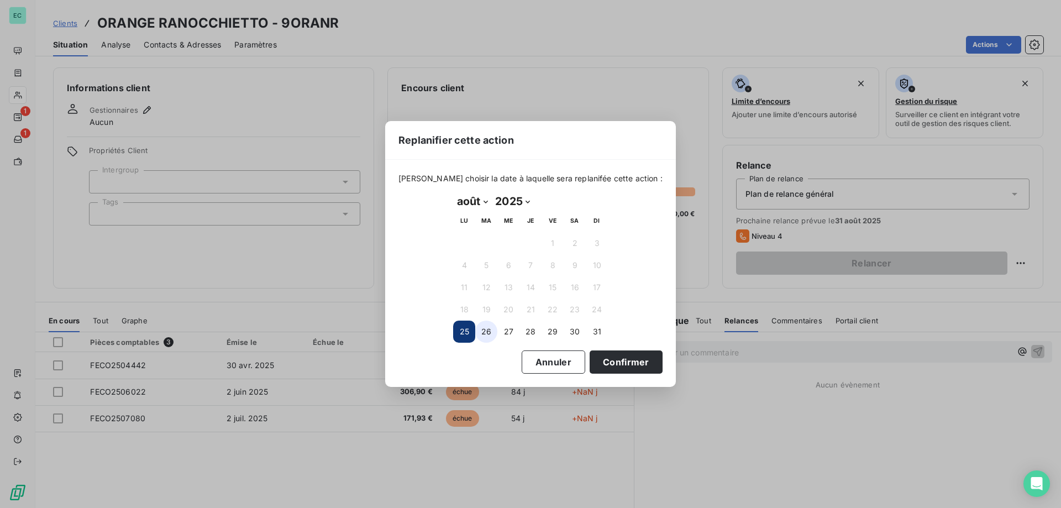
click at [495, 329] on button "26" at bounding box center [486, 331] width 22 height 22
click at [609, 365] on button "Confirmer" at bounding box center [626, 361] width 73 height 23
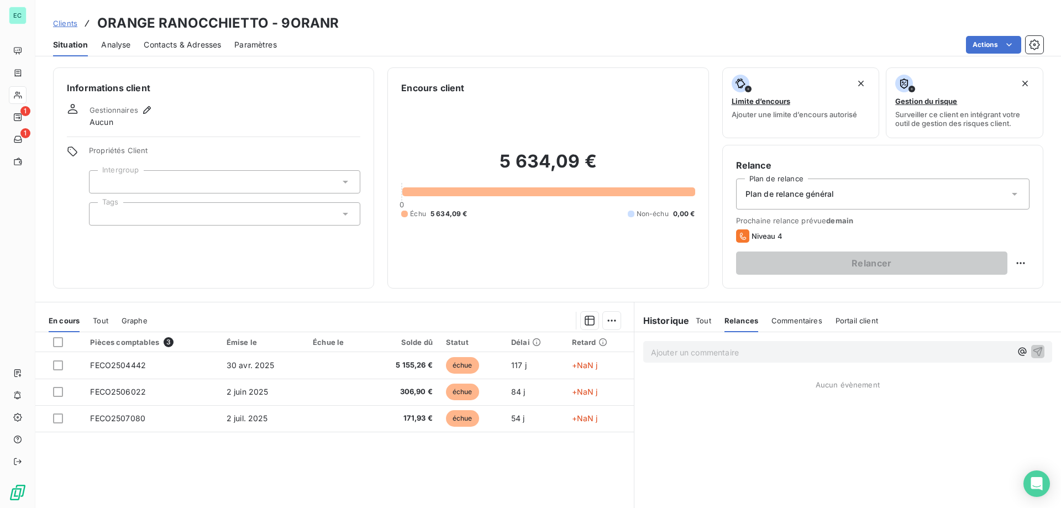
click at [751, 232] on span "Niveau 4" at bounding box center [766, 236] width 31 height 9
click at [433, 86] on h6 "Encours client" at bounding box center [432, 87] width 63 height 13
click at [201, 44] on span "Contacts & Adresses" at bounding box center [182, 44] width 77 height 11
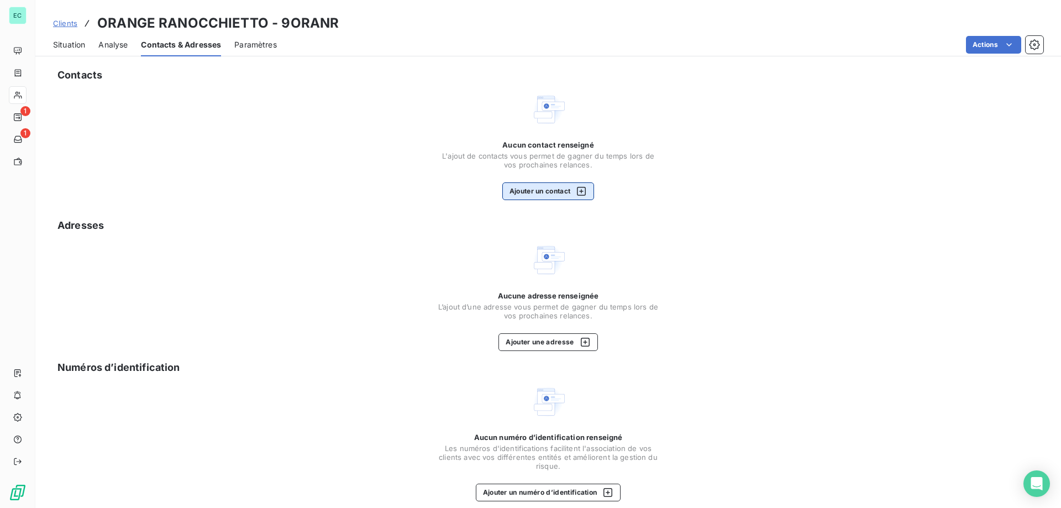
click at [529, 190] on button "Ajouter un contact" at bounding box center [548, 191] width 92 height 18
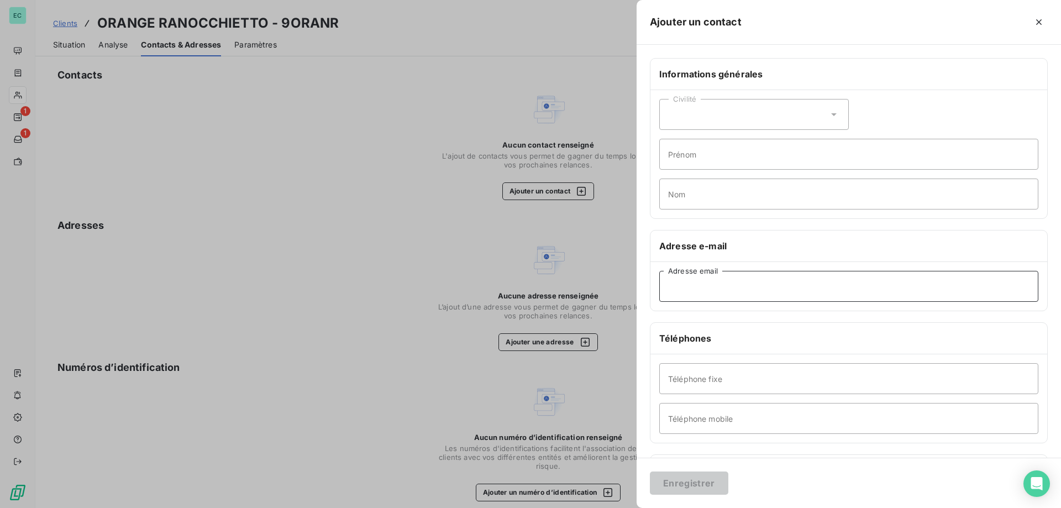
click at [732, 294] on input "Adresse email" at bounding box center [848, 286] width 379 height 31
paste input "[PERSON_NAME][EMAIL_ADDRESS][DOMAIN_NAME]"
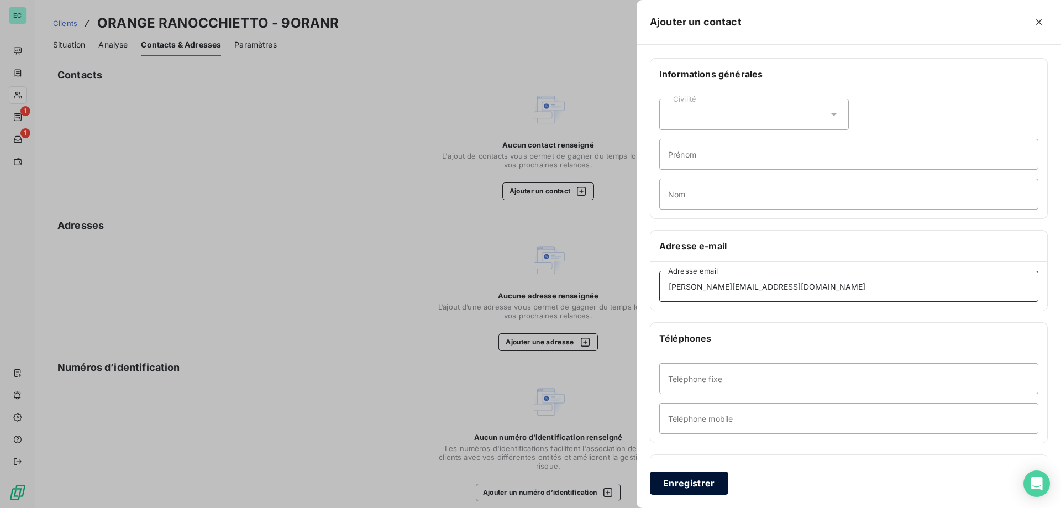
type input "[PERSON_NAME][EMAIL_ADDRESS][DOMAIN_NAME]"
click at [704, 487] on button "Enregistrer" at bounding box center [689, 482] width 78 height 23
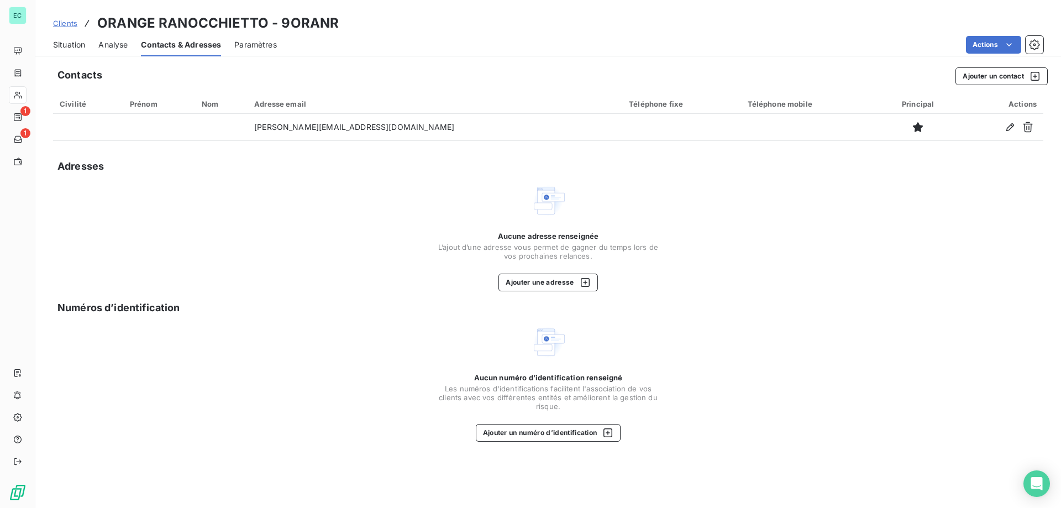
click at [63, 27] on span "Clients" at bounding box center [65, 23] width 24 height 9
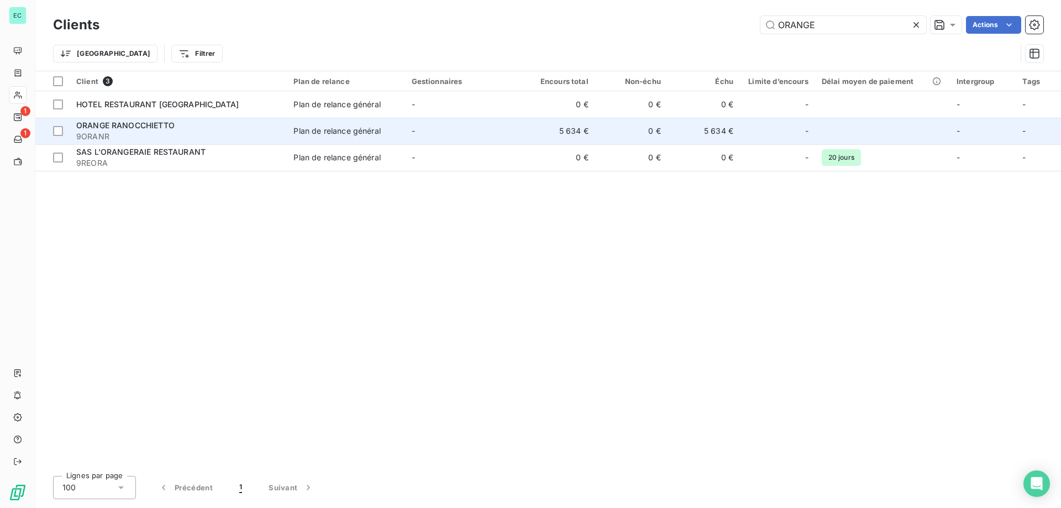
click at [307, 127] on div "Plan de relance général" at bounding box center [336, 130] width 87 height 11
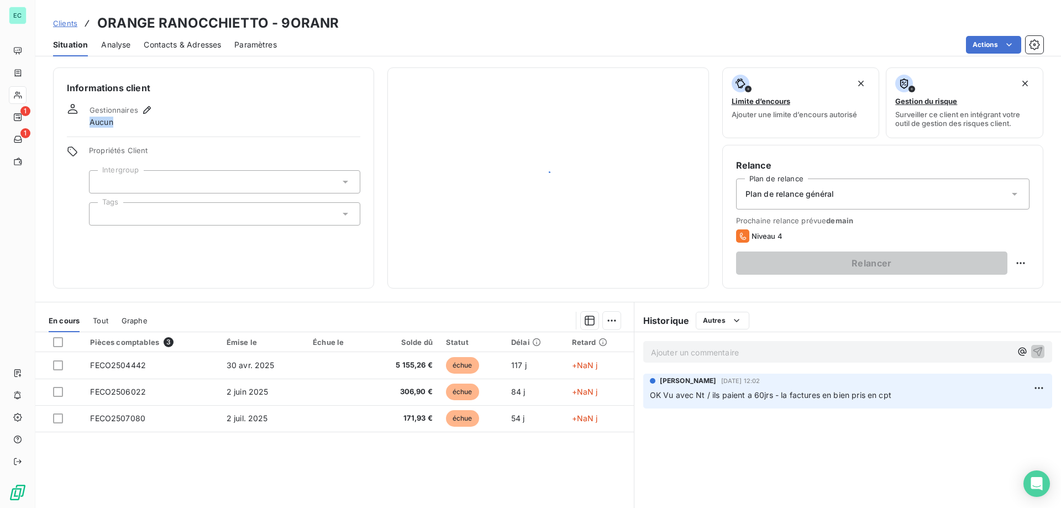
click at [307, 127] on div "Gestionnaires Aucun" at bounding box center [213, 115] width 293 height 24
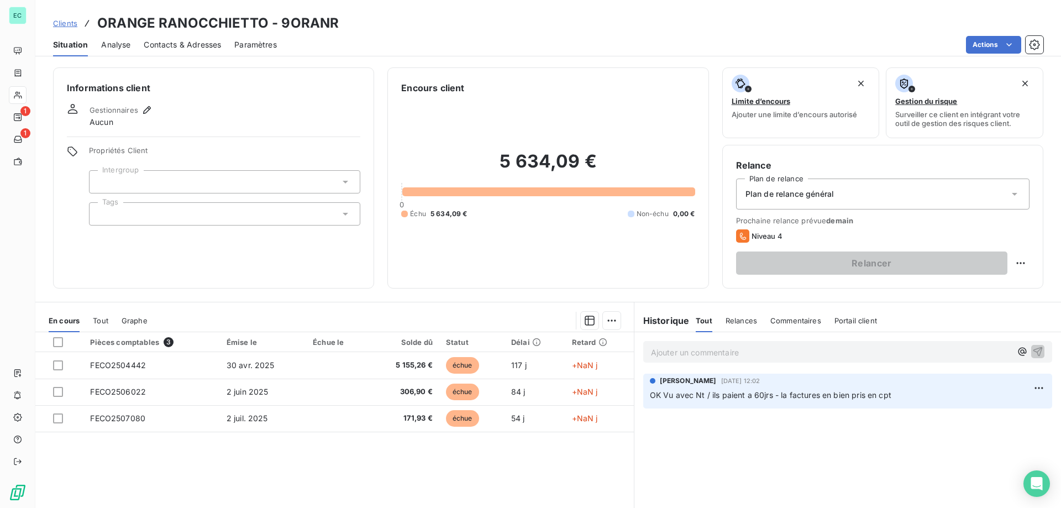
click at [285, 111] on div "Gestionnaires Aucun" at bounding box center [213, 115] width 293 height 24
click at [675, 349] on p "Ajouter un commentaire ﻿" at bounding box center [831, 352] width 360 height 14
